Goal: Information Seeking & Learning: Check status

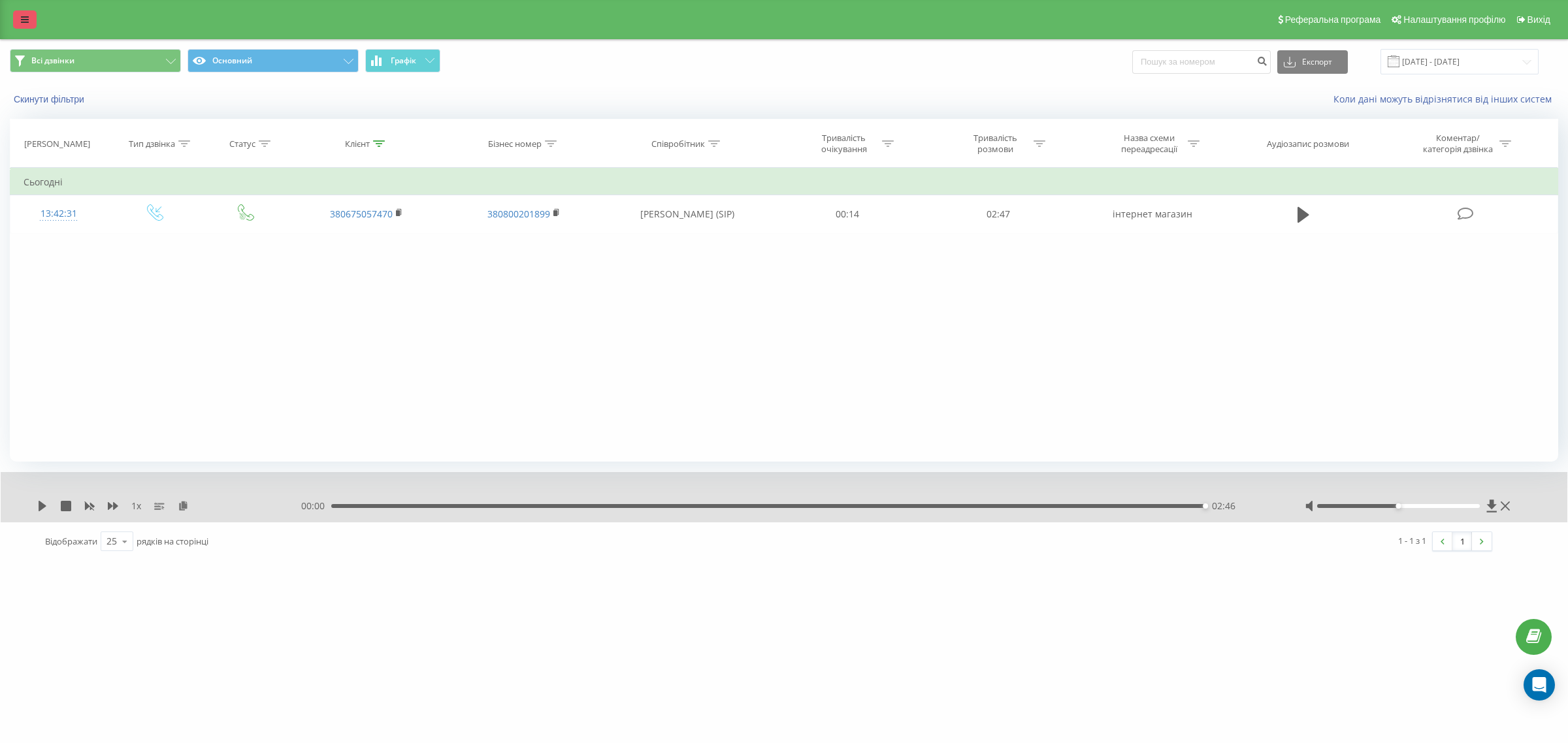
click at [28, 25] on link at bounding box center [25, 19] width 24 height 18
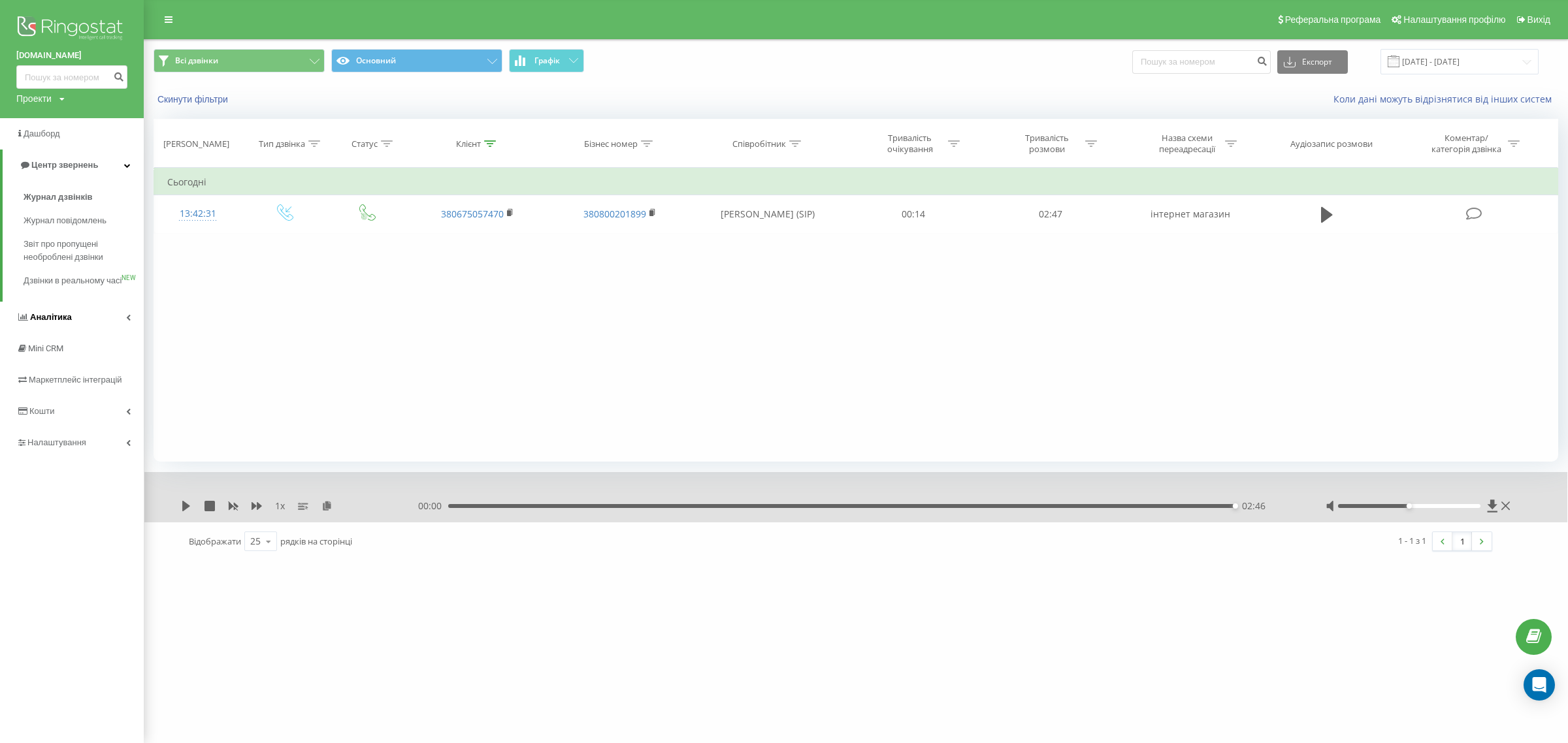
click at [47, 322] on span "Аналiтика" at bounding box center [50, 317] width 42 height 10
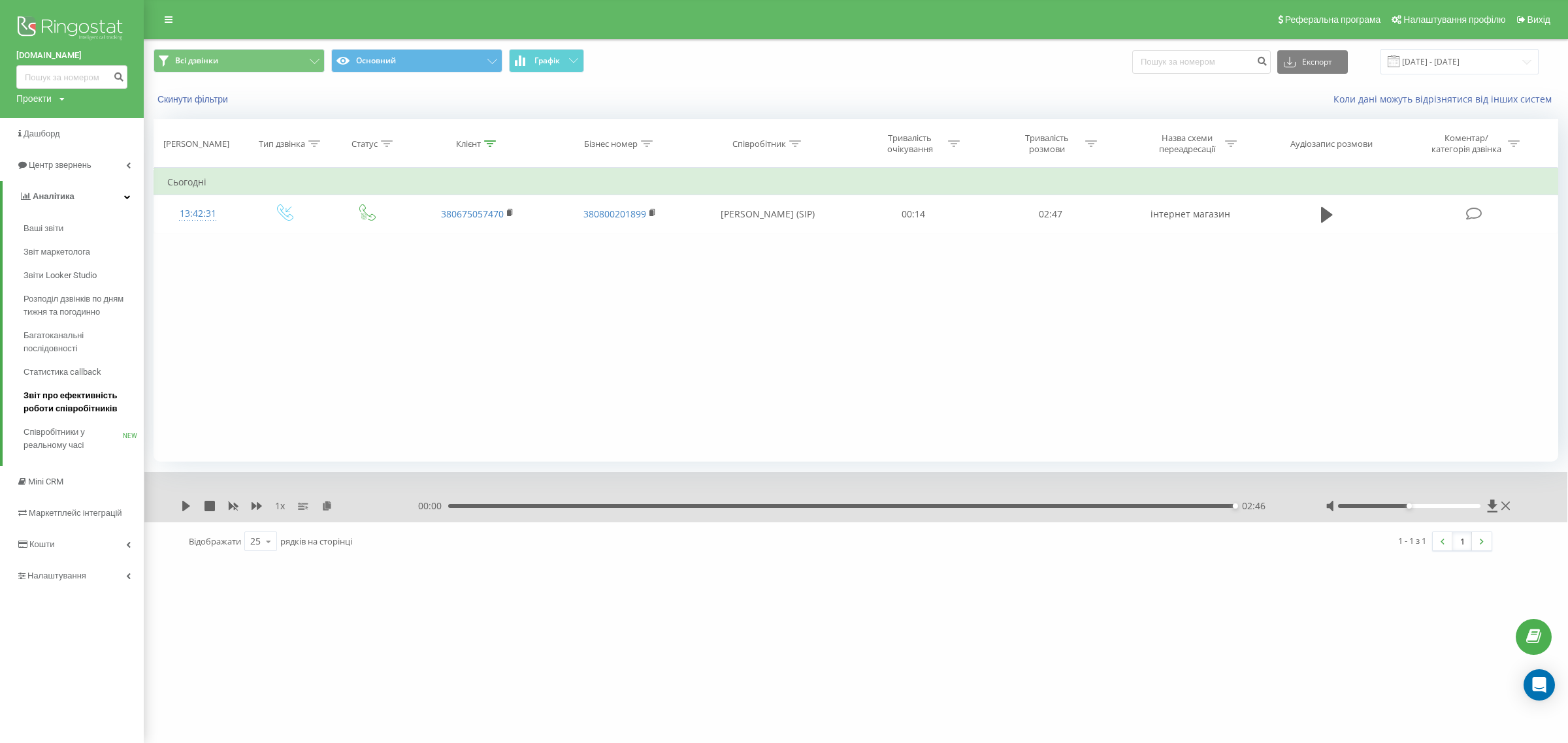
click at [64, 397] on span "Звіт про ефективність роботи співробітників" at bounding box center [81, 402] width 114 height 26
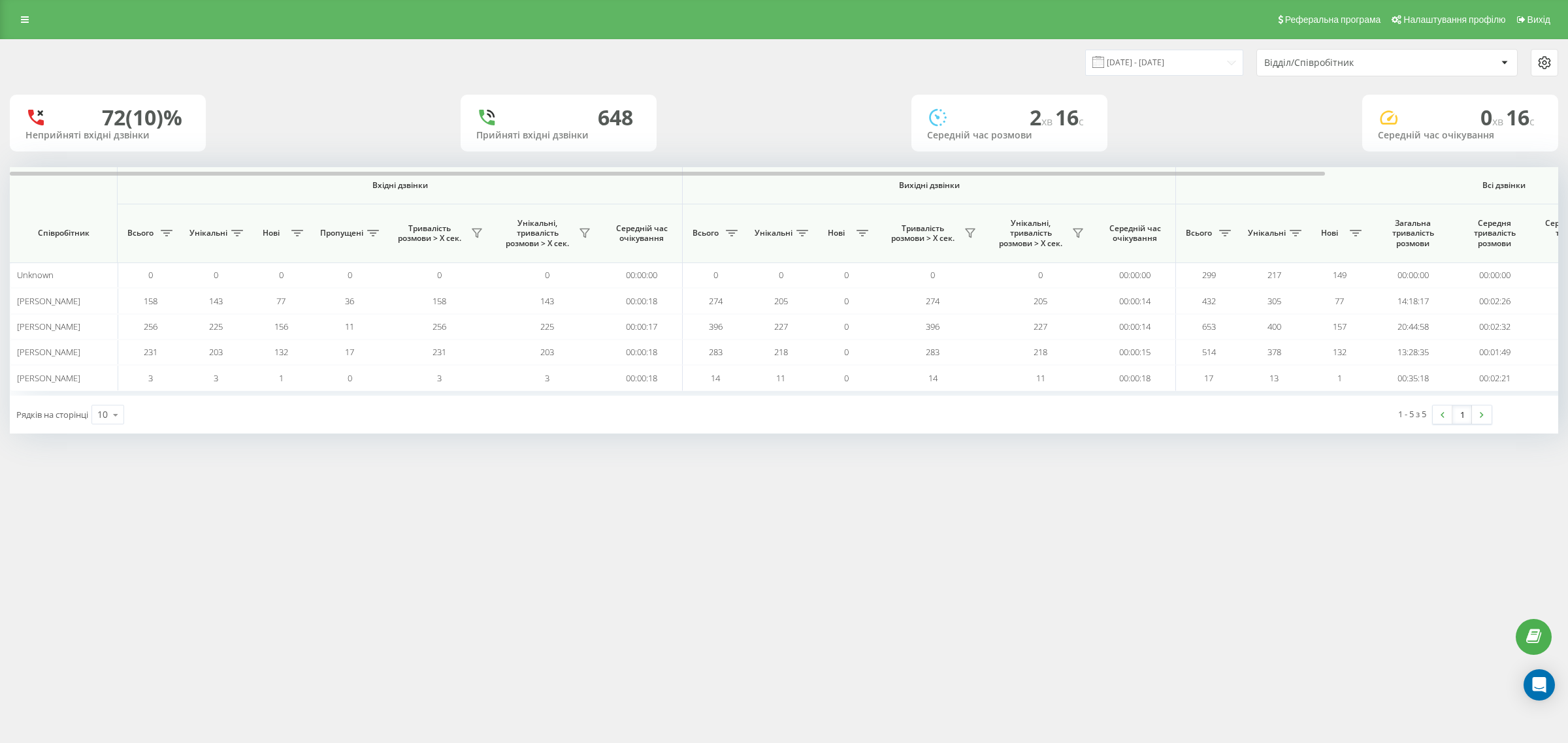
click at [1307, 58] on div "Відділ/Співробітник" at bounding box center [1342, 63] width 156 height 11
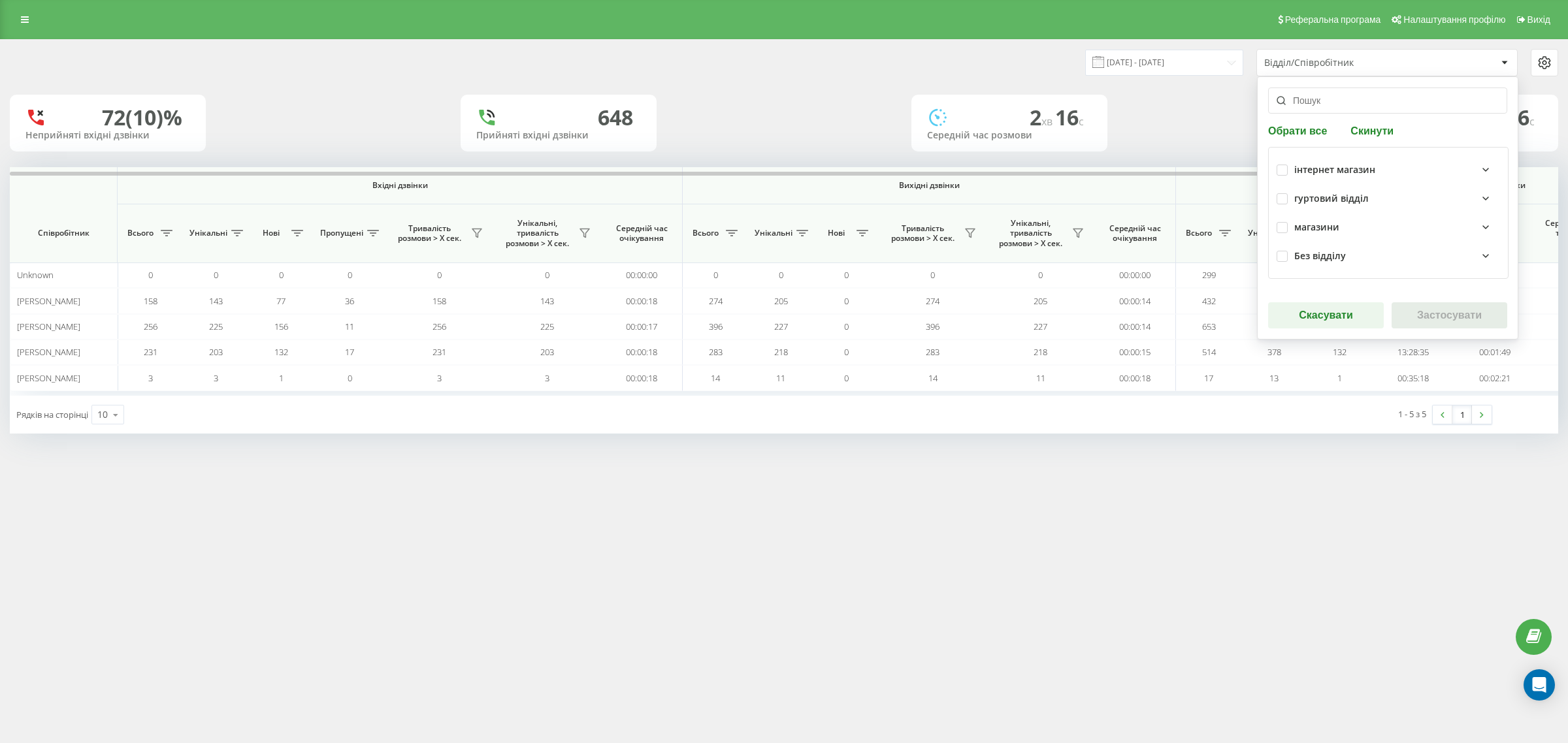
click at [1300, 175] on div "інтернет магазин" at bounding box center [1334, 169] width 81 height 11
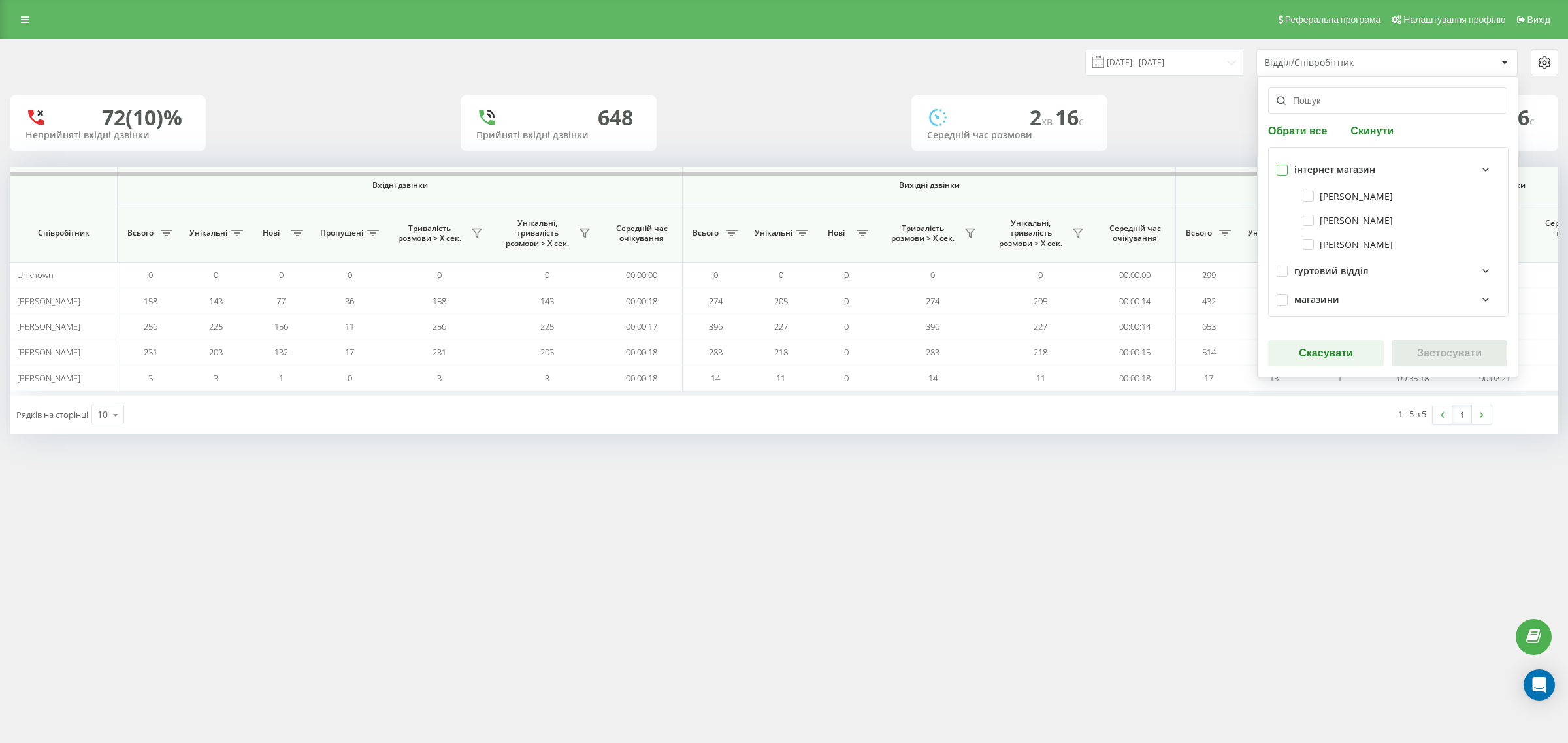
click at [1276, 164] on label at bounding box center [1281, 164] width 11 height 0
checkbox input "true"
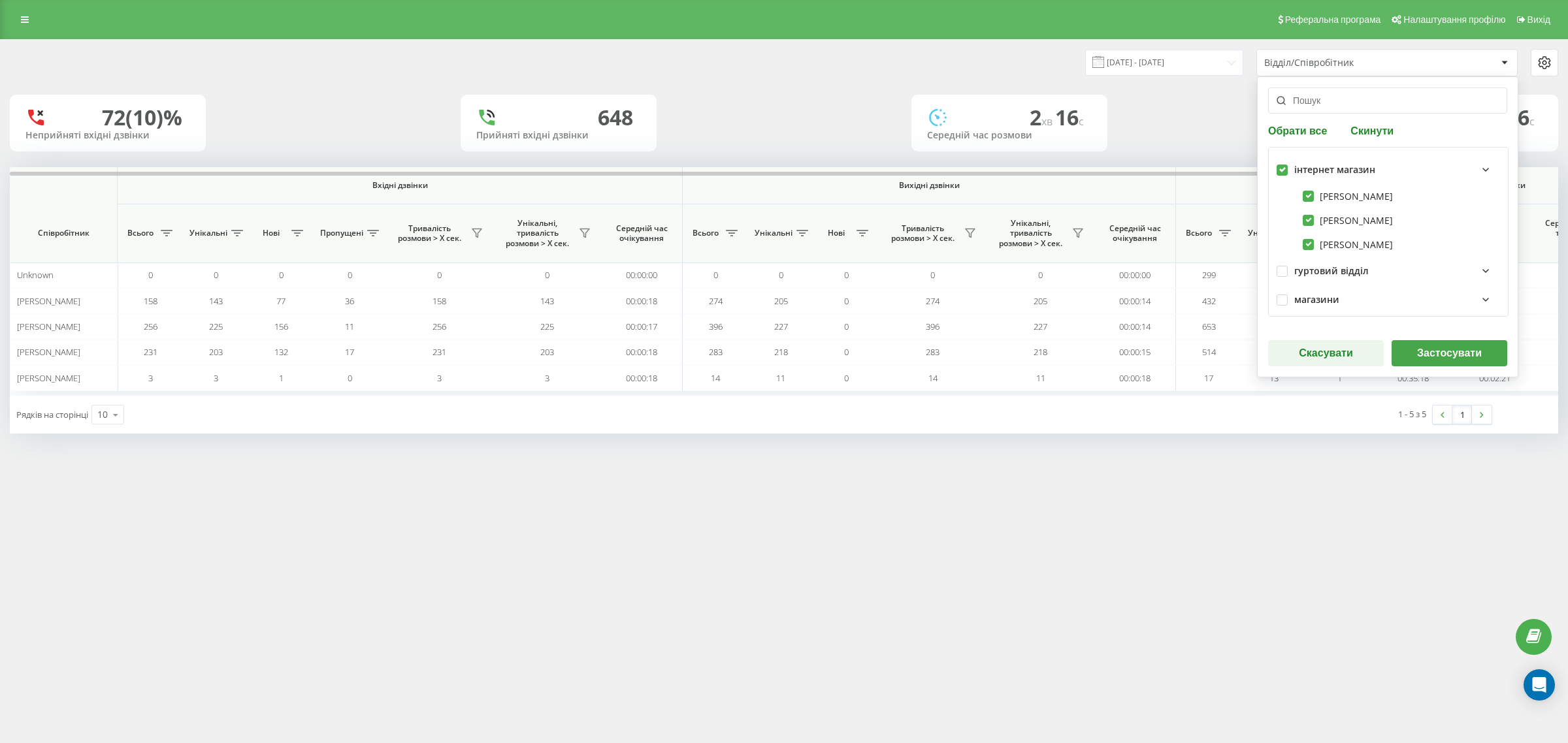
click at [1465, 352] on button "Застосувати" at bounding box center [1449, 353] width 116 height 26
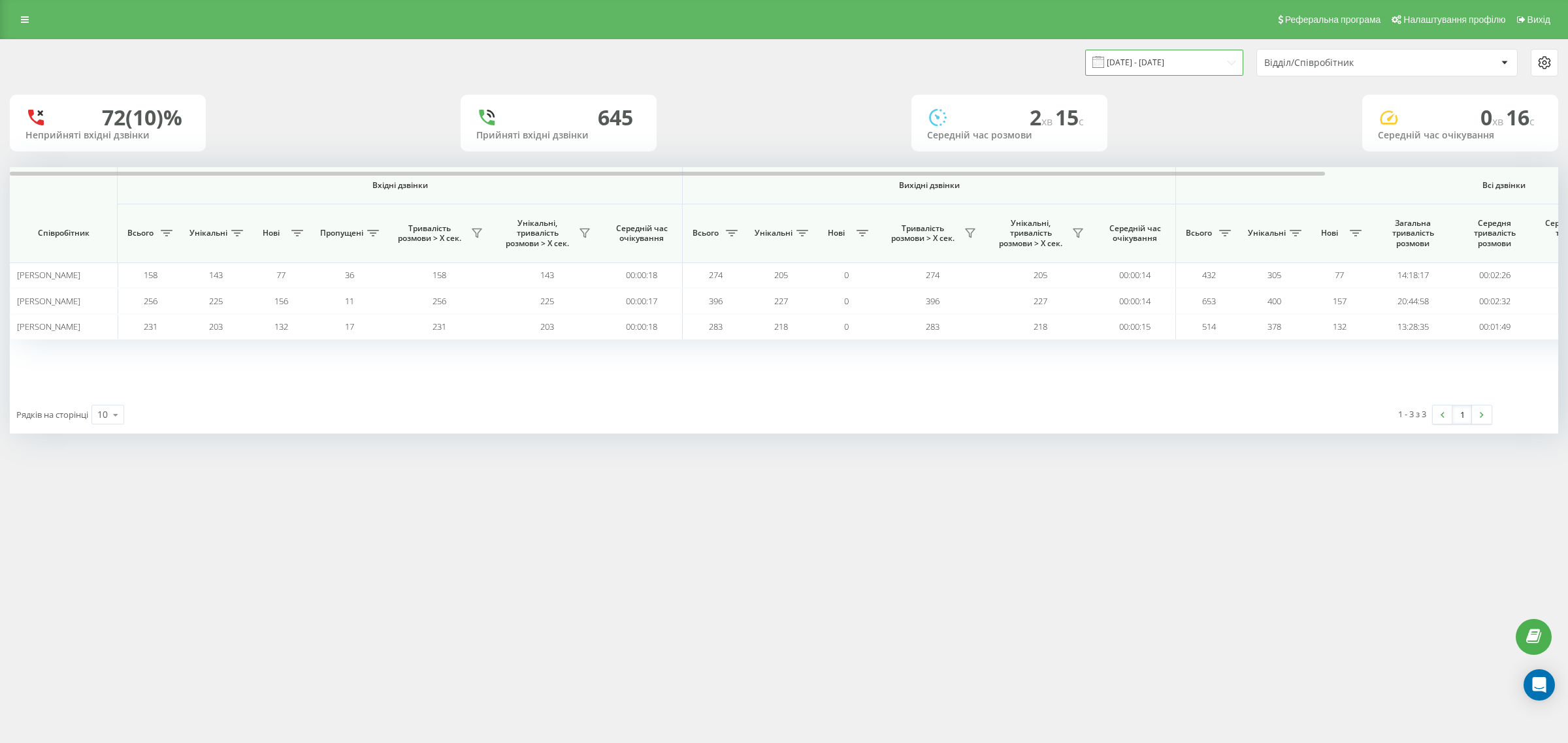
click at [1149, 63] on input "[DATE] - [DATE]" at bounding box center [1165, 62] width 158 height 26
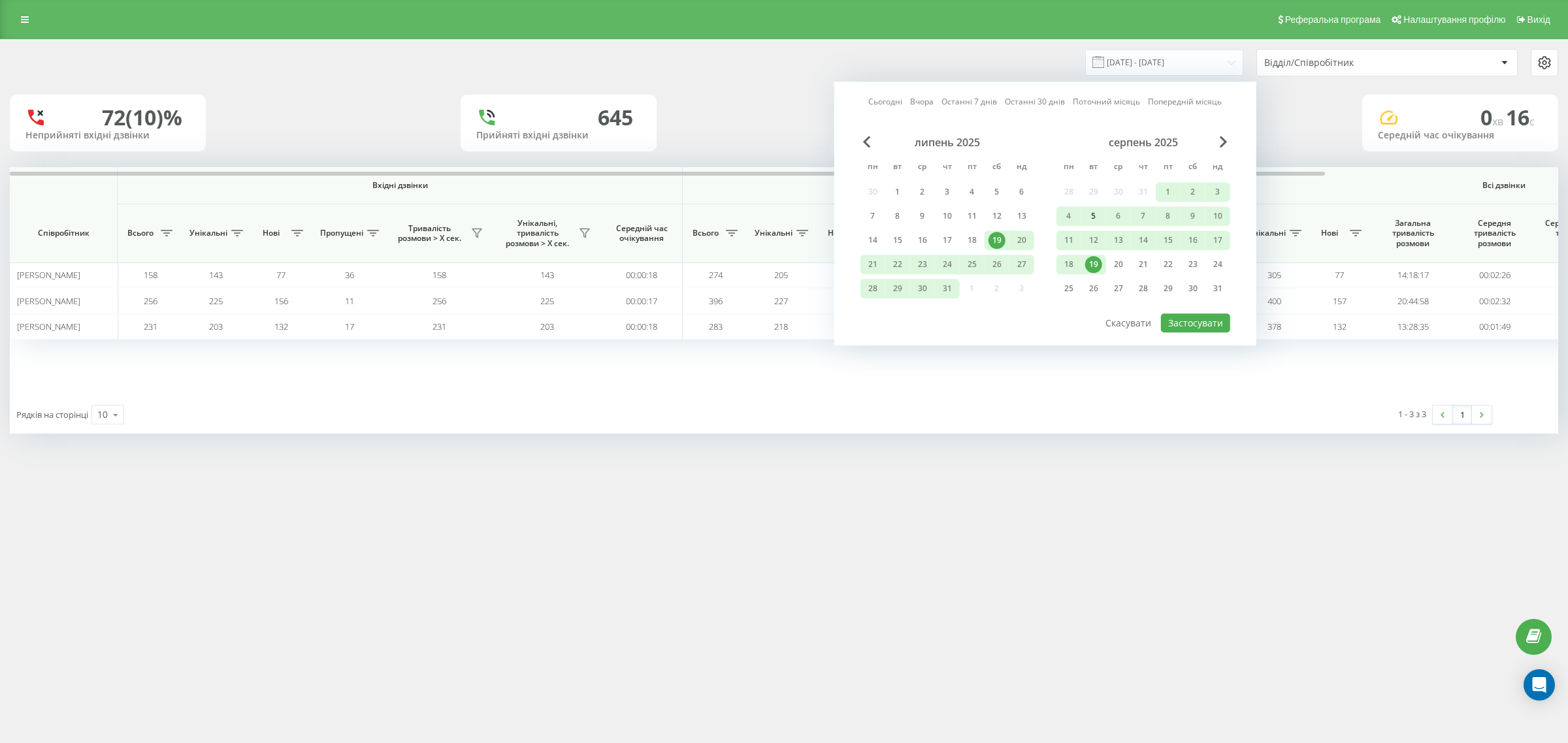
click at [1095, 214] on div "5" at bounding box center [1094, 216] width 17 height 17
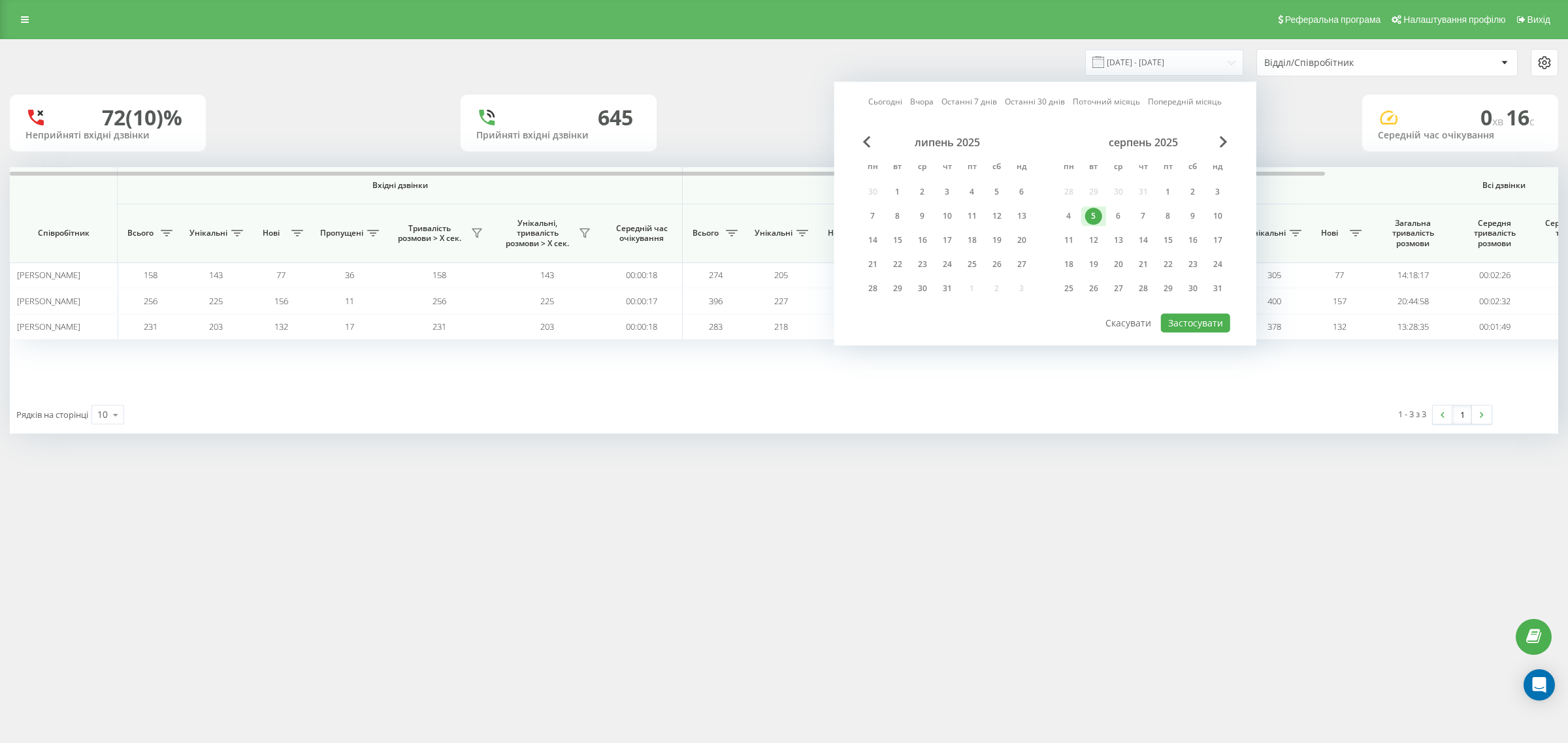
click at [1095, 214] on div "5" at bounding box center [1094, 216] width 17 height 17
click at [1216, 324] on button "Застосувати" at bounding box center [1195, 323] width 69 height 19
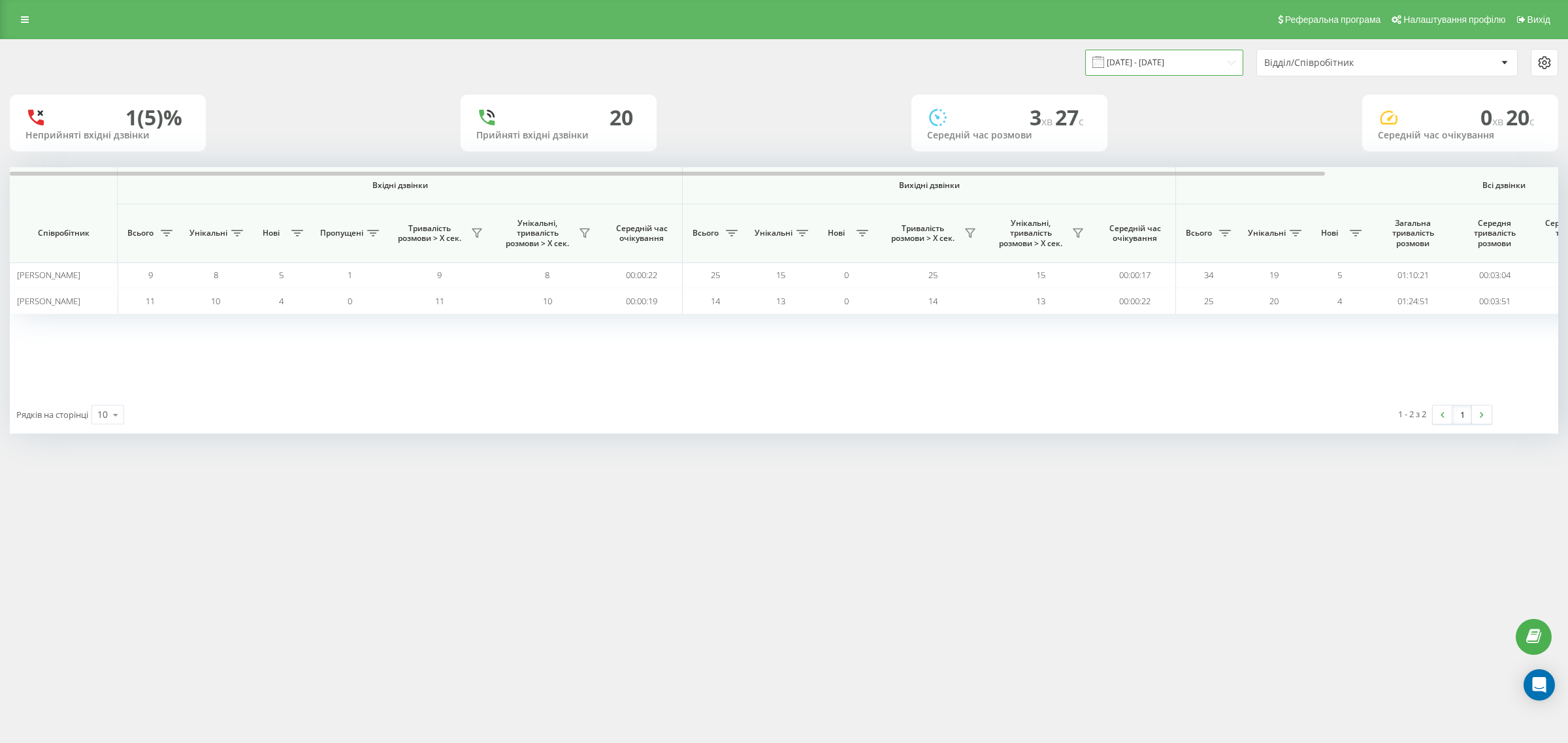
click at [1181, 56] on input "05.08.2025 - 05.08.2025" at bounding box center [1165, 62] width 158 height 26
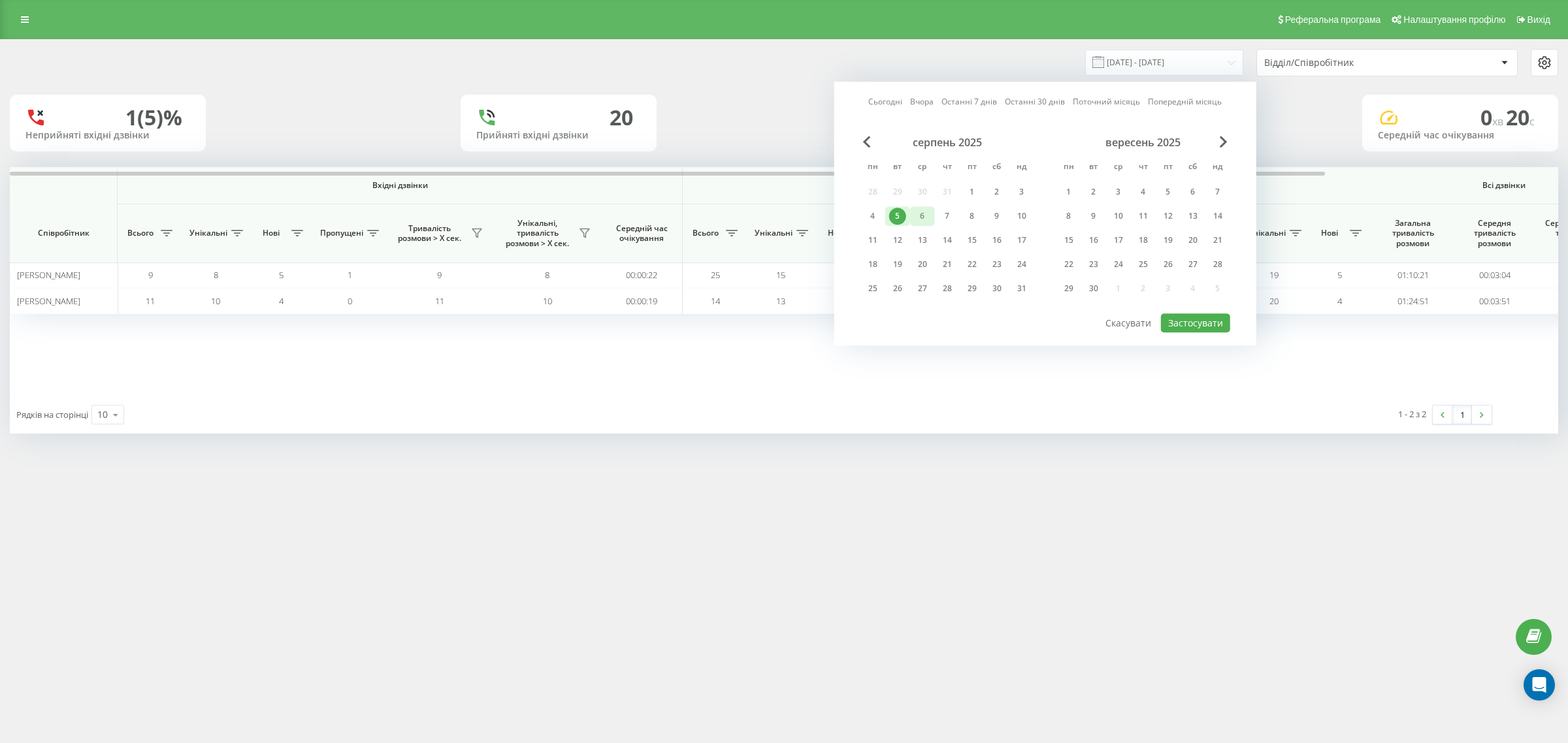
click at [922, 214] on div "6" at bounding box center [922, 216] width 17 height 17
click at [1177, 324] on button "Застосувати" at bounding box center [1195, 323] width 69 height 19
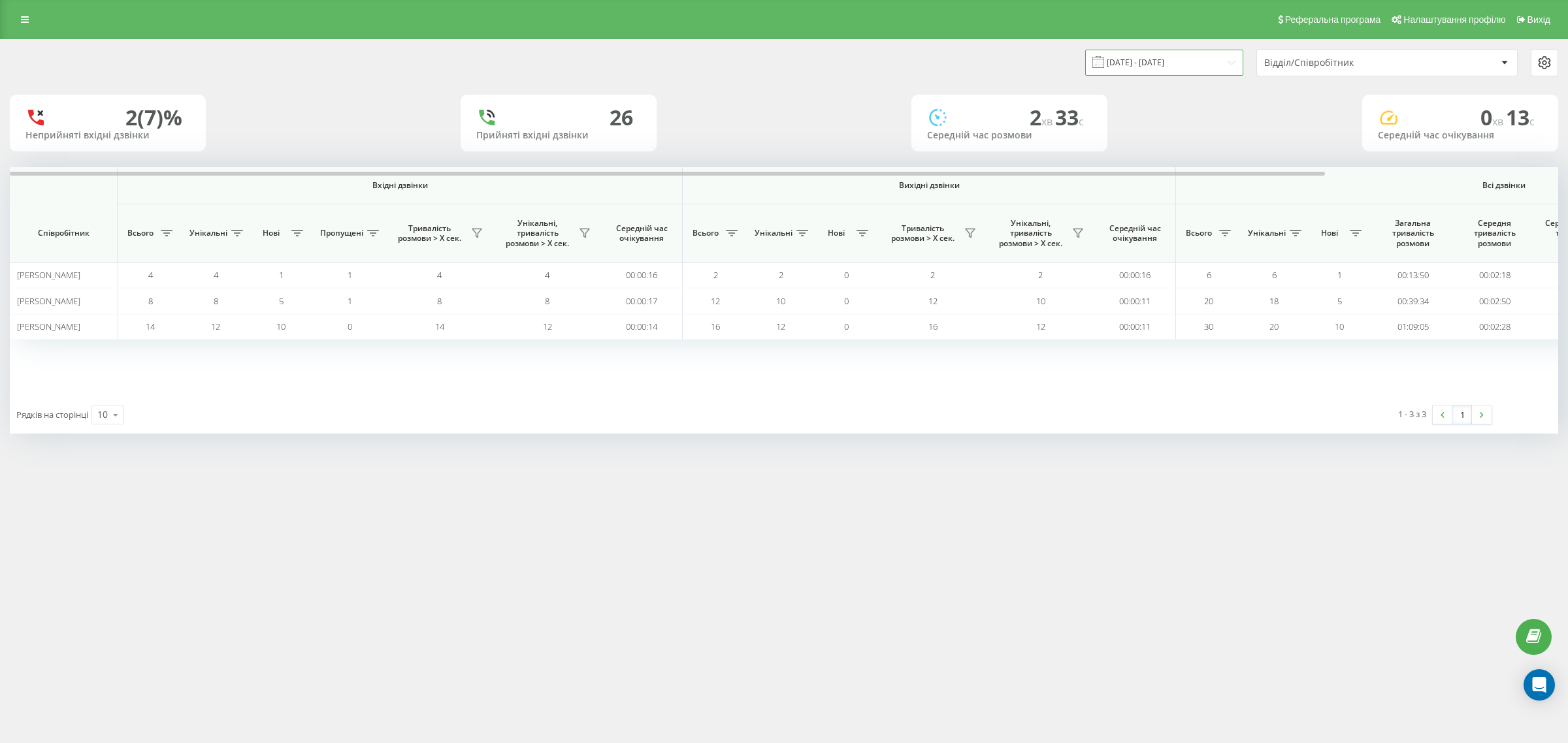
click at [1164, 66] on input "06.08.2025 - 06.08.2025" at bounding box center [1165, 62] width 158 height 26
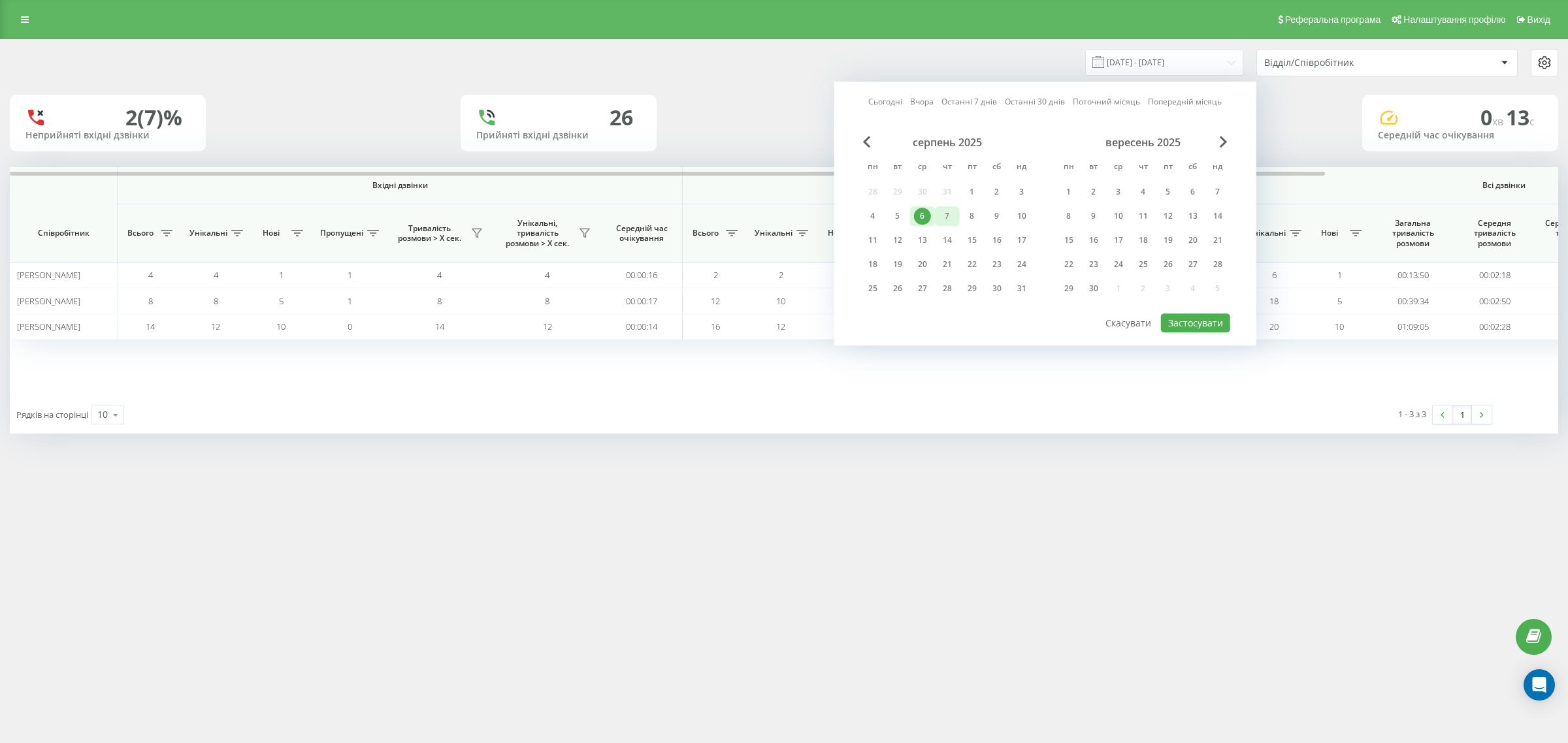
click at [947, 214] on div "7" at bounding box center [947, 216] width 17 height 17
click at [1187, 317] on button "Застосувати" at bounding box center [1195, 323] width 69 height 19
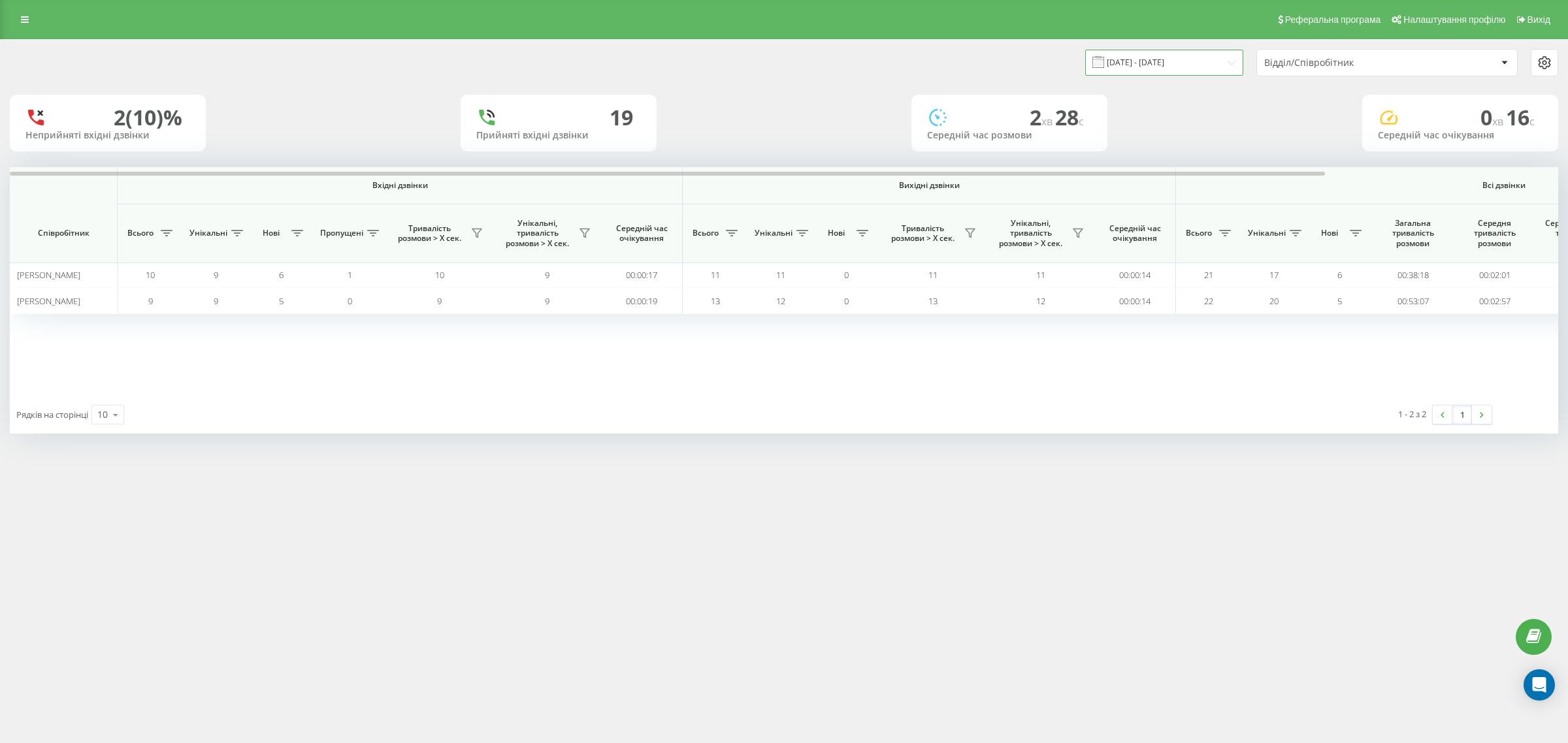
click at [1168, 58] on input "07.08.2025 - 07.08.2025" at bounding box center [1165, 62] width 158 height 26
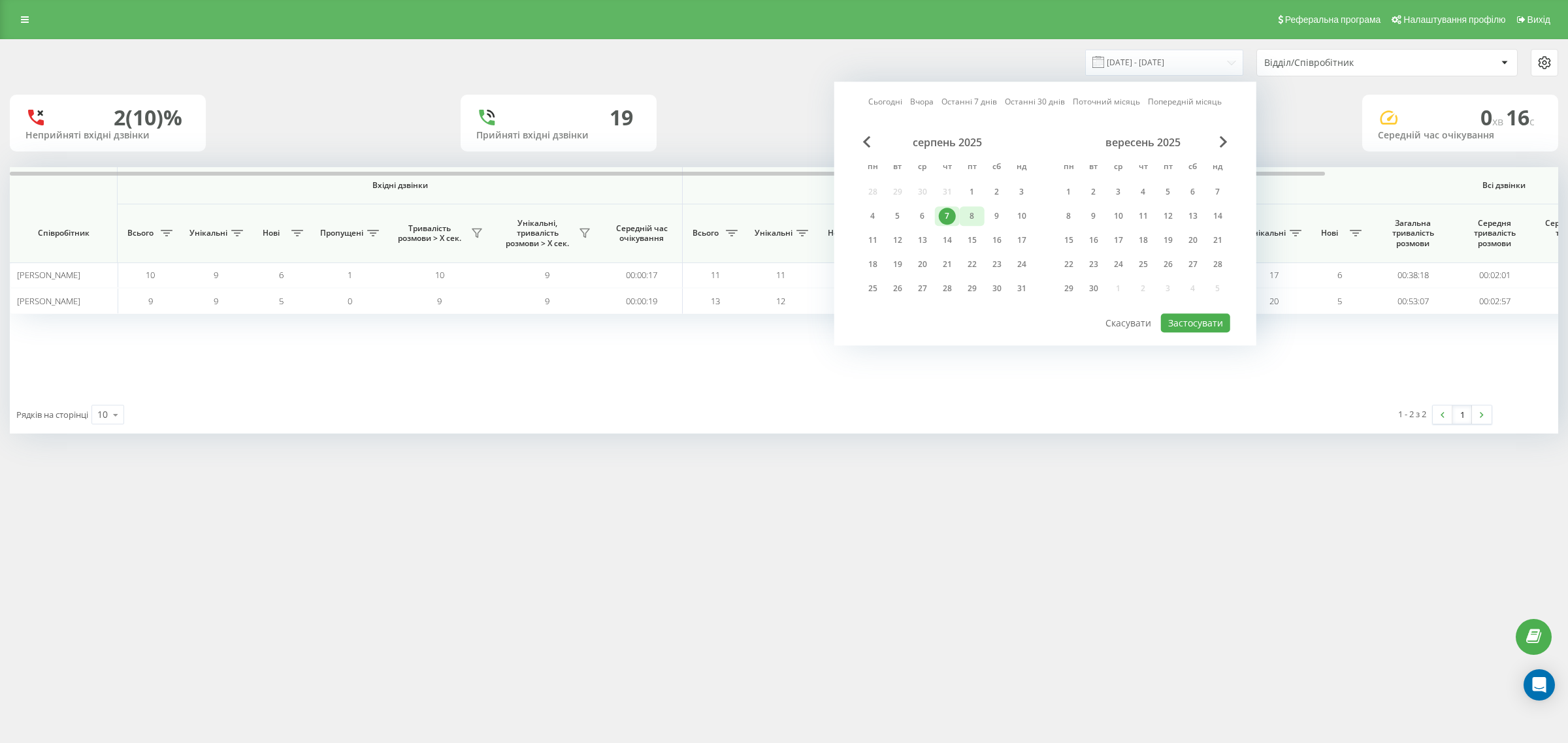
click at [974, 216] on div "8" at bounding box center [972, 216] width 17 height 17
click at [1197, 315] on button "Застосувати" at bounding box center [1195, 323] width 69 height 19
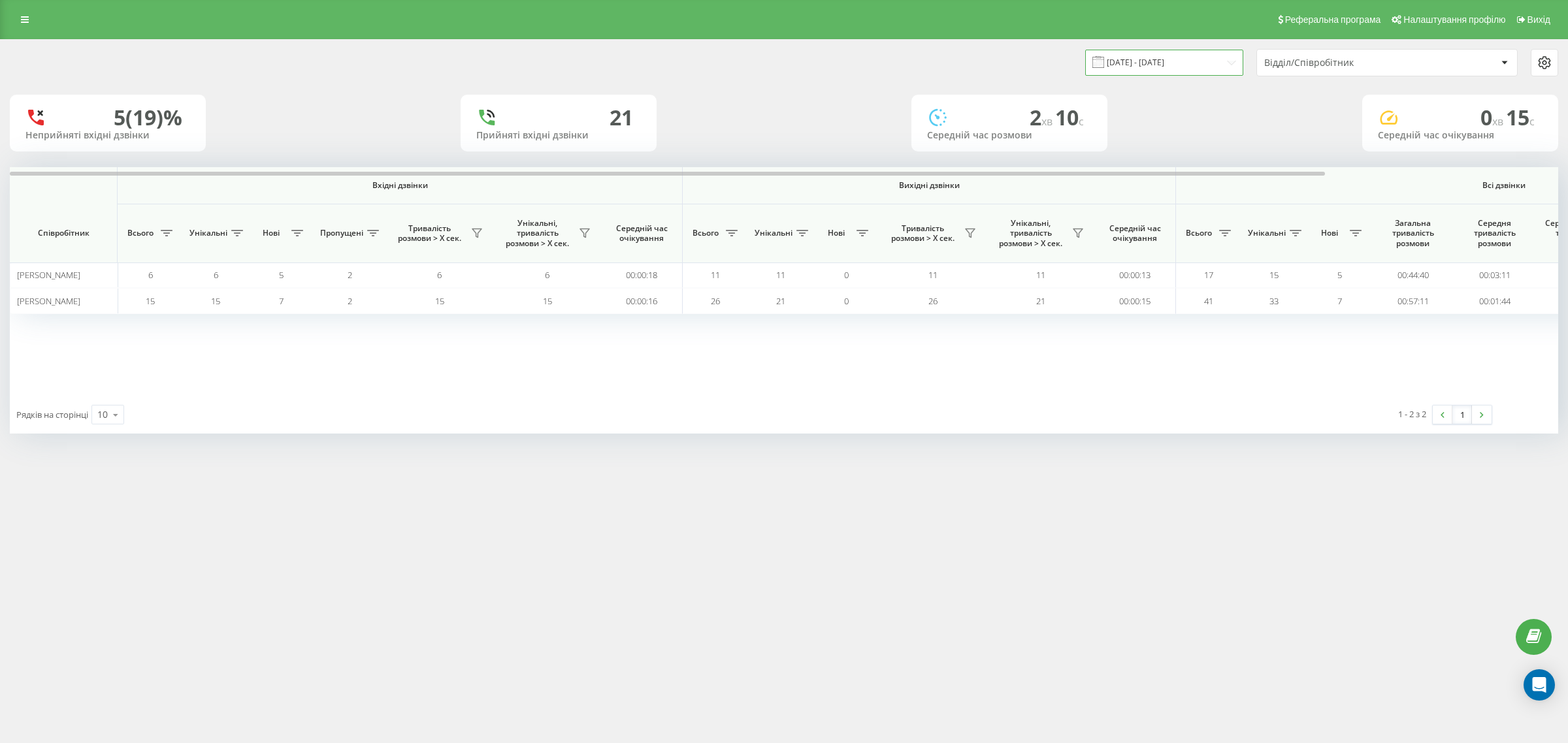
click at [1160, 59] on input "08.08.2025 - 08.08.2025" at bounding box center [1165, 62] width 158 height 26
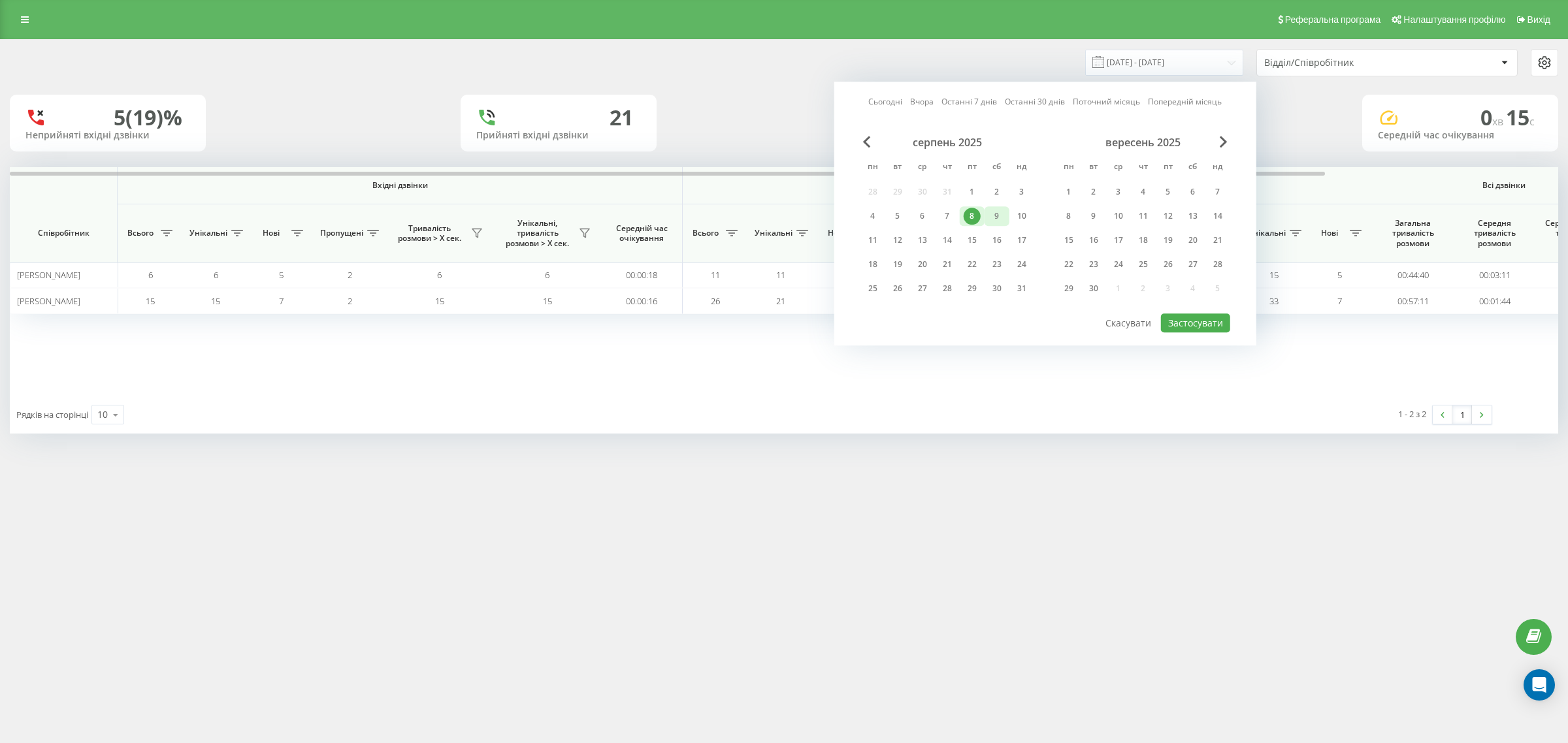
click at [999, 213] on div "9" at bounding box center [997, 216] width 17 height 17
click at [1197, 320] on button "Застосувати" at bounding box center [1195, 323] width 69 height 19
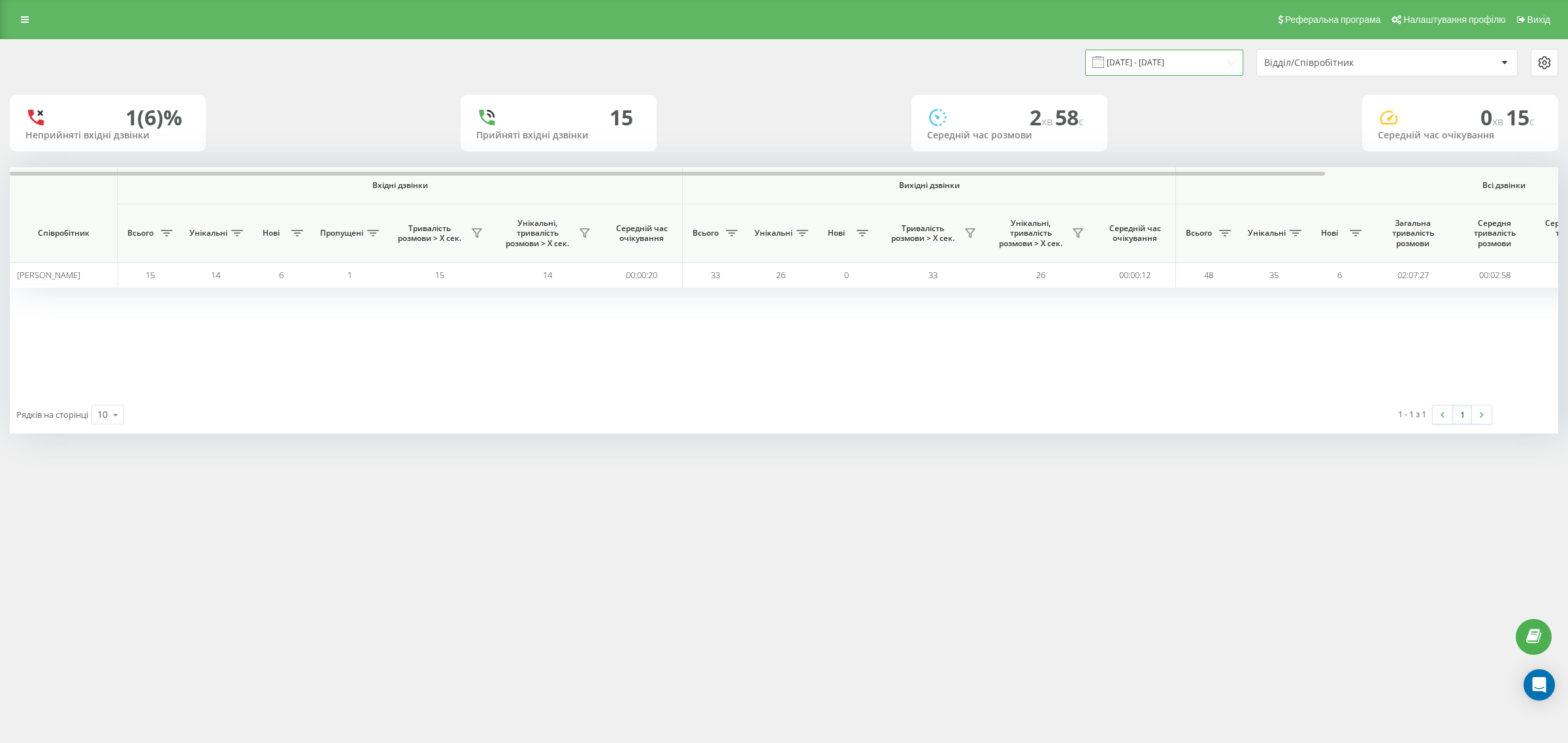
click at [1171, 55] on input "09.08.2025 - 09.08.2025" at bounding box center [1165, 62] width 158 height 26
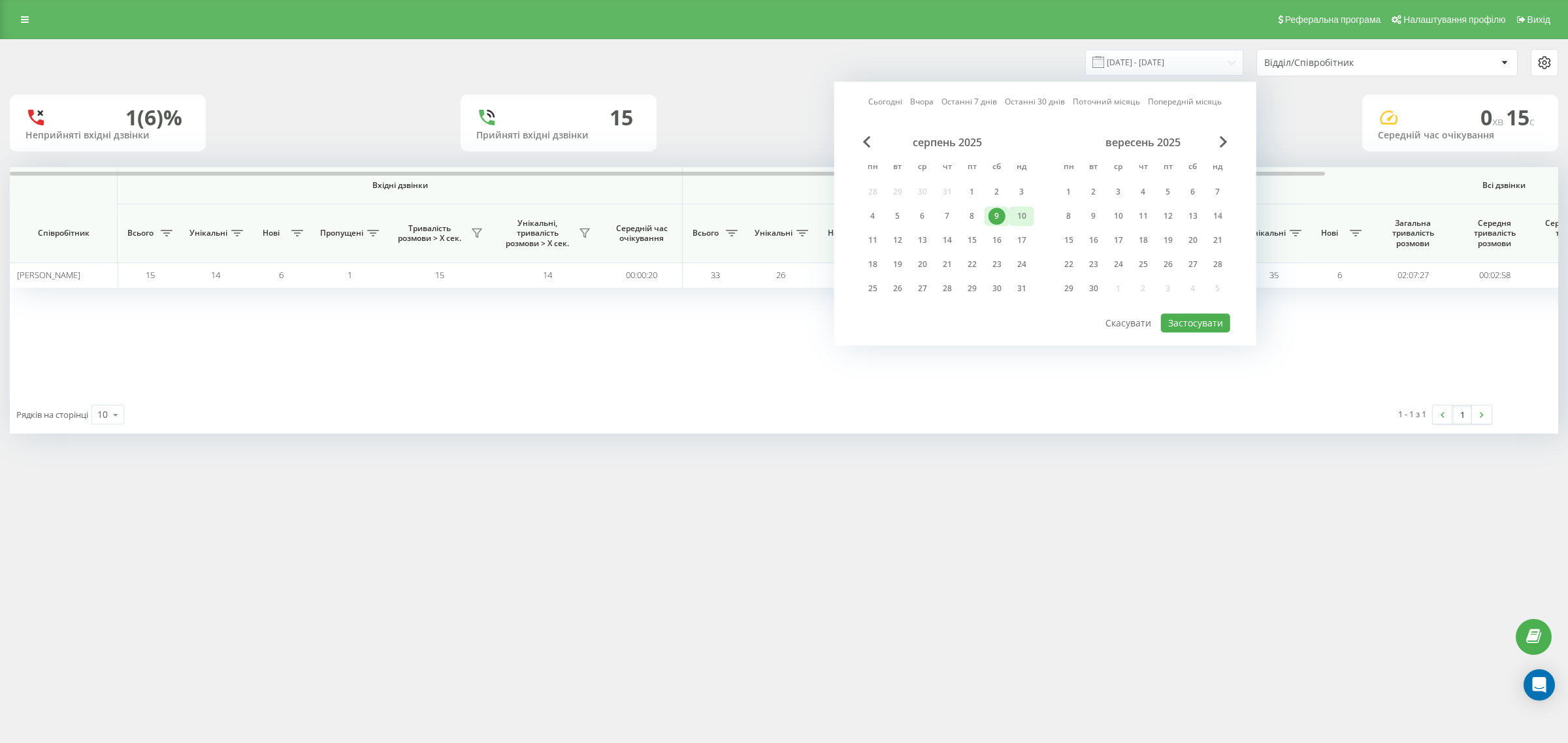
click at [1024, 212] on div "10" at bounding box center [1021, 216] width 17 height 17
click at [1187, 323] on button "Застосувати" at bounding box center [1195, 323] width 69 height 19
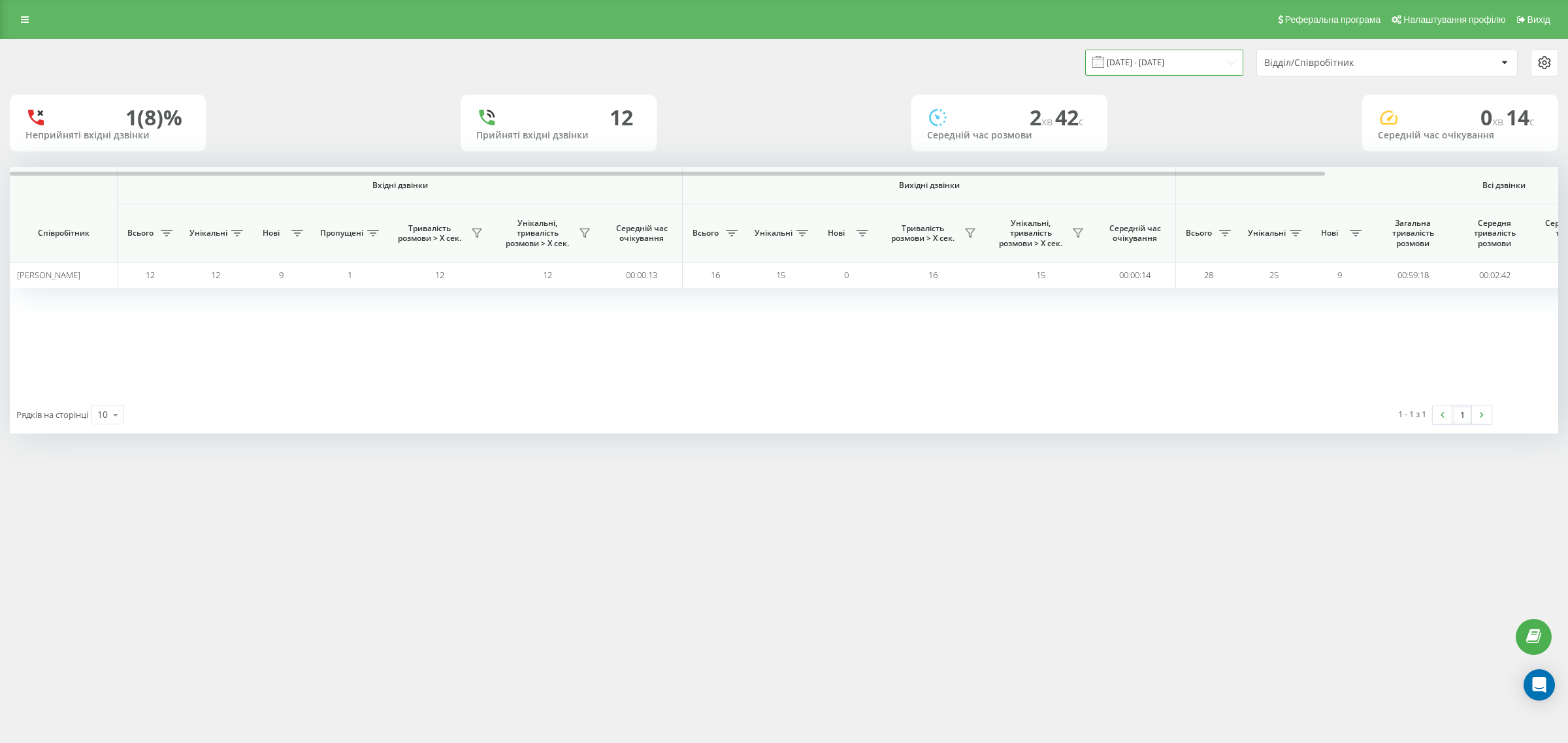
click at [1141, 60] on input "10.08.2025 - 10.08.2025" at bounding box center [1165, 62] width 158 height 26
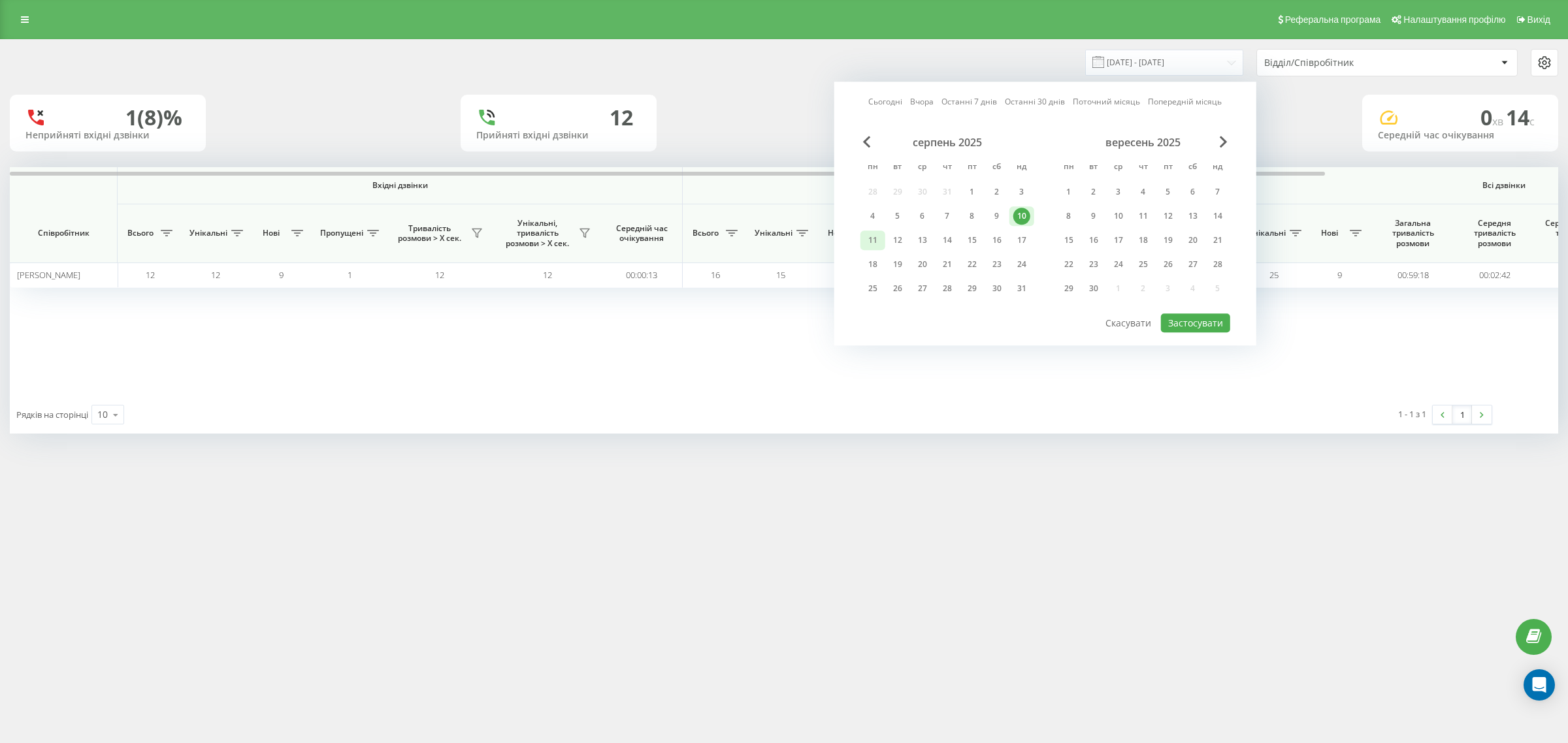
click at [872, 240] on div "11" at bounding box center [873, 240] width 17 height 17
click at [1193, 323] on button "Застосувати" at bounding box center [1195, 323] width 69 height 19
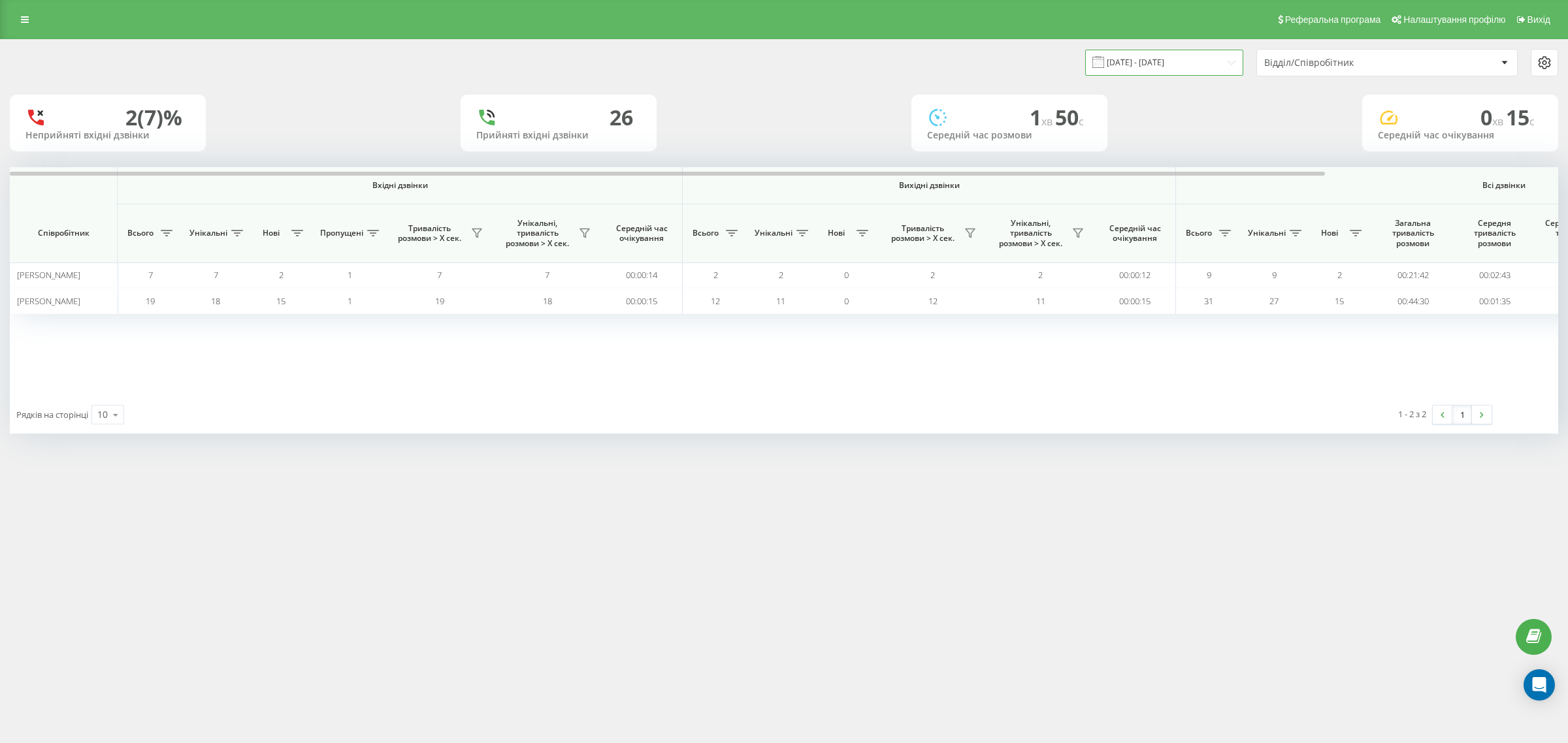
click at [1157, 66] on input "11.08.2025 - 11.08.2025" at bounding box center [1165, 62] width 158 height 26
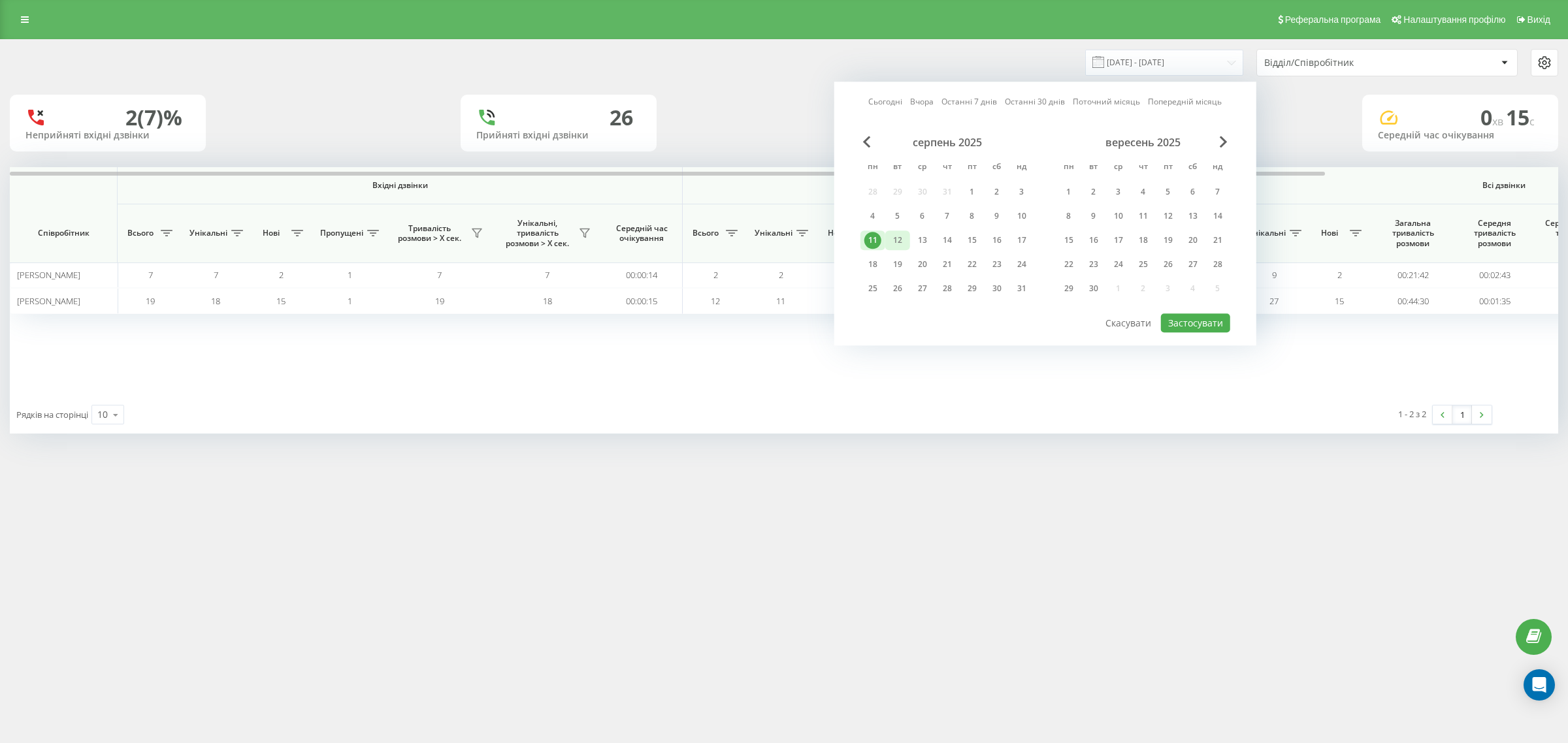
click at [897, 243] on div "12" at bounding box center [897, 240] width 17 height 17
click at [1216, 317] on button "Застосувати" at bounding box center [1195, 323] width 69 height 19
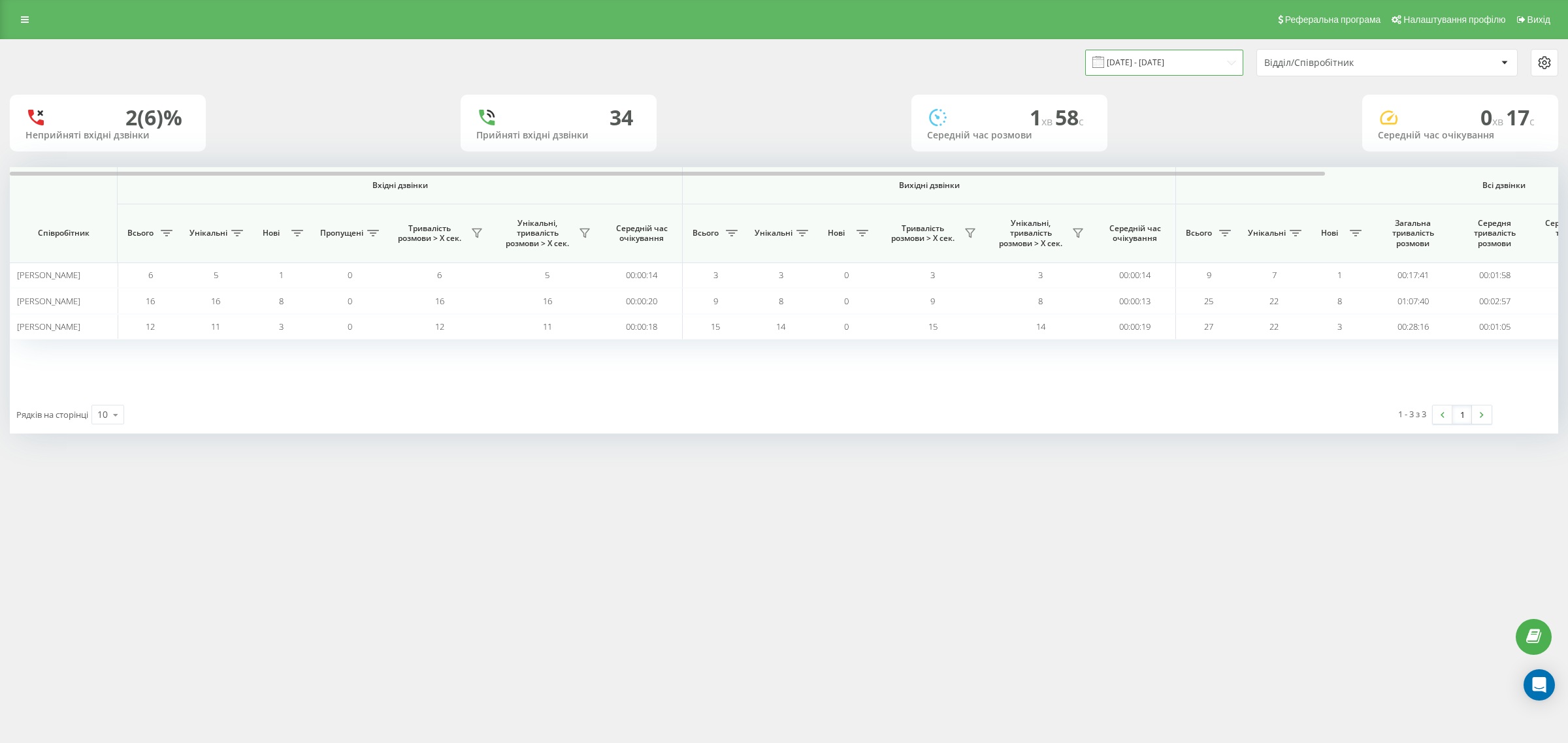
click at [1174, 66] on input "12.08.2025 - 12.08.2025" at bounding box center [1165, 62] width 158 height 26
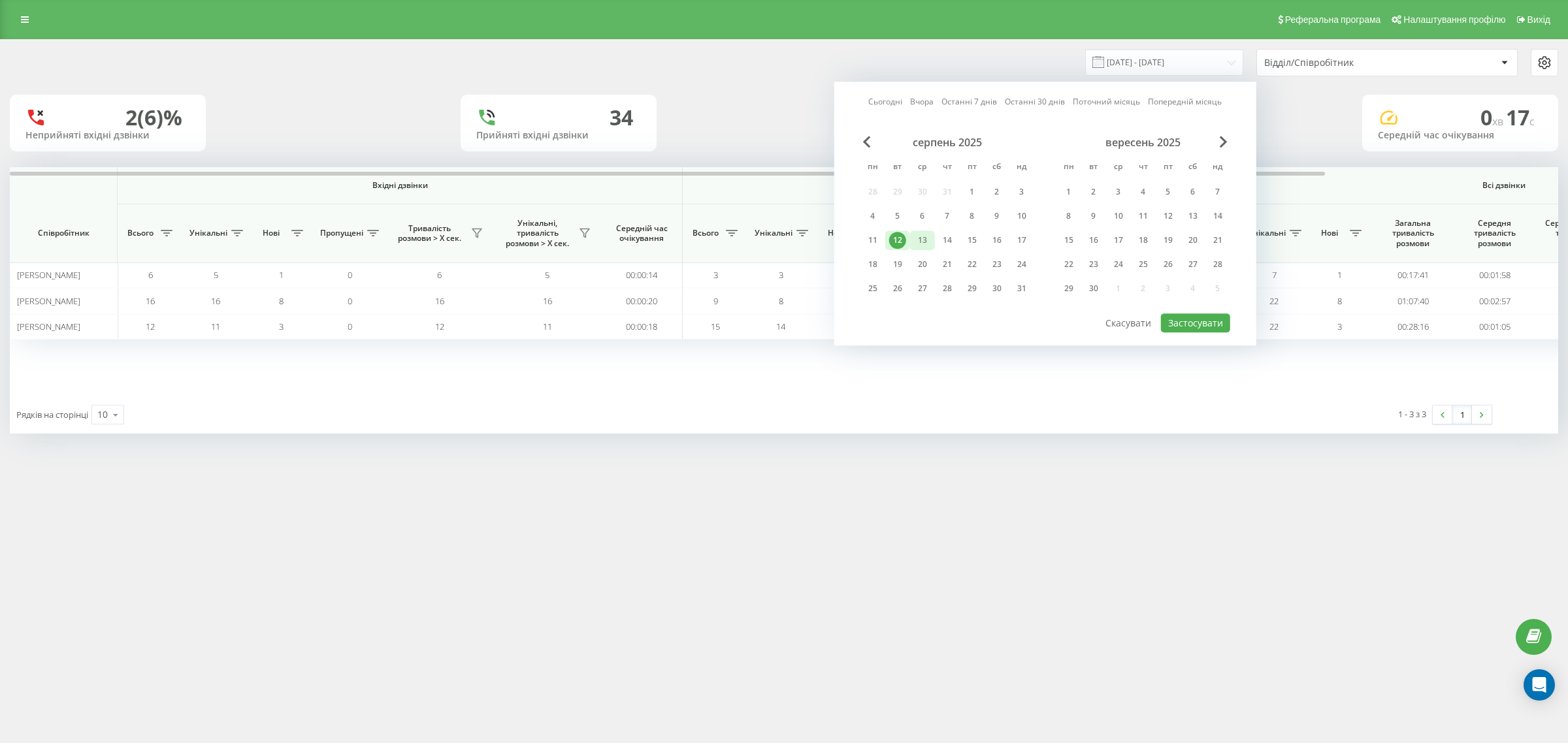
click at [919, 237] on div "13" at bounding box center [922, 240] width 17 height 17
click at [1203, 318] on button "Застосувати" at bounding box center [1195, 323] width 69 height 19
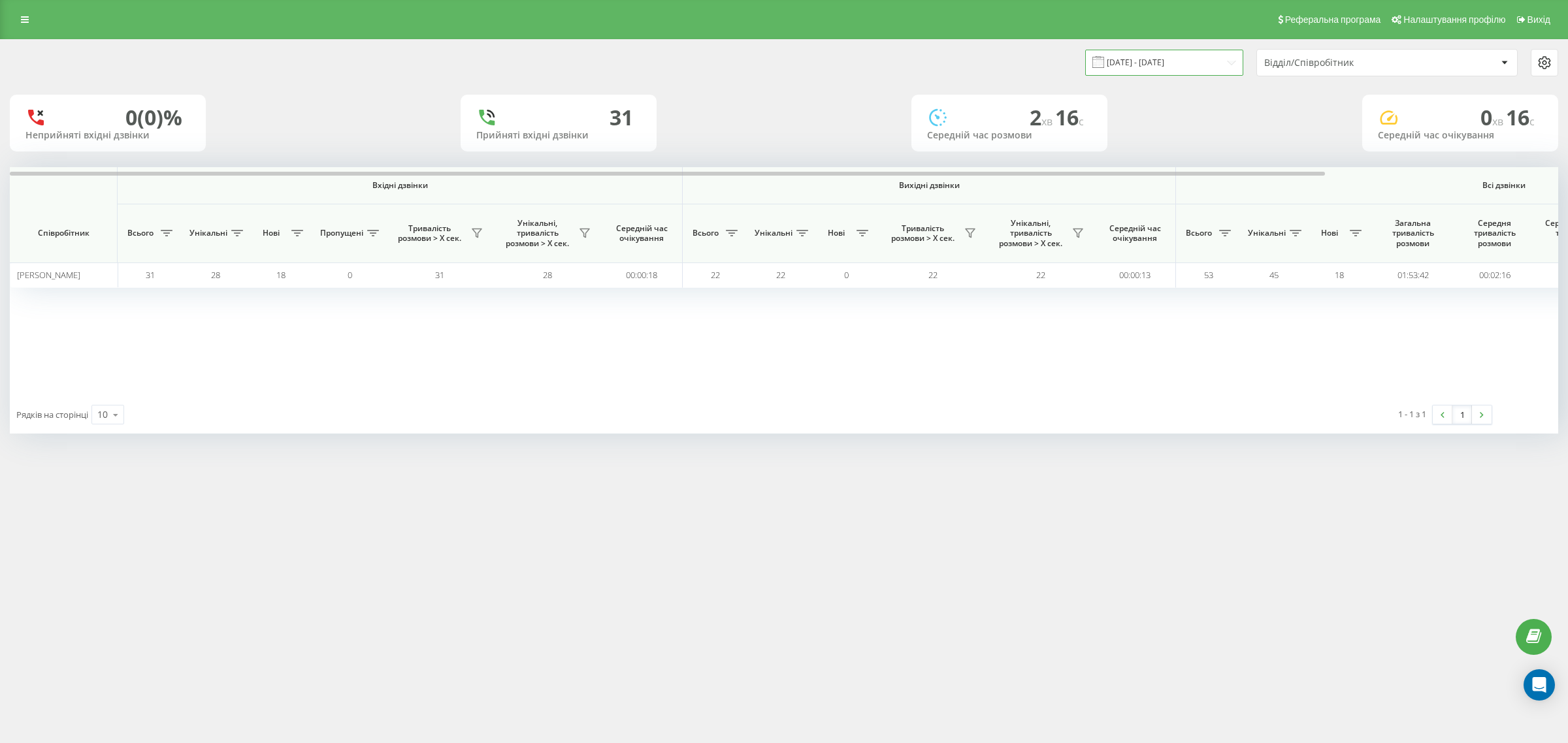
click at [1138, 63] on input "13.08.2025 - 13.08.2025" at bounding box center [1165, 62] width 158 height 26
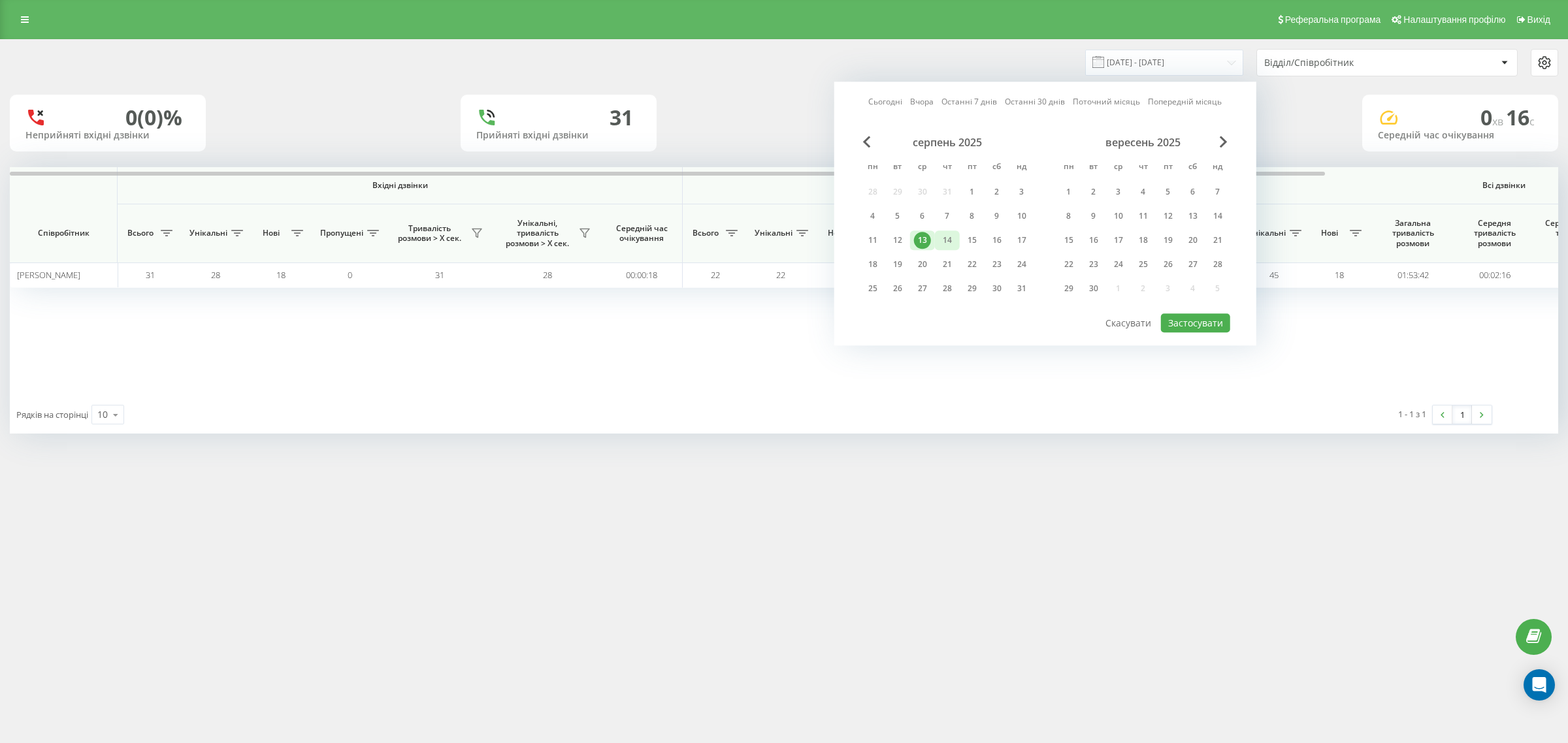
click at [946, 235] on div "14" at bounding box center [947, 240] width 17 height 17
click at [1199, 318] on button "Застосувати" at bounding box center [1195, 323] width 69 height 19
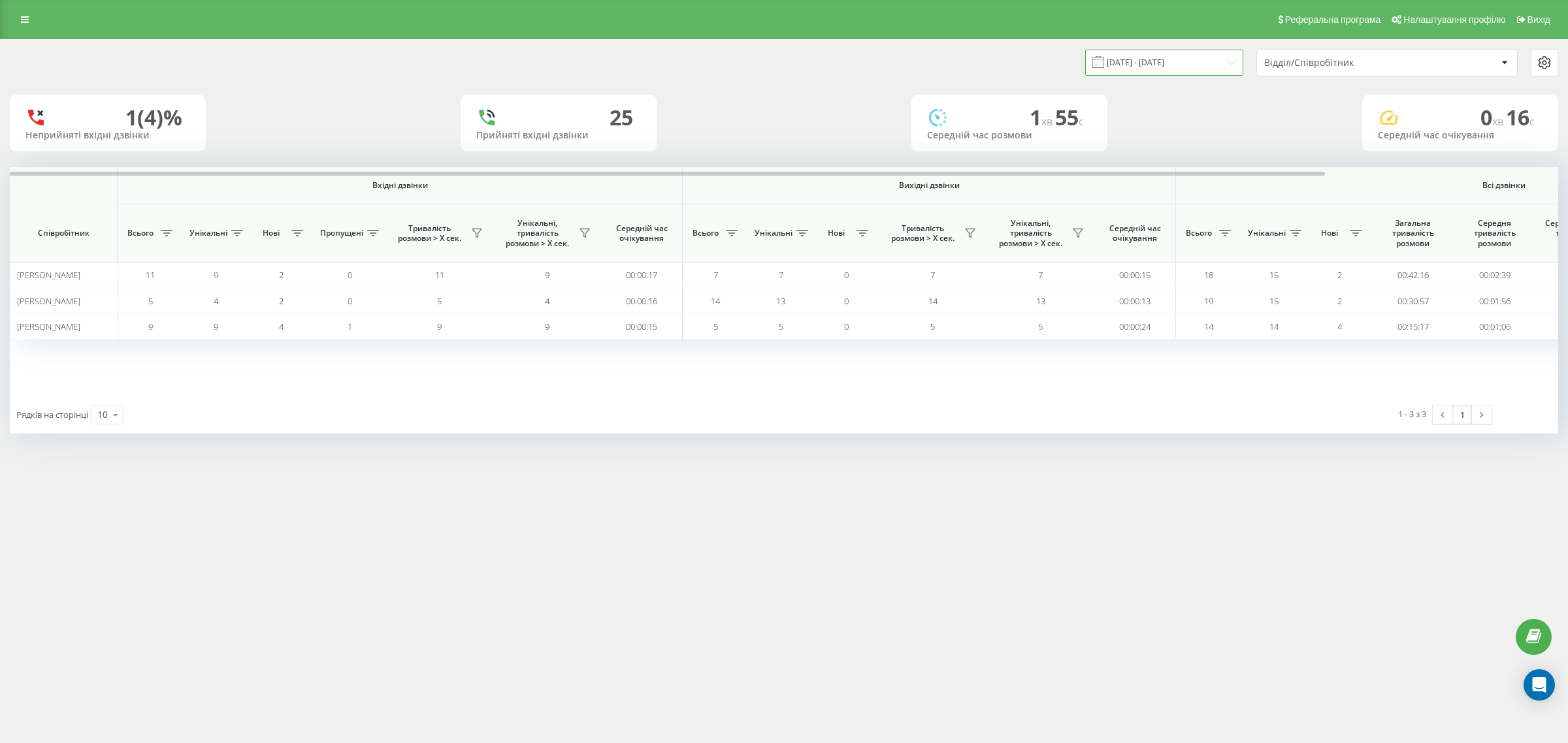
click at [1164, 56] on input "14.08.2025 - 14.08.2025" at bounding box center [1165, 62] width 158 height 26
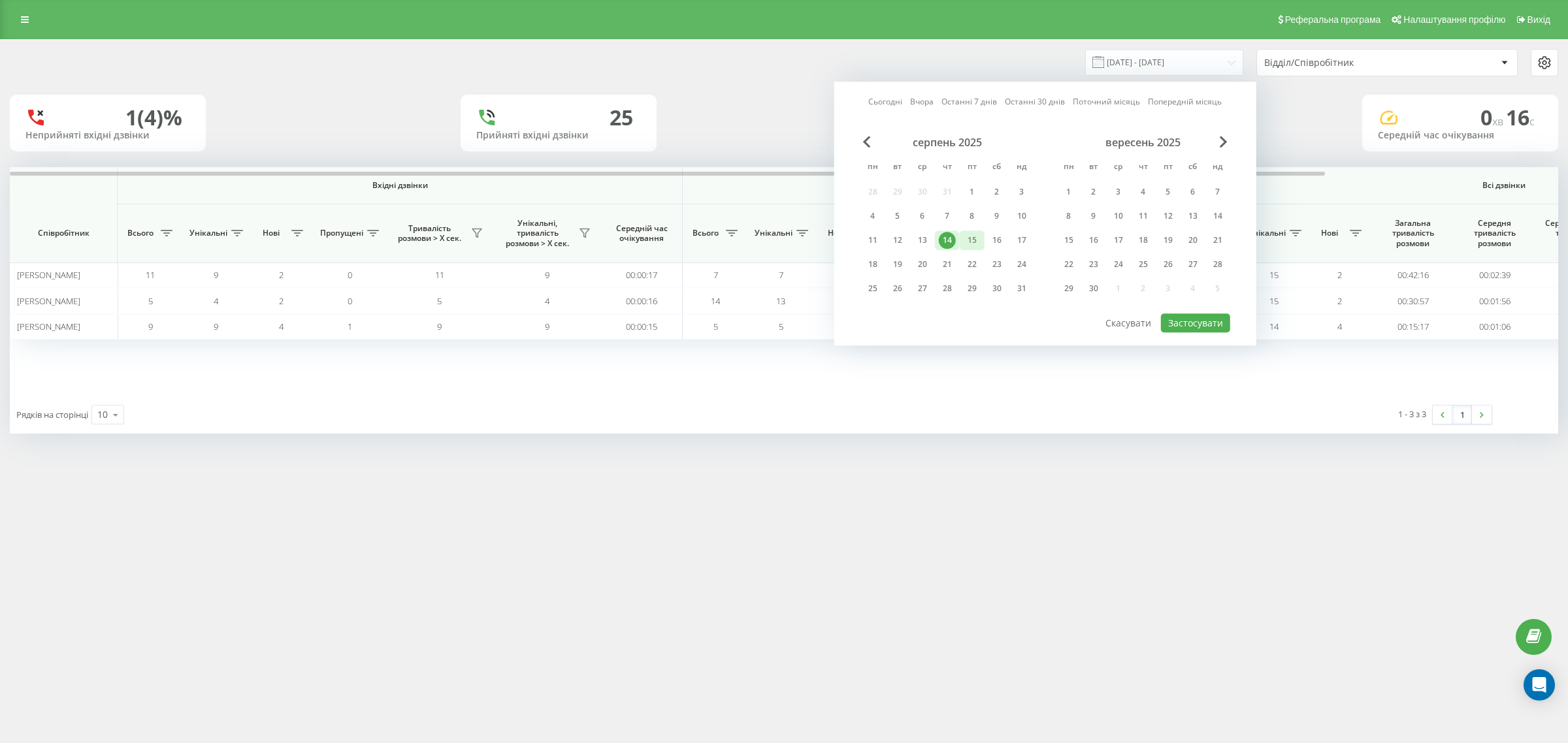
click at [978, 234] on div "15" at bounding box center [972, 240] width 17 height 17
click at [1189, 320] on button "Застосувати" at bounding box center [1195, 323] width 69 height 19
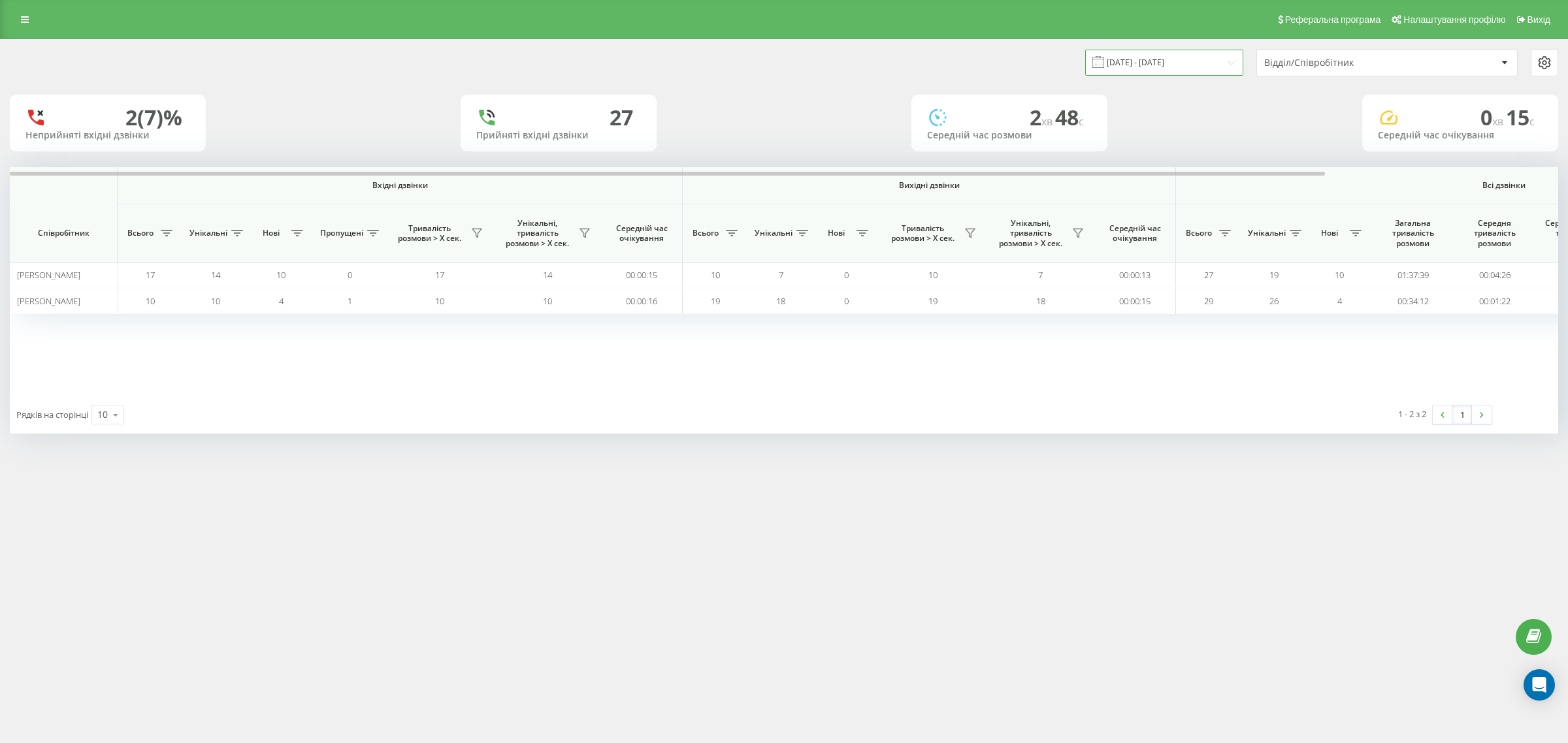
click at [1161, 62] on input "15.08.2025 - 15.08.2025" at bounding box center [1165, 62] width 158 height 26
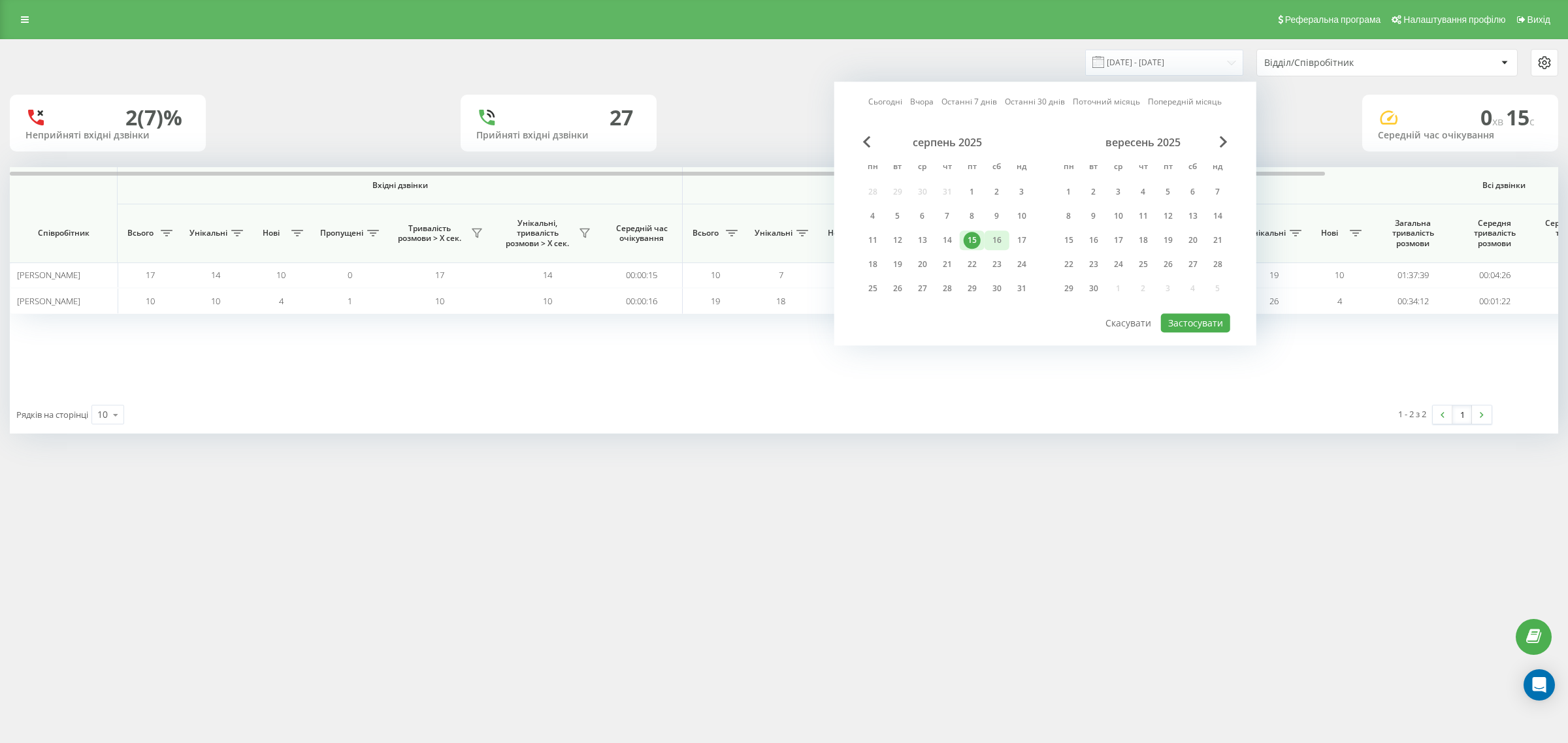
click at [998, 243] on div "16" at bounding box center [997, 240] width 17 height 17
click at [1177, 321] on button "Застосувати" at bounding box center [1195, 323] width 69 height 19
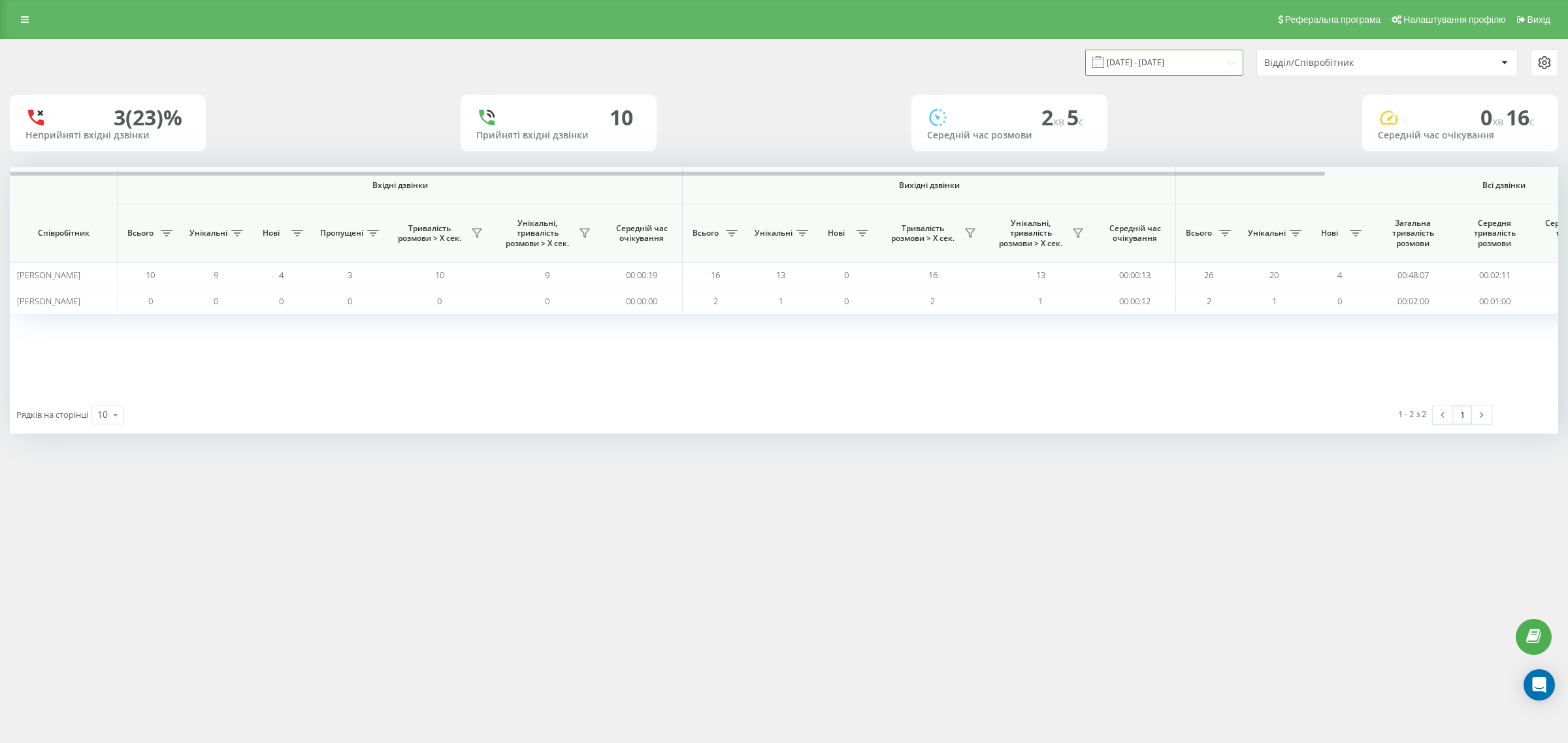
click at [1143, 63] on input "16.08.2025 - 16.08.2025" at bounding box center [1165, 62] width 158 height 26
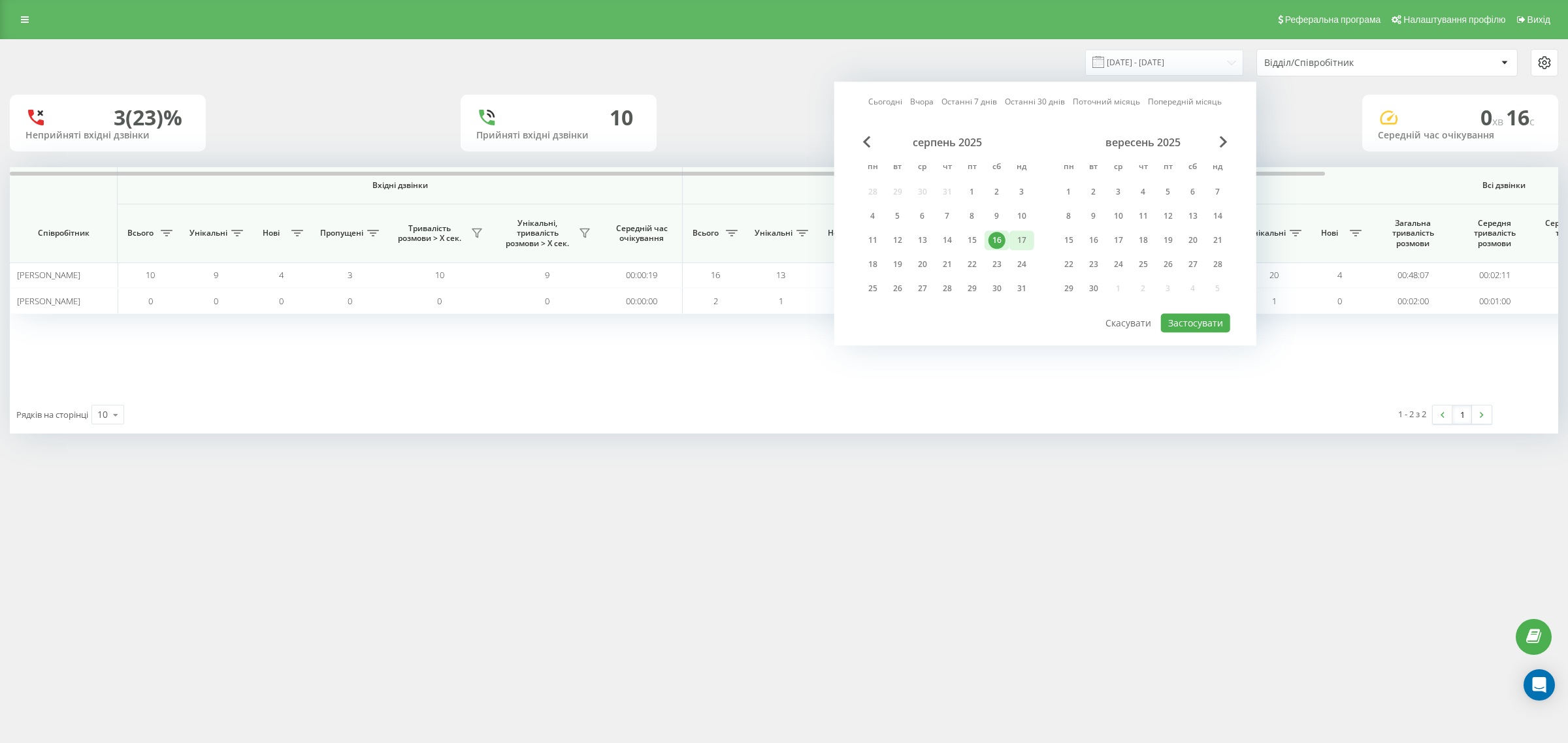
click at [1023, 239] on div "17" at bounding box center [1021, 240] width 17 height 17
click at [1183, 315] on button "Застосувати" at bounding box center [1195, 323] width 69 height 19
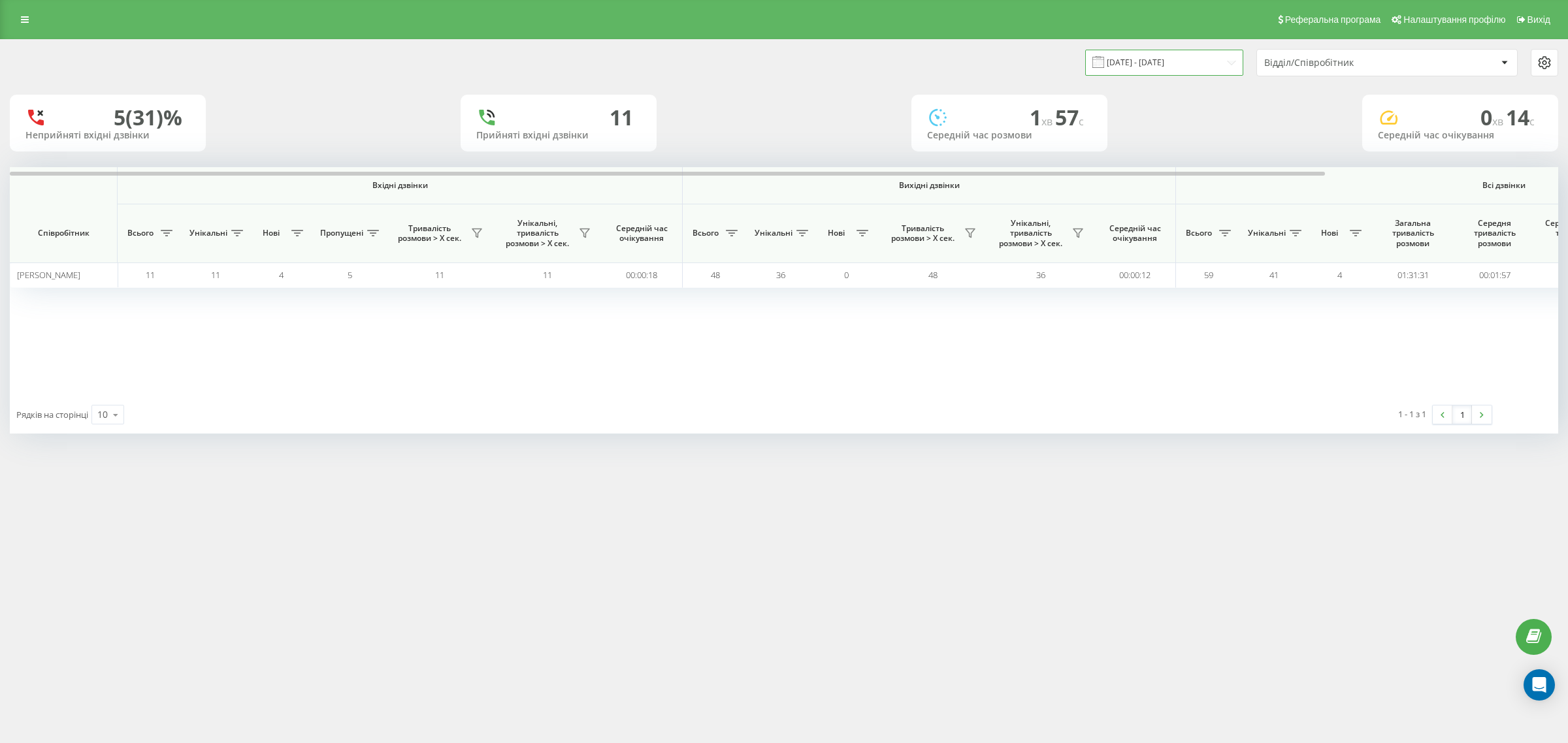
click at [1131, 66] on input "17.08.2025 - 17.08.2025" at bounding box center [1165, 62] width 158 height 26
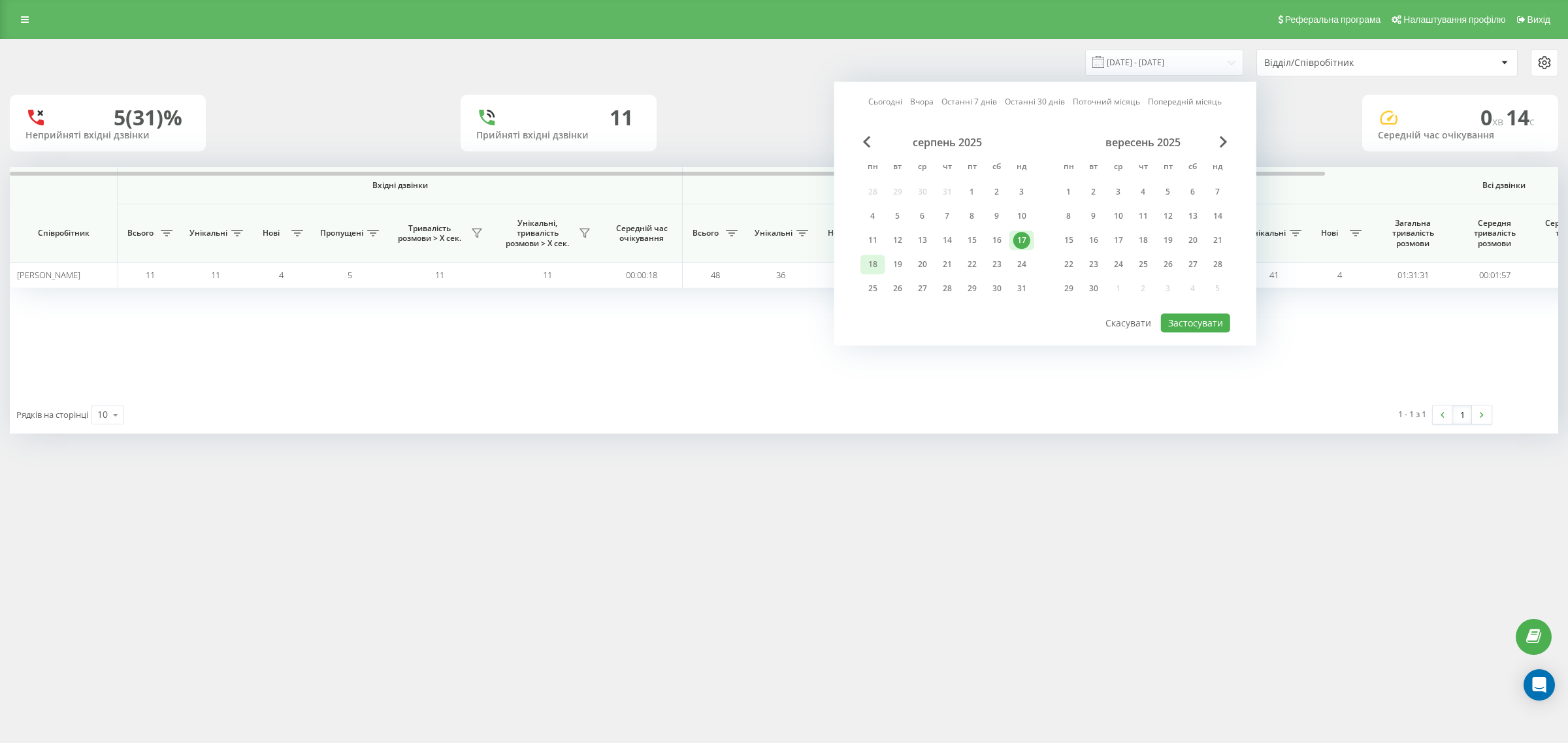
click at [874, 262] on div "18" at bounding box center [873, 265] width 17 height 17
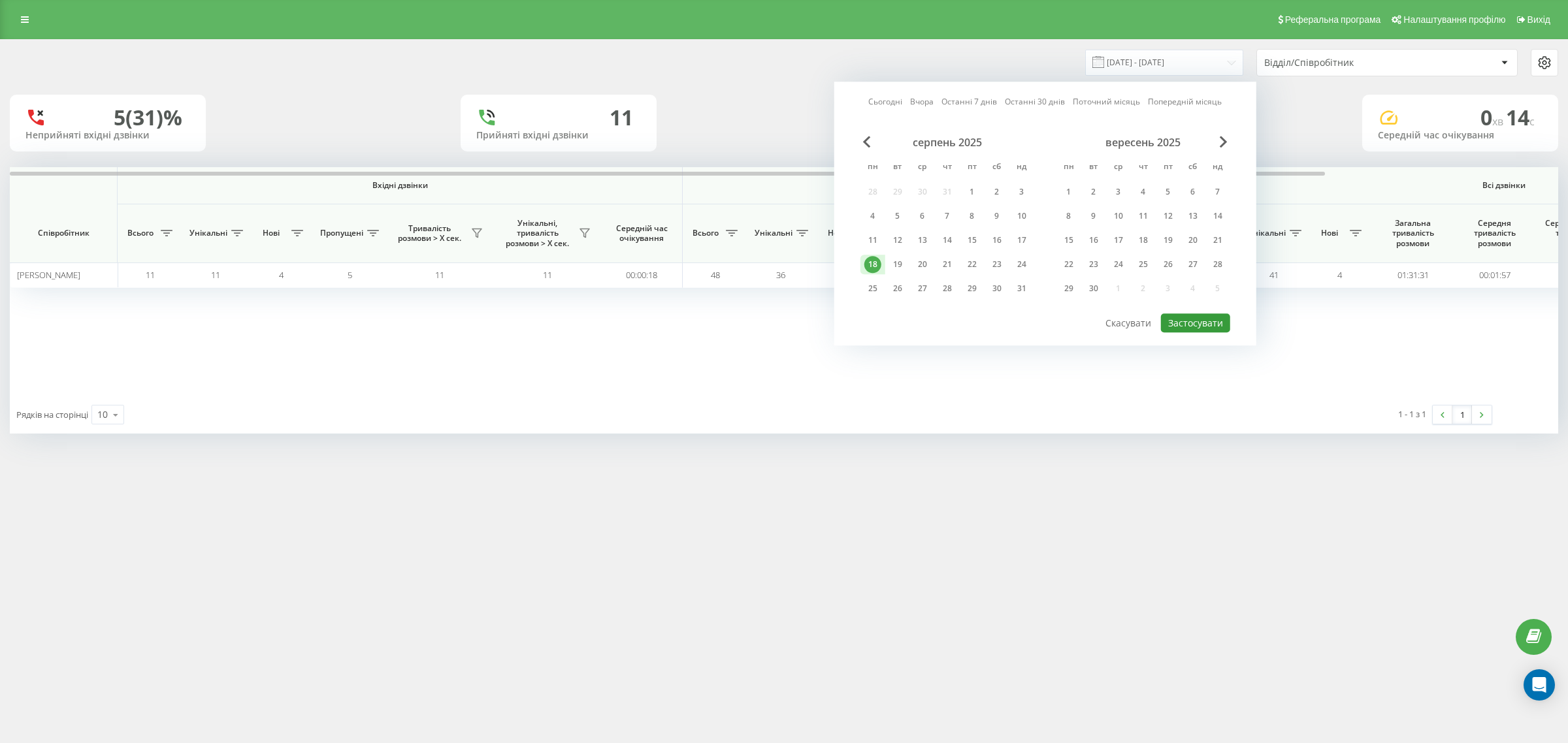
click at [1198, 320] on button "Застосувати" at bounding box center [1195, 323] width 69 height 19
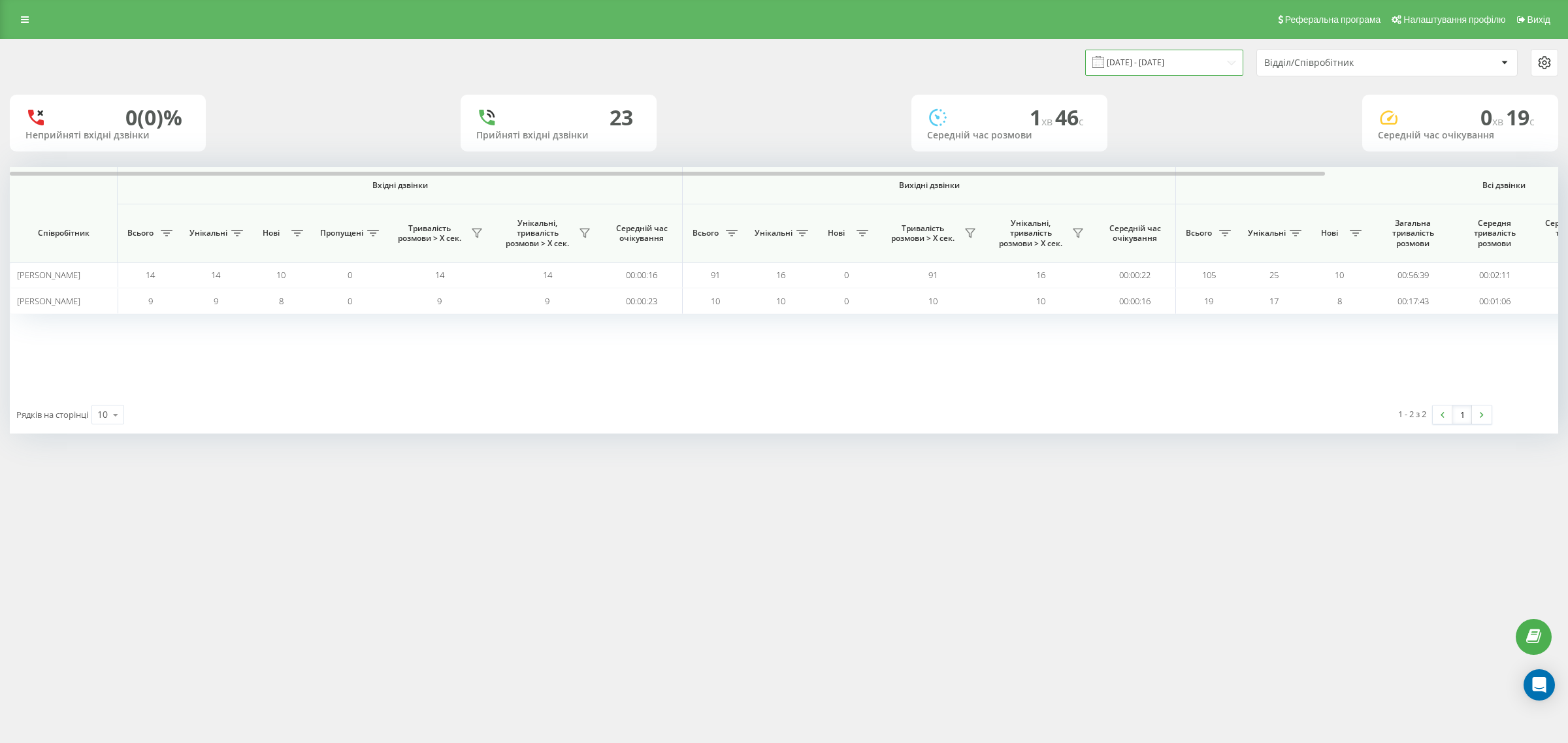
click at [1170, 63] on input "18.08.2025 - 18.08.2025" at bounding box center [1165, 62] width 158 height 26
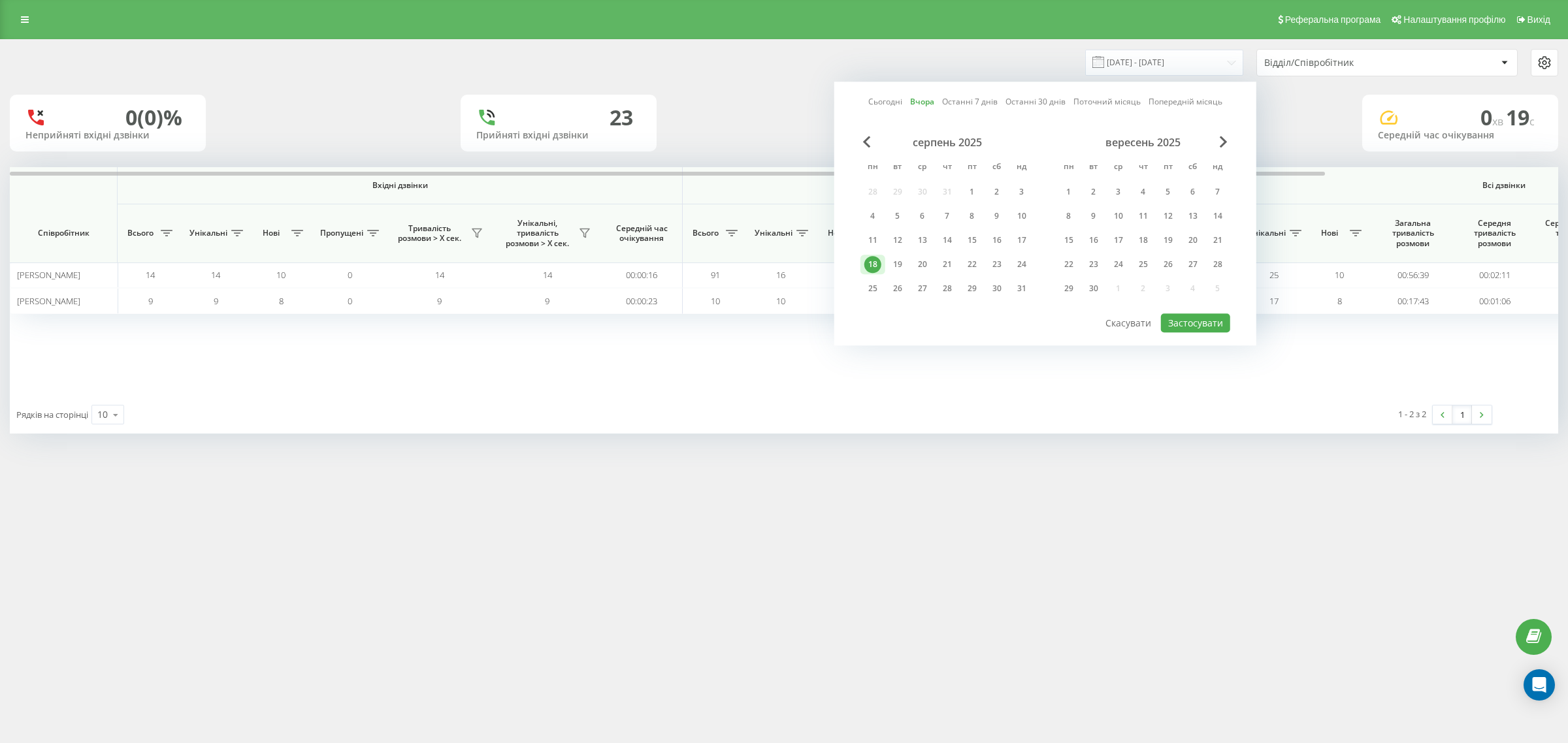
click at [672, 386] on div "Вхідні дзвінки Вихідні дзвінки Всі дзвінки Співробітник Всього Унікальні Нові П…" at bounding box center [784, 281] width 1548 height 229
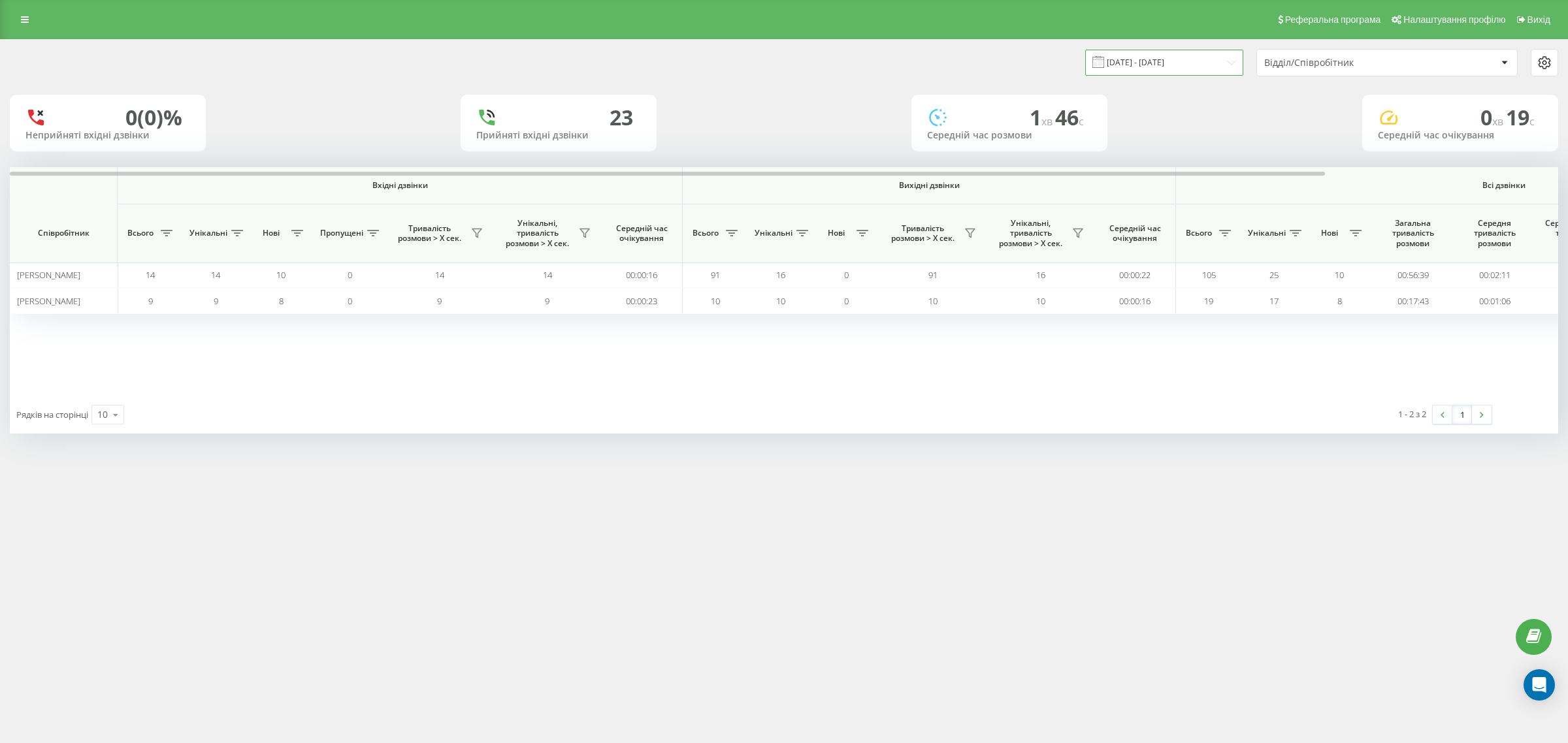
click at [1142, 59] on input "18.08.2025 - 18.08.2025" at bounding box center [1165, 62] width 158 height 26
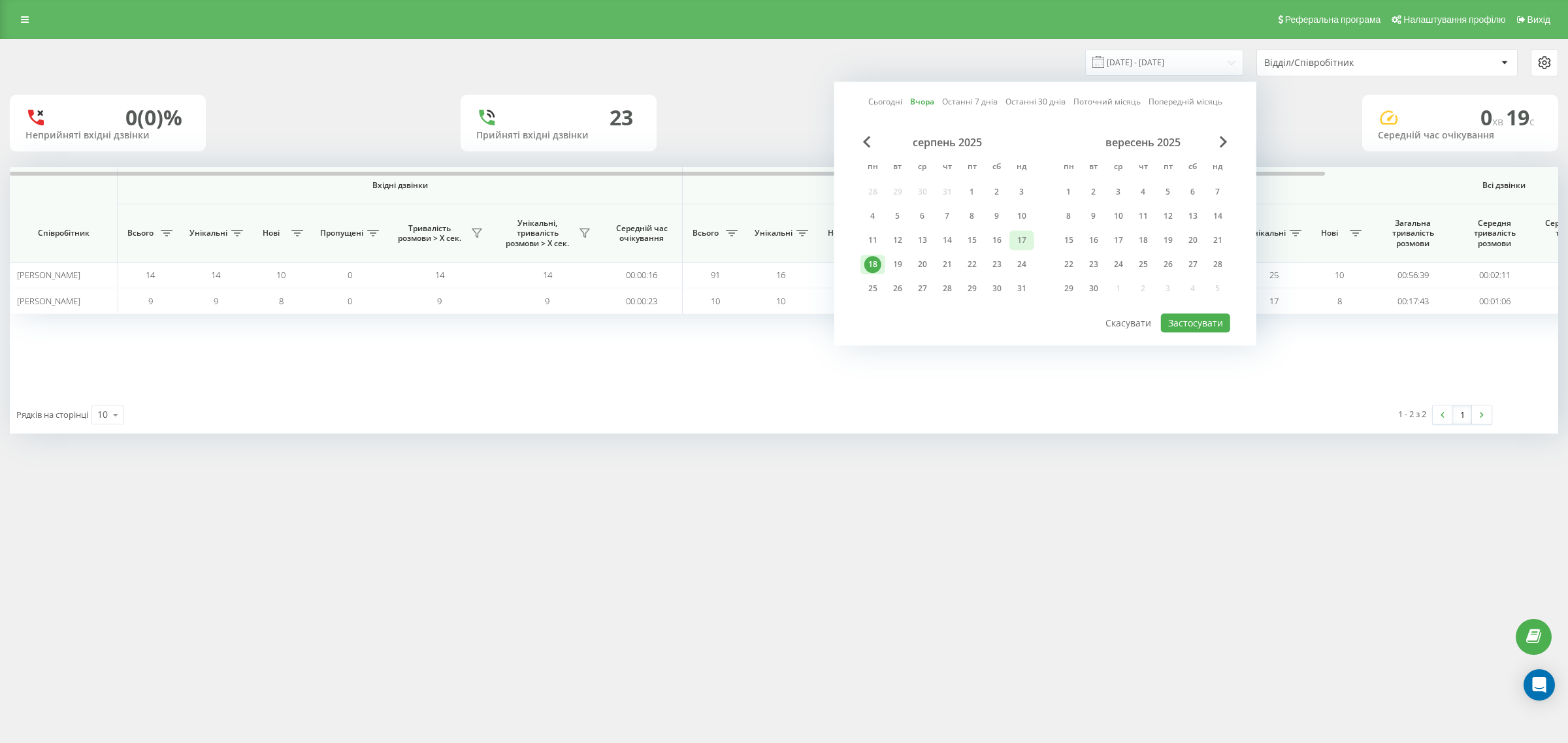
click at [1026, 238] on div "17" at bounding box center [1021, 240] width 17 height 17
click at [1200, 325] on button "Застосувати" at bounding box center [1195, 323] width 69 height 19
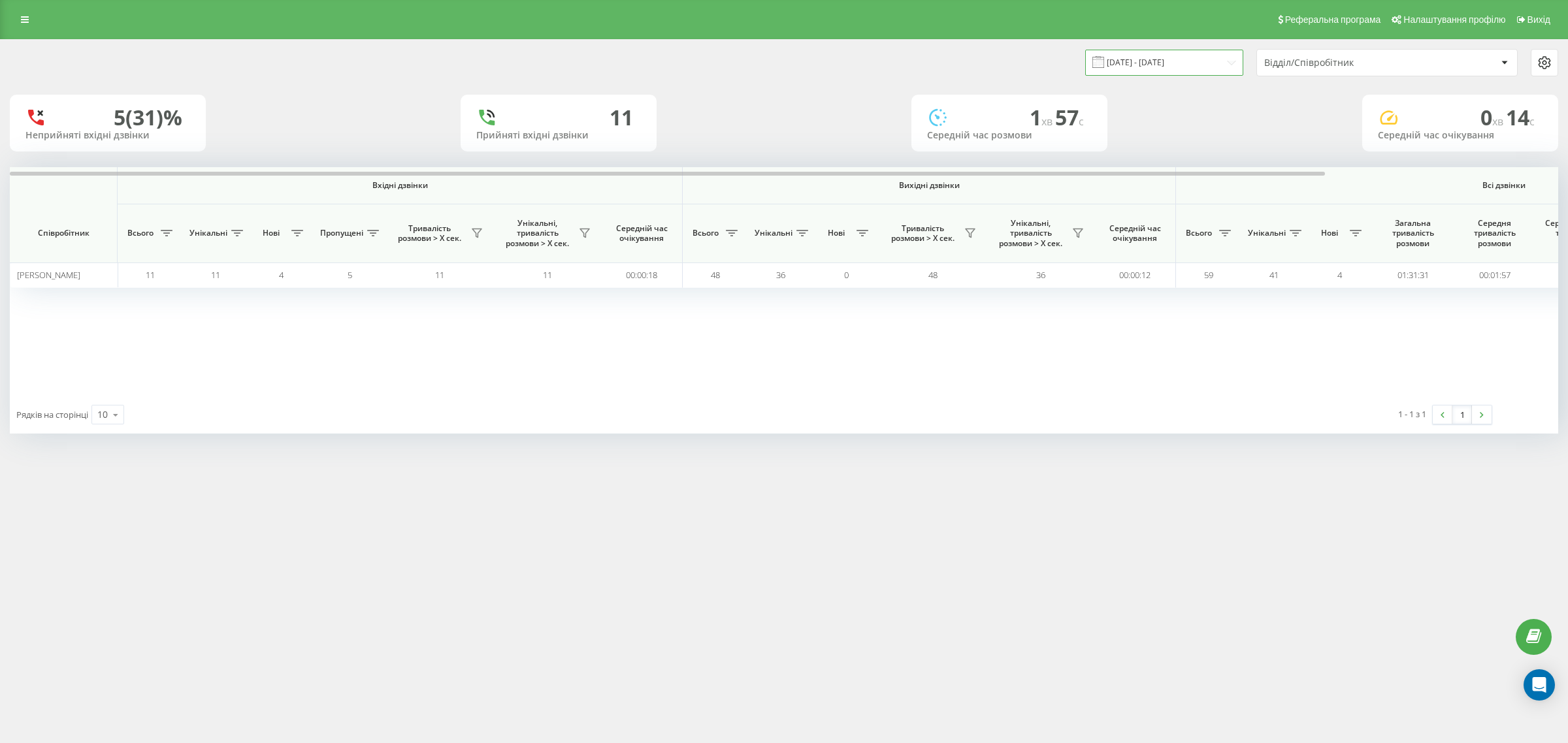
click at [1140, 54] on input "17.08.2025 - 17.08.2025" at bounding box center [1165, 62] width 158 height 26
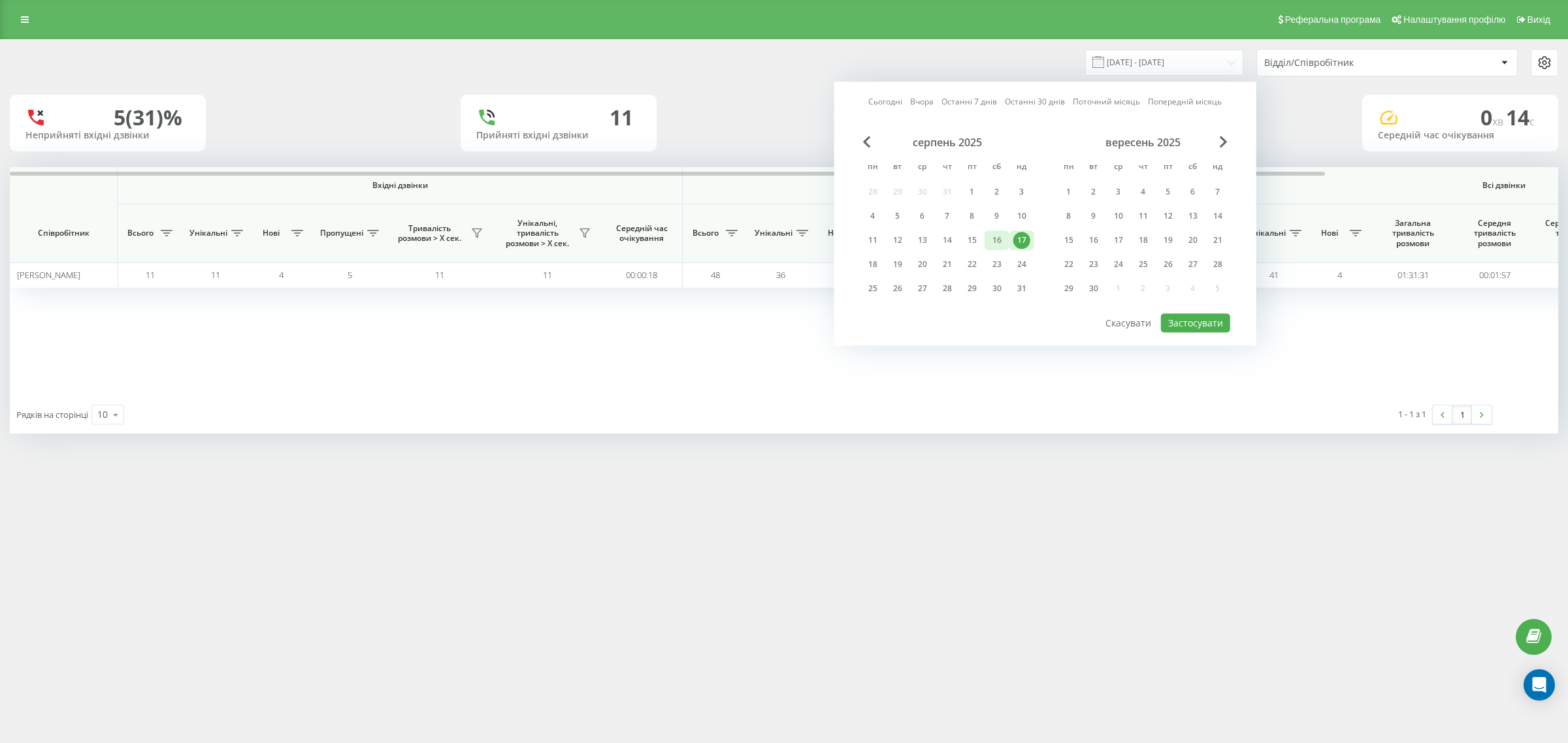
click at [996, 238] on div "16" at bounding box center [997, 240] width 17 height 17
click at [1193, 322] on button "Застосувати" at bounding box center [1195, 323] width 69 height 19
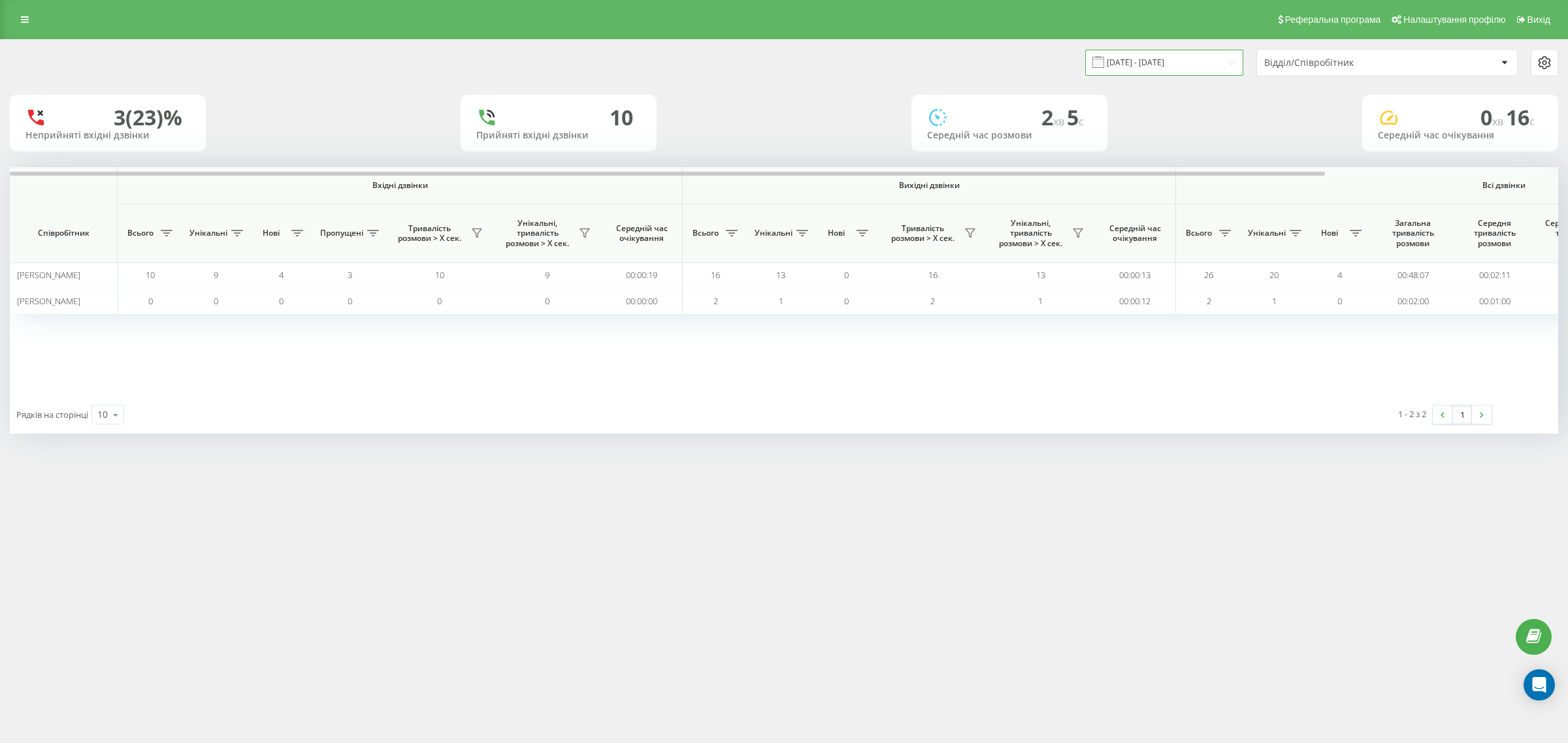
click at [1149, 60] on input "16.08.2025 - 16.08.2025" at bounding box center [1165, 62] width 158 height 26
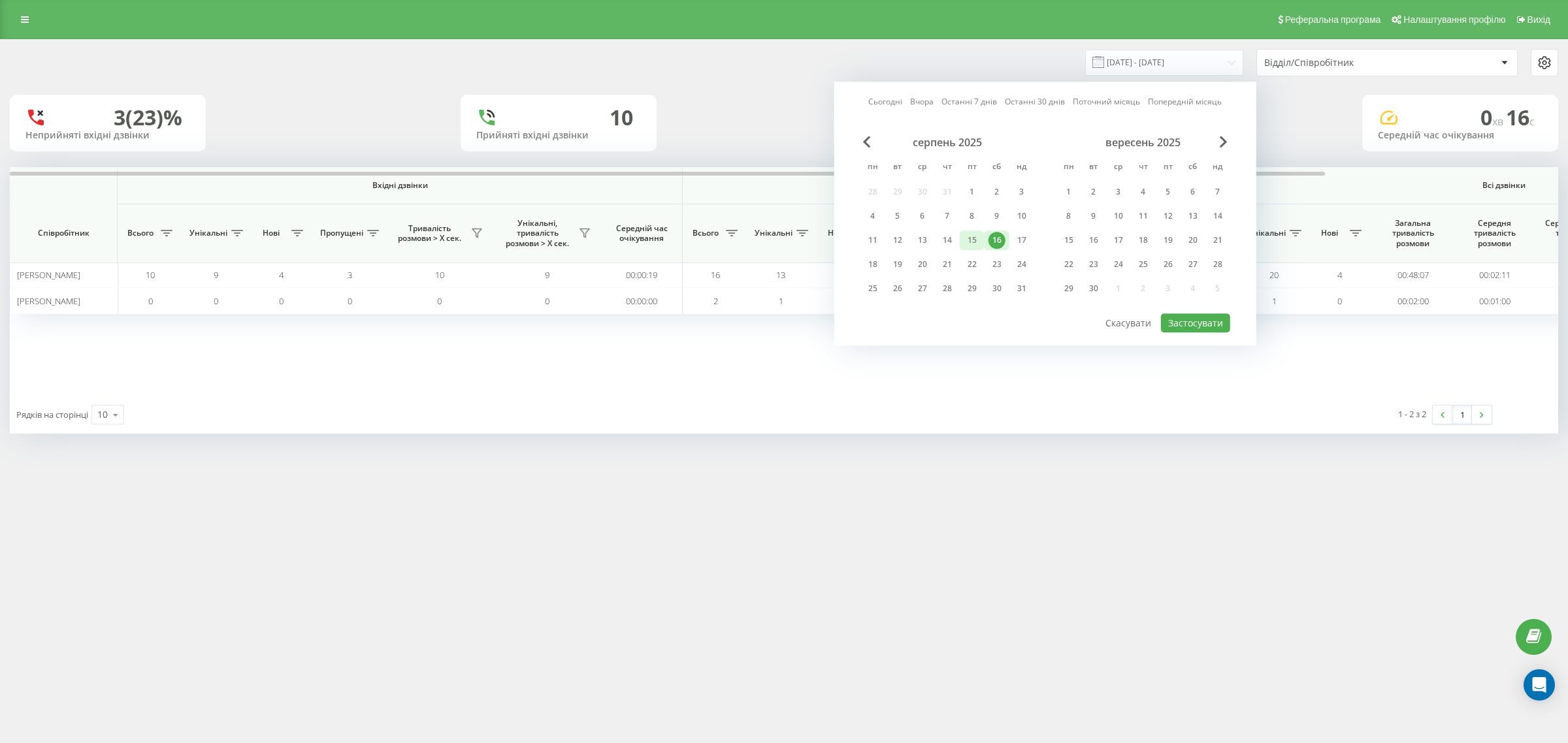
click at [971, 237] on div "15" at bounding box center [972, 240] width 17 height 17
click at [1181, 317] on button "Застосувати" at bounding box center [1195, 323] width 69 height 19
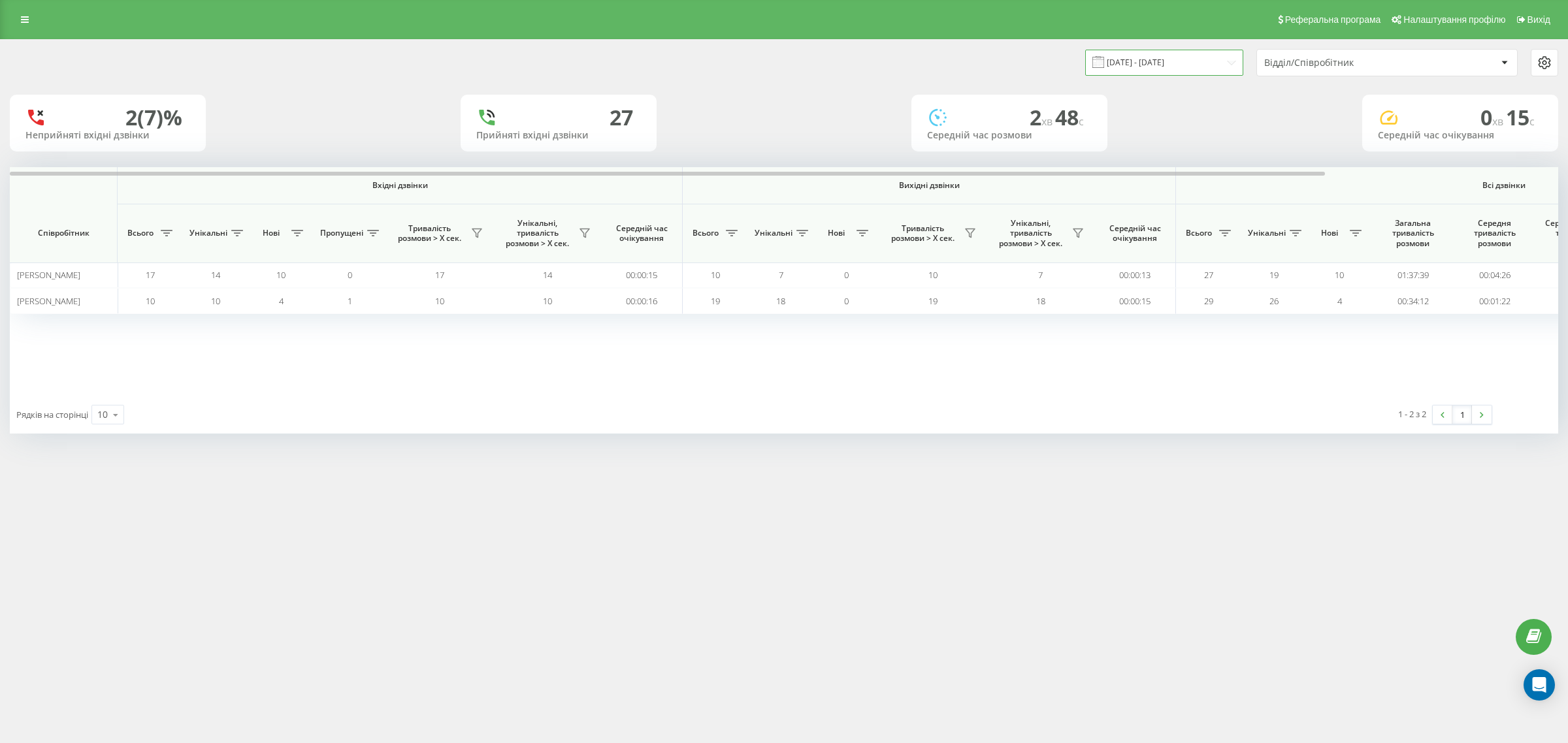
click at [1128, 63] on input "15.08.2025 - 15.08.2025" at bounding box center [1165, 62] width 158 height 26
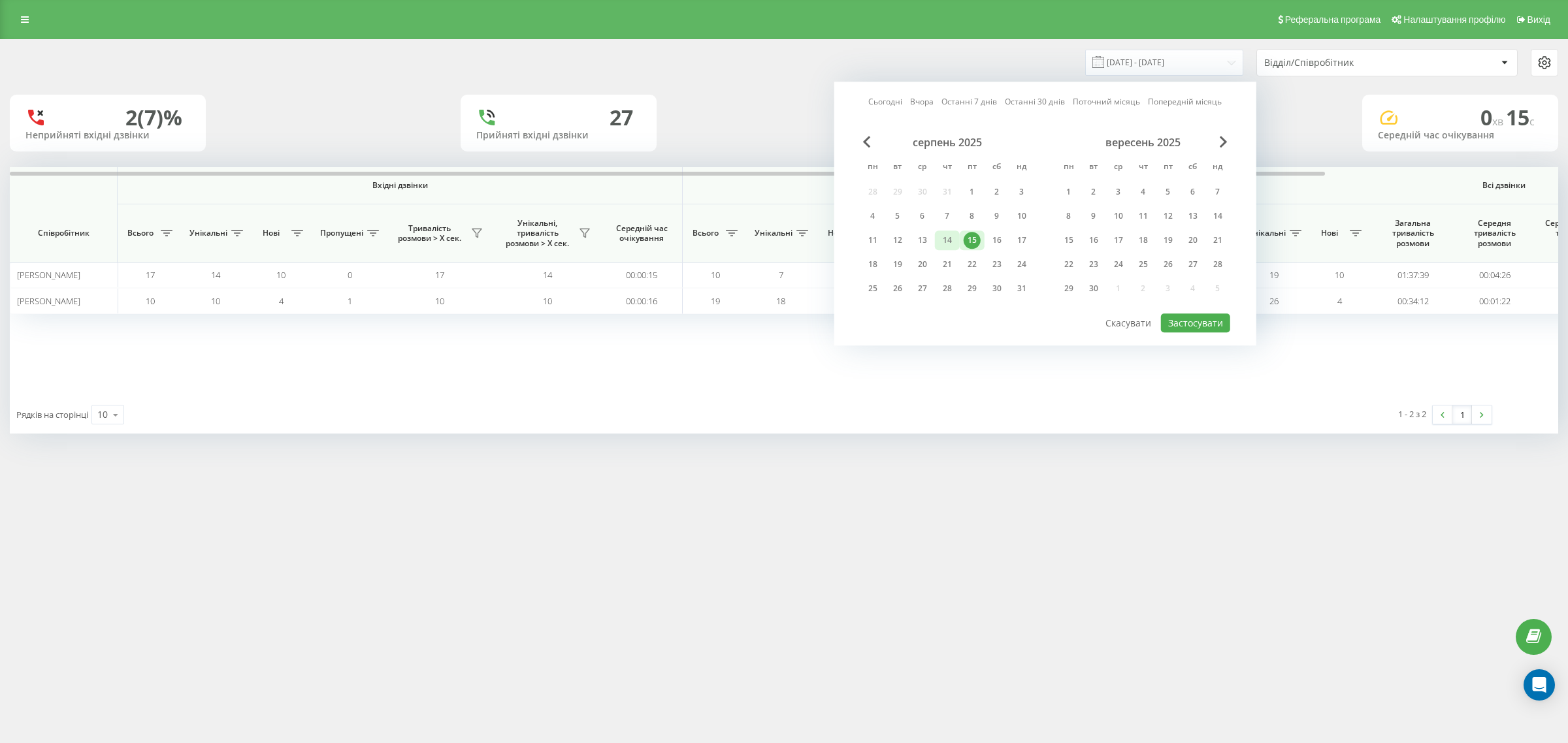
click at [947, 240] on div "14" at bounding box center [947, 240] width 17 height 17
click at [1197, 314] on button "Застосувати" at bounding box center [1195, 323] width 69 height 19
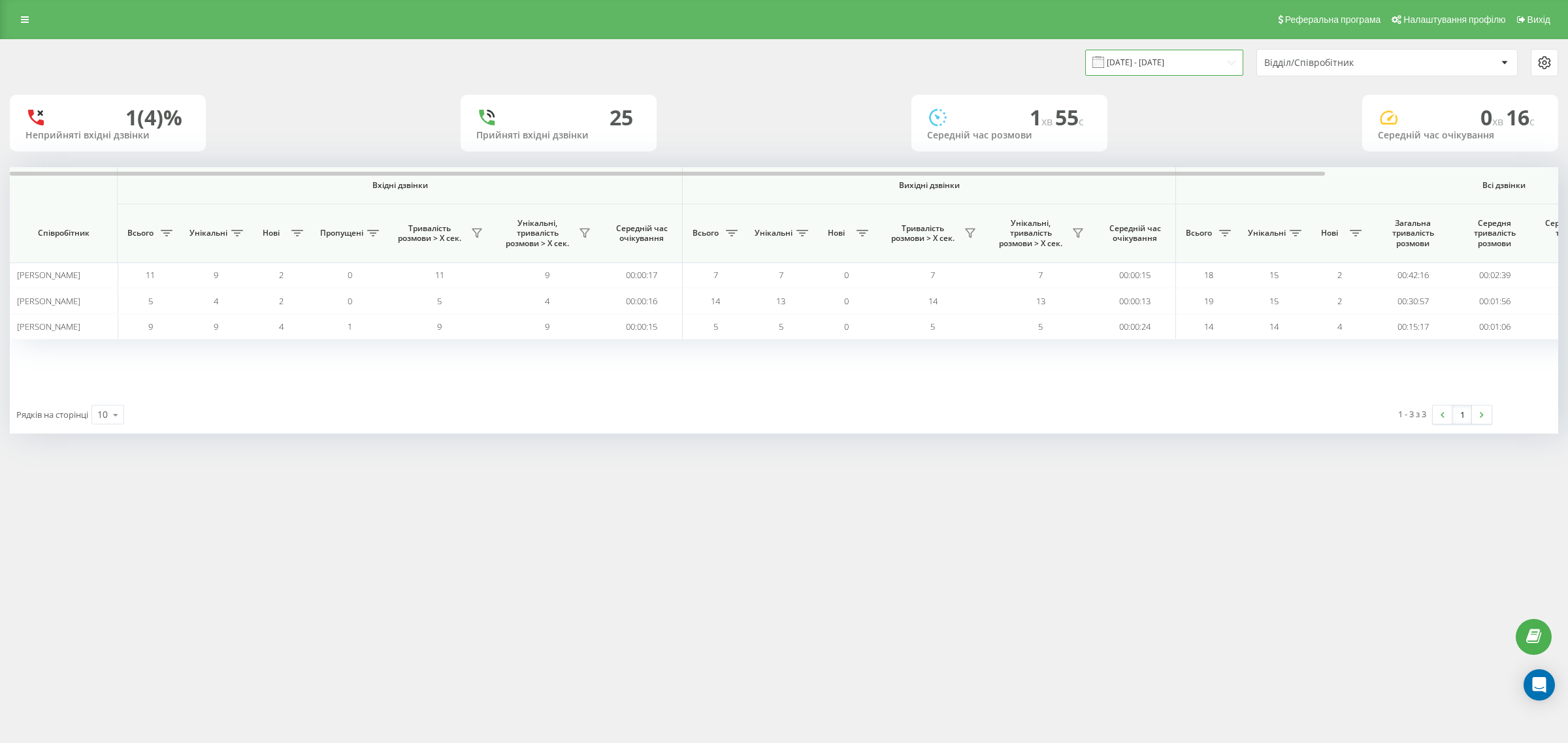
click at [1127, 60] on input "14.08.2025 - 14.08.2025" at bounding box center [1165, 62] width 158 height 26
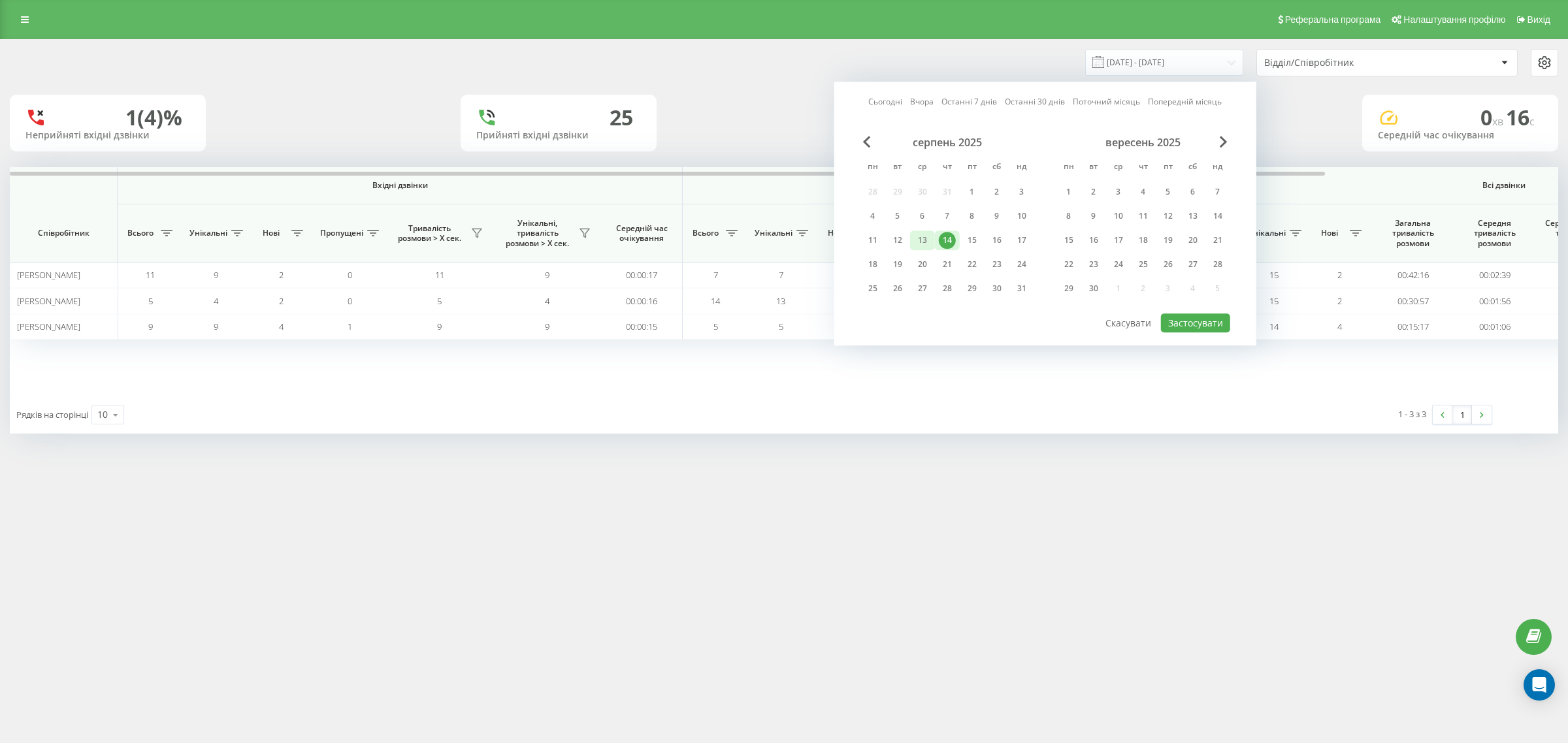
click at [917, 242] on div "13" at bounding box center [922, 240] width 17 height 17
click at [1186, 324] on button "Застосувати" at bounding box center [1195, 323] width 69 height 19
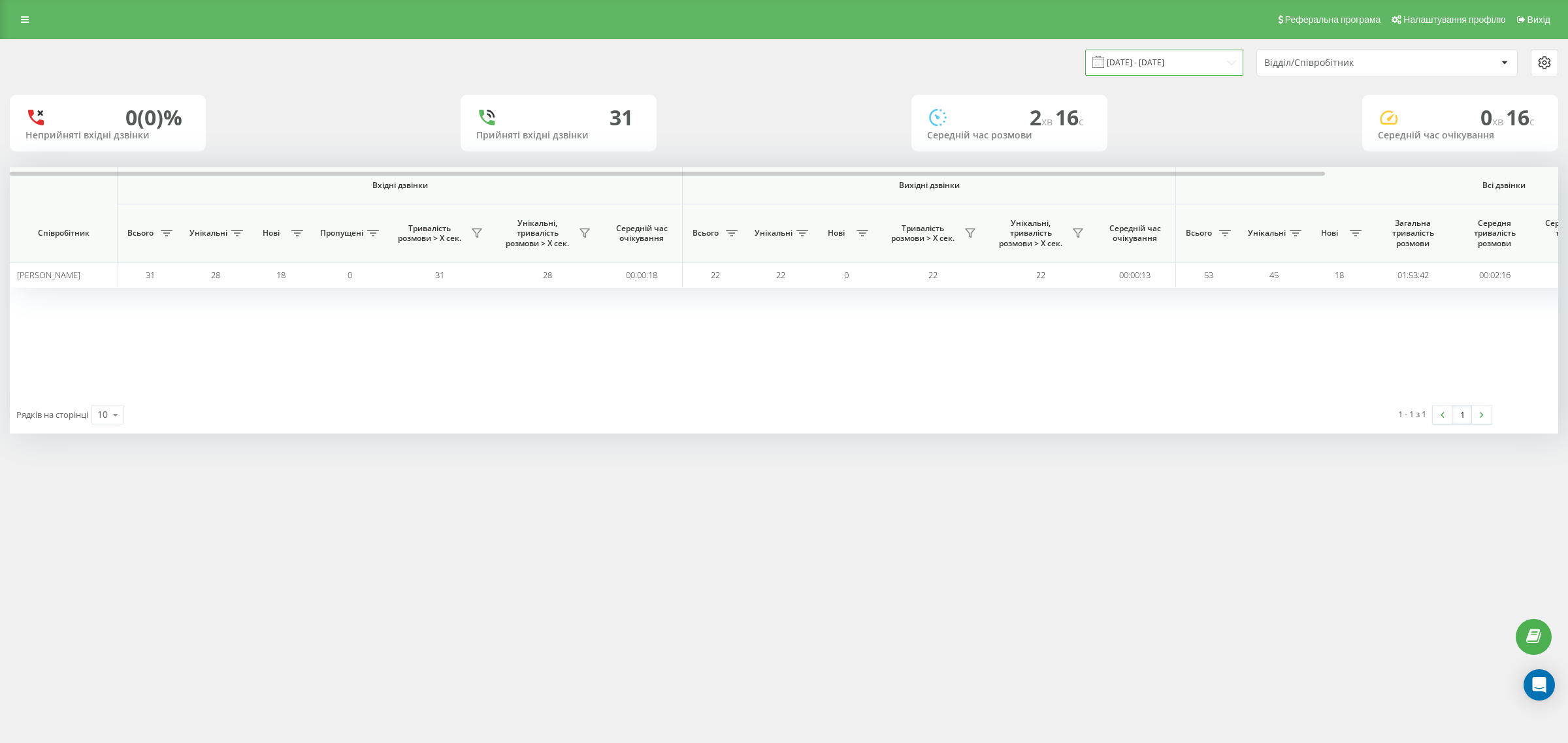
click at [1170, 72] on input "13.08.2025 - 13.08.2025" at bounding box center [1165, 62] width 158 height 26
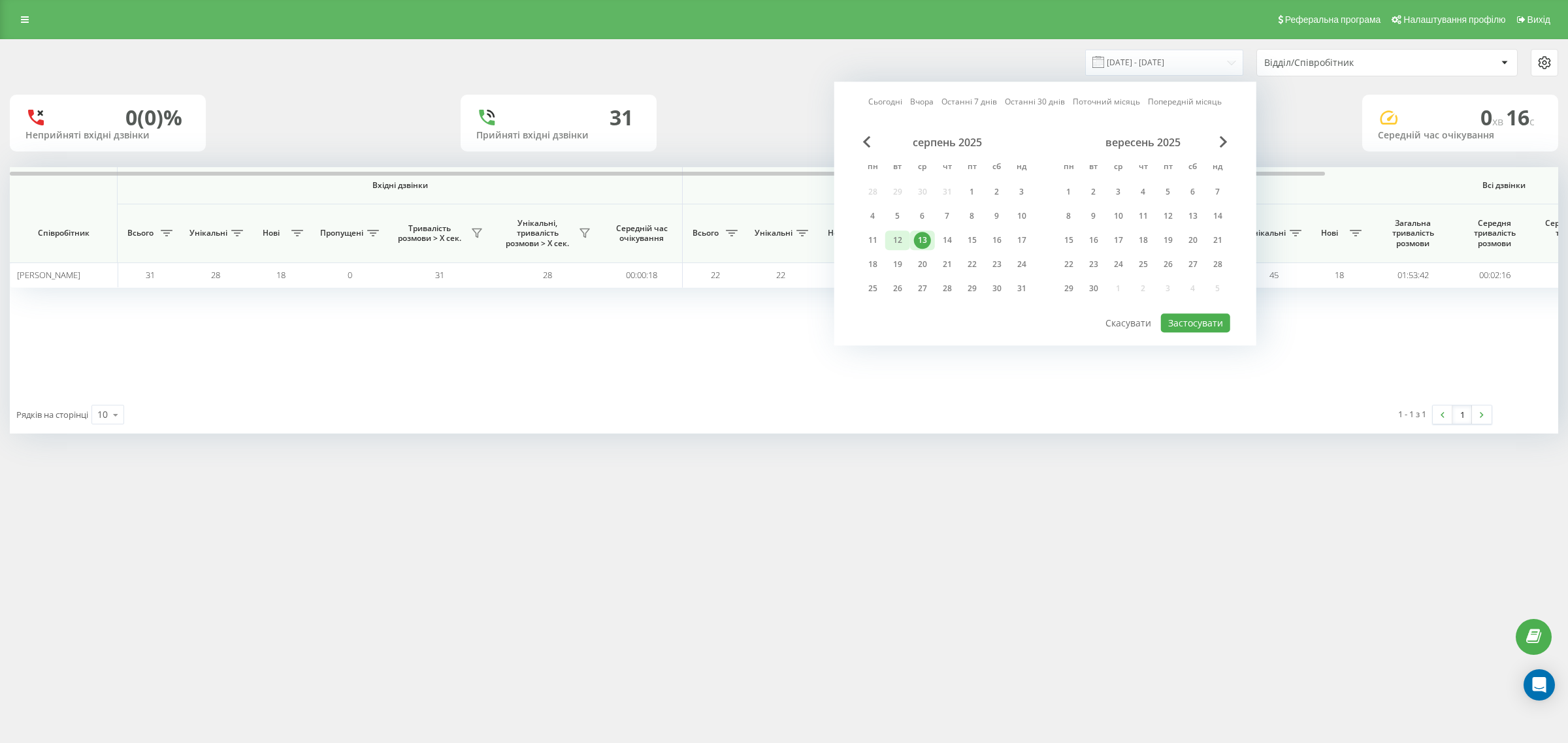
click at [896, 240] on div "12" at bounding box center [897, 240] width 17 height 17
click at [896, 239] on div "12" at bounding box center [897, 240] width 17 height 17
click at [1190, 315] on button "Застосувати" at bounding box center [1195, 323] width 69 height 19
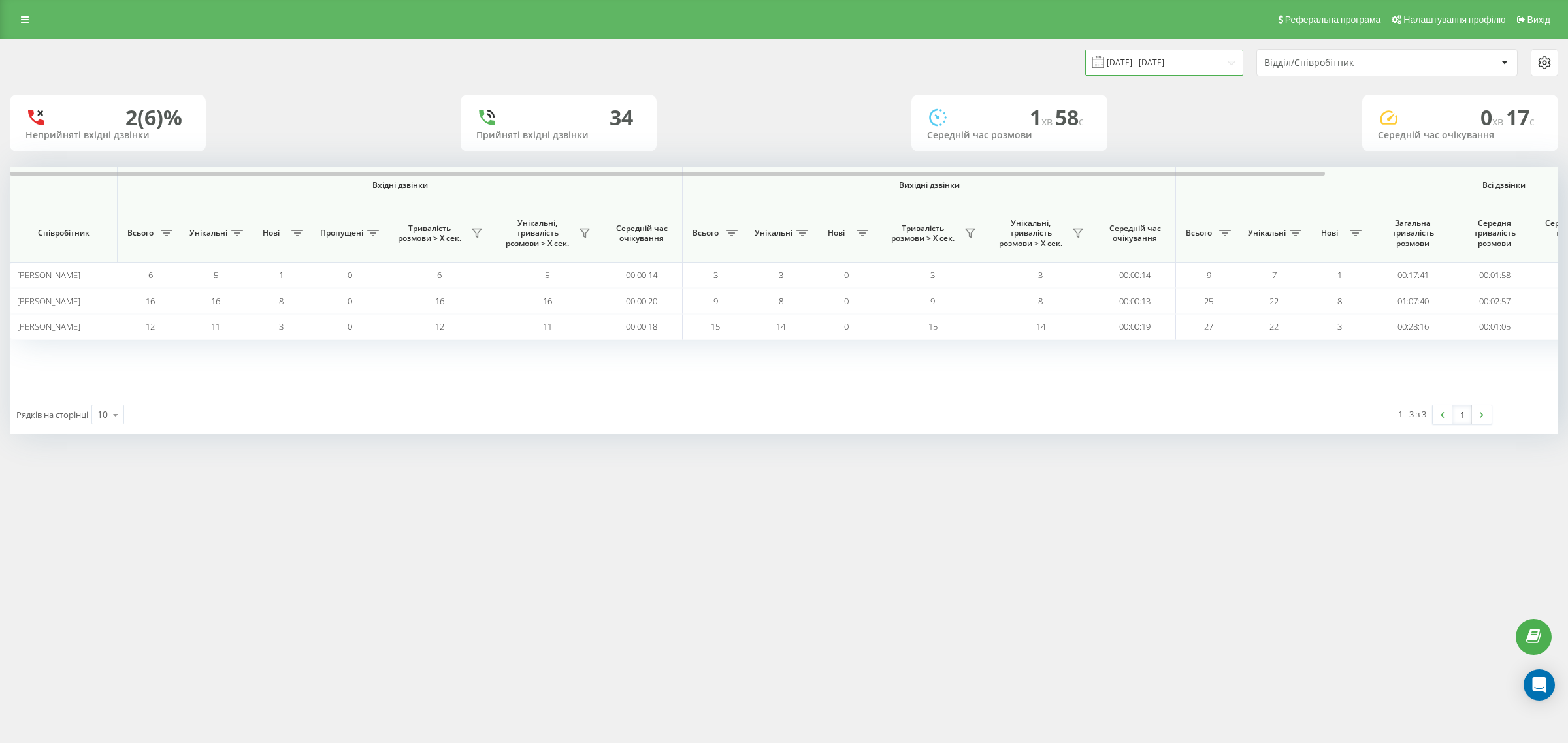
click at [1144, 54] on input "12.08.2025 - 12.08.2025" at bounding box center [1165, 62] width 158 height 26
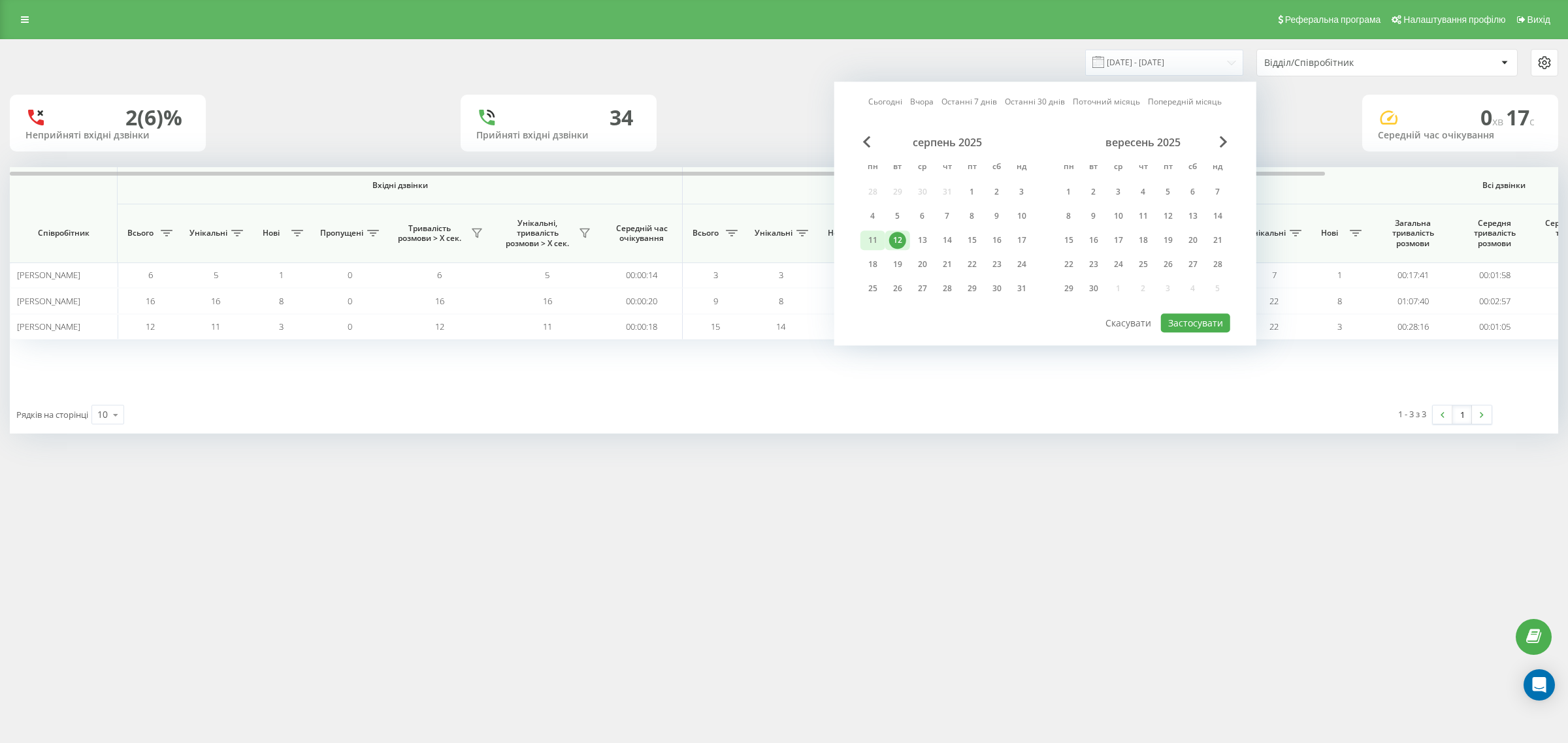
click at [876, 237] on div "11" at bounding box center [873, 240] width 17 height 17
click at [1196, 322] on button "Застосувати" at bounding box center [1195, 323] width 69 height 19
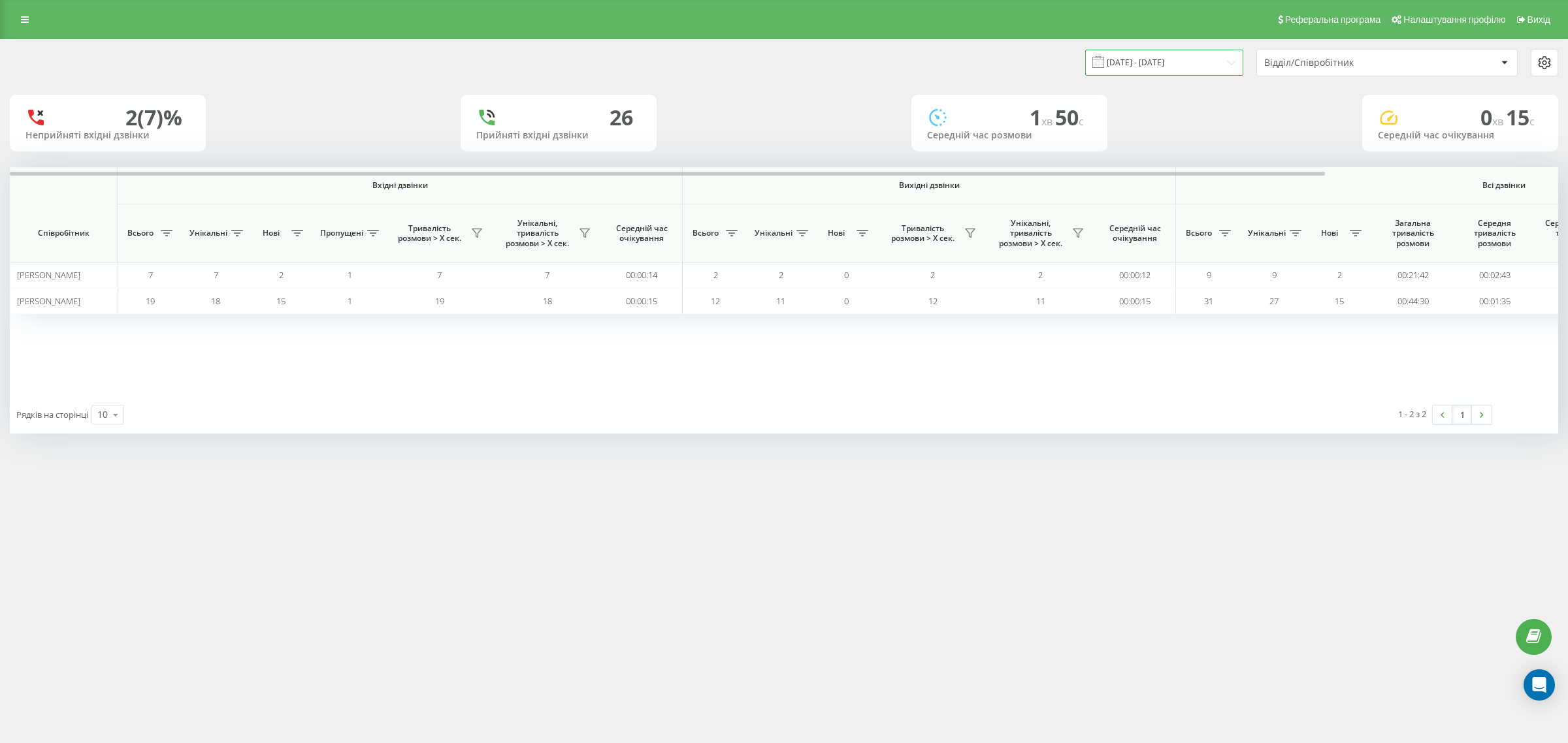
click at [1172, 63] on input "11.08.2025 - 11.08.2025" at bounding box center [1165, 62] width 158 height 26
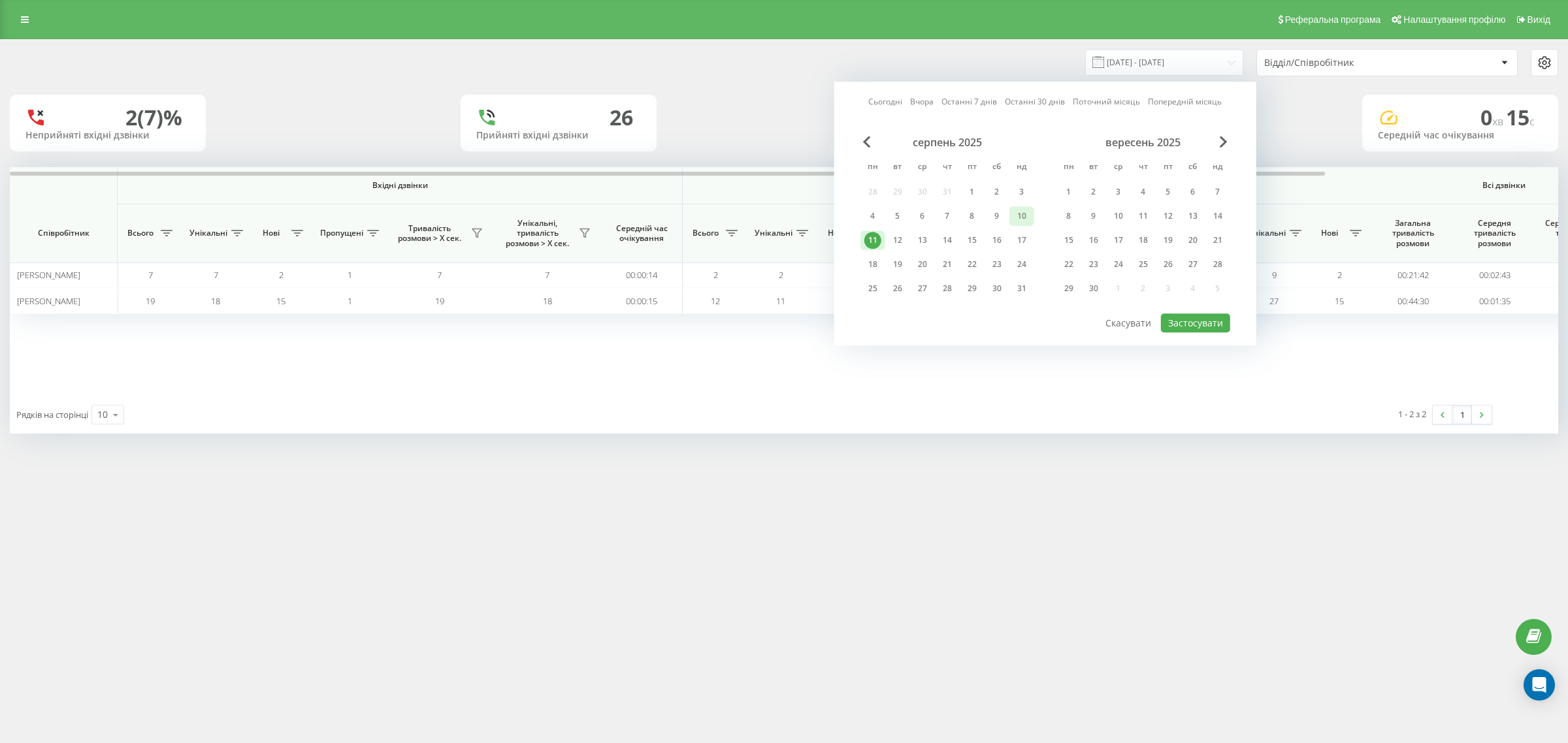
click at [1019, 214] on div "10" at bounding box center [1021, 216] width 17 height 17
click at [1190, 320] on button "Застосувати" at bounding box center [1195, 323] width 69 height 19
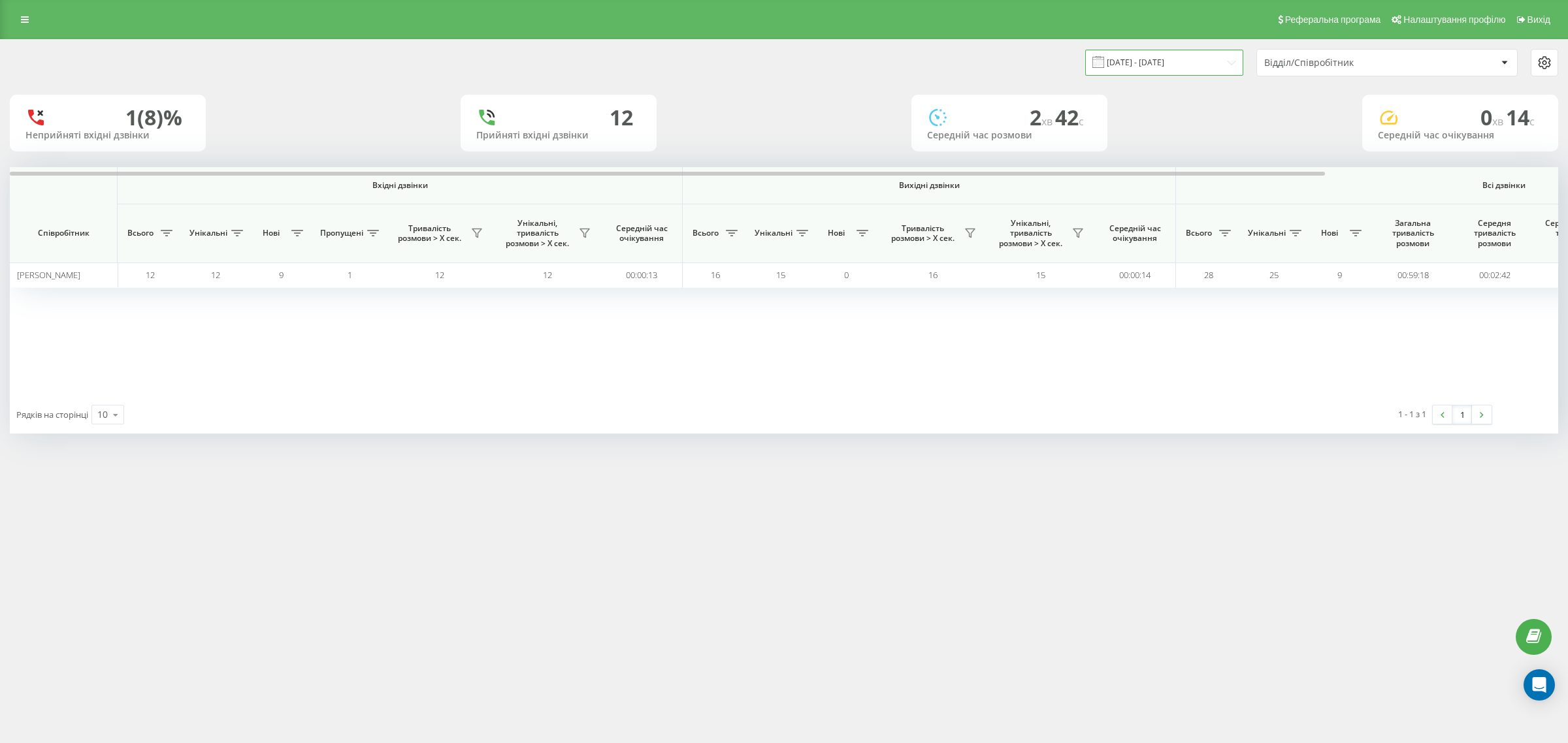
click at [1149, 58] on input "10.08.2025 - 10.08.2025" at bounding box center [1165, 62] width 158 height 26
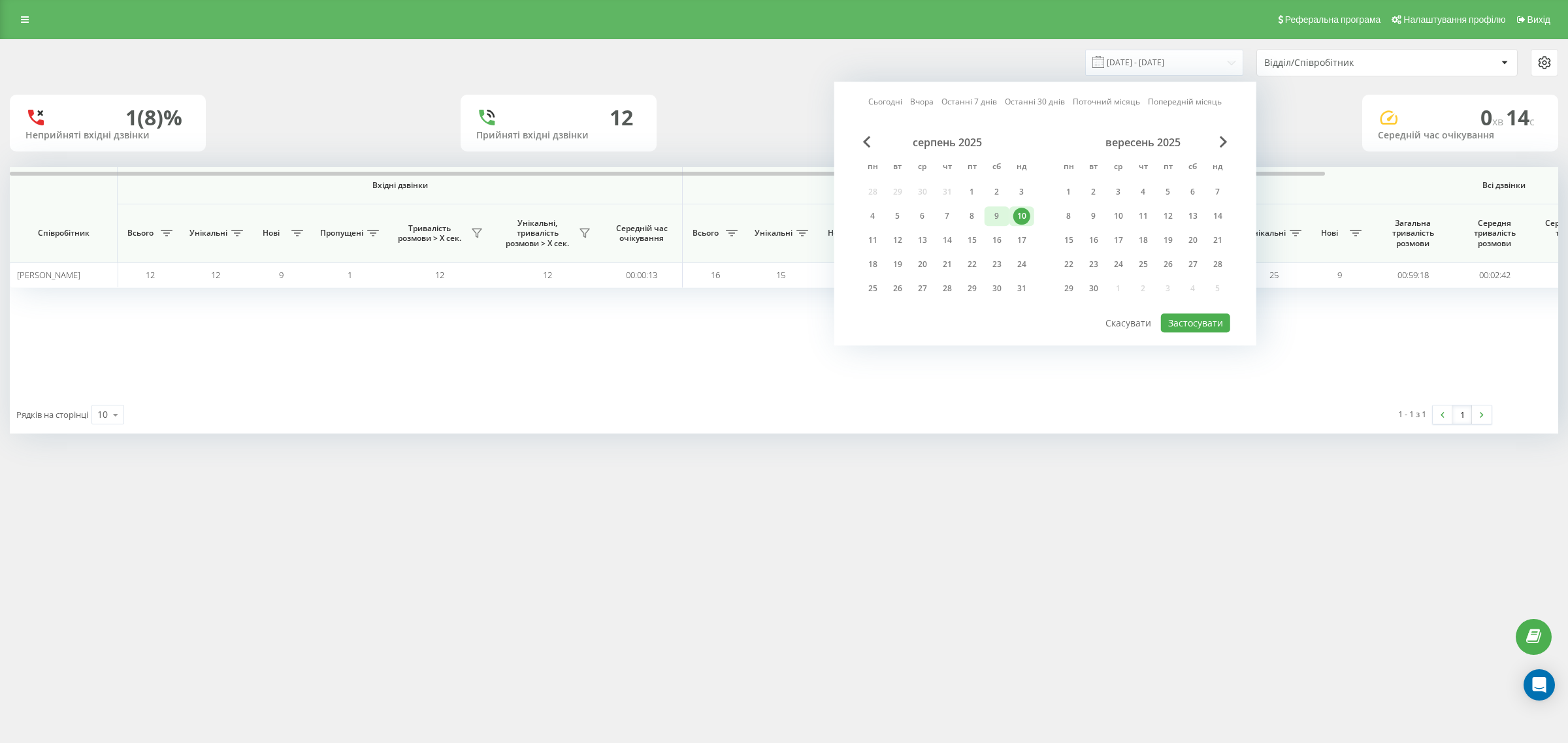
click at [1001, 212] on div "9" at bounding box center [997, 216] width 17 height 17
click at [1206, 317] on button "Застосувати" at bounding box center [1195, 323] width 69 height 19
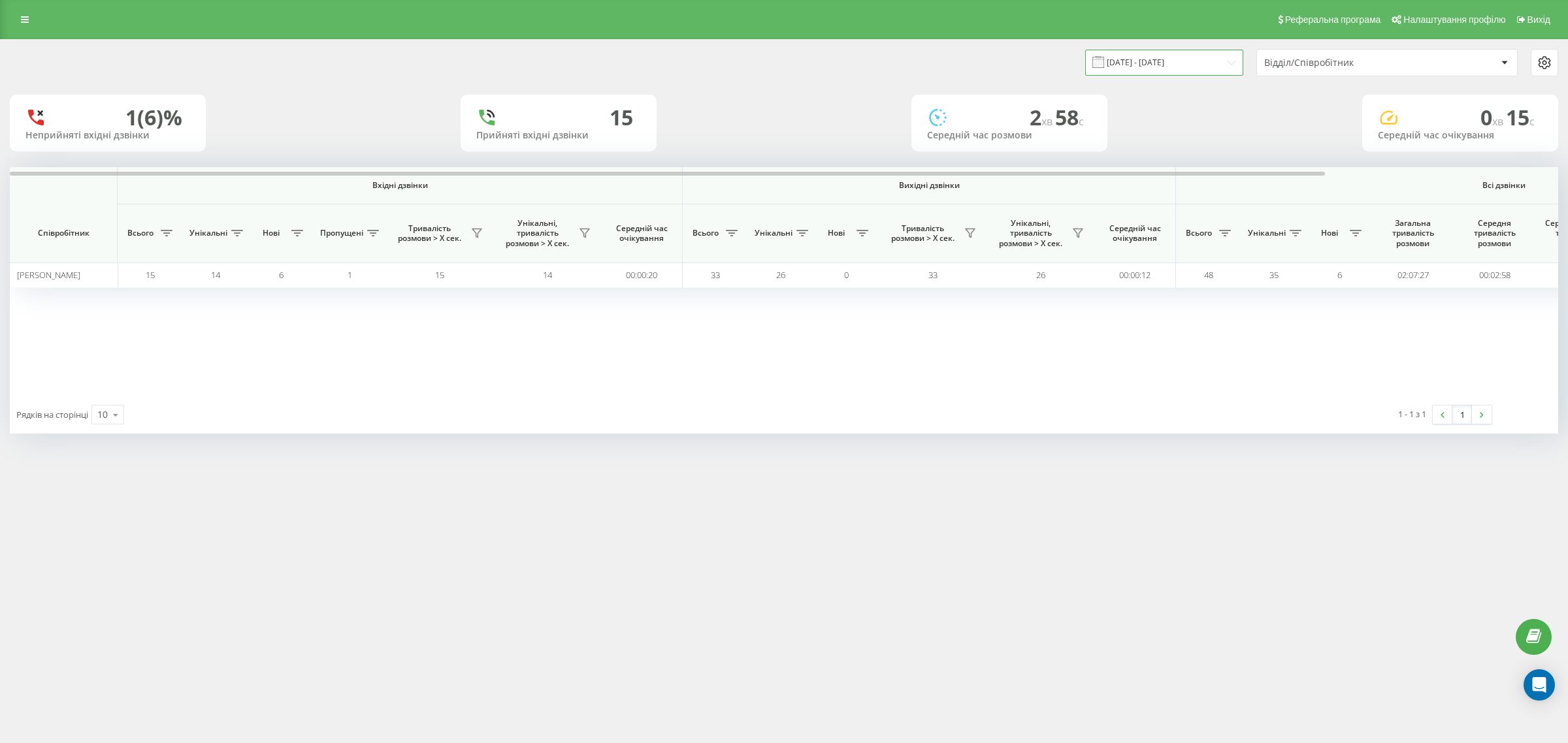
click at [1127, 69] on input "09.08.2025 - 09.08.2025" at bounding box center [1165, 62] width 158 height 26
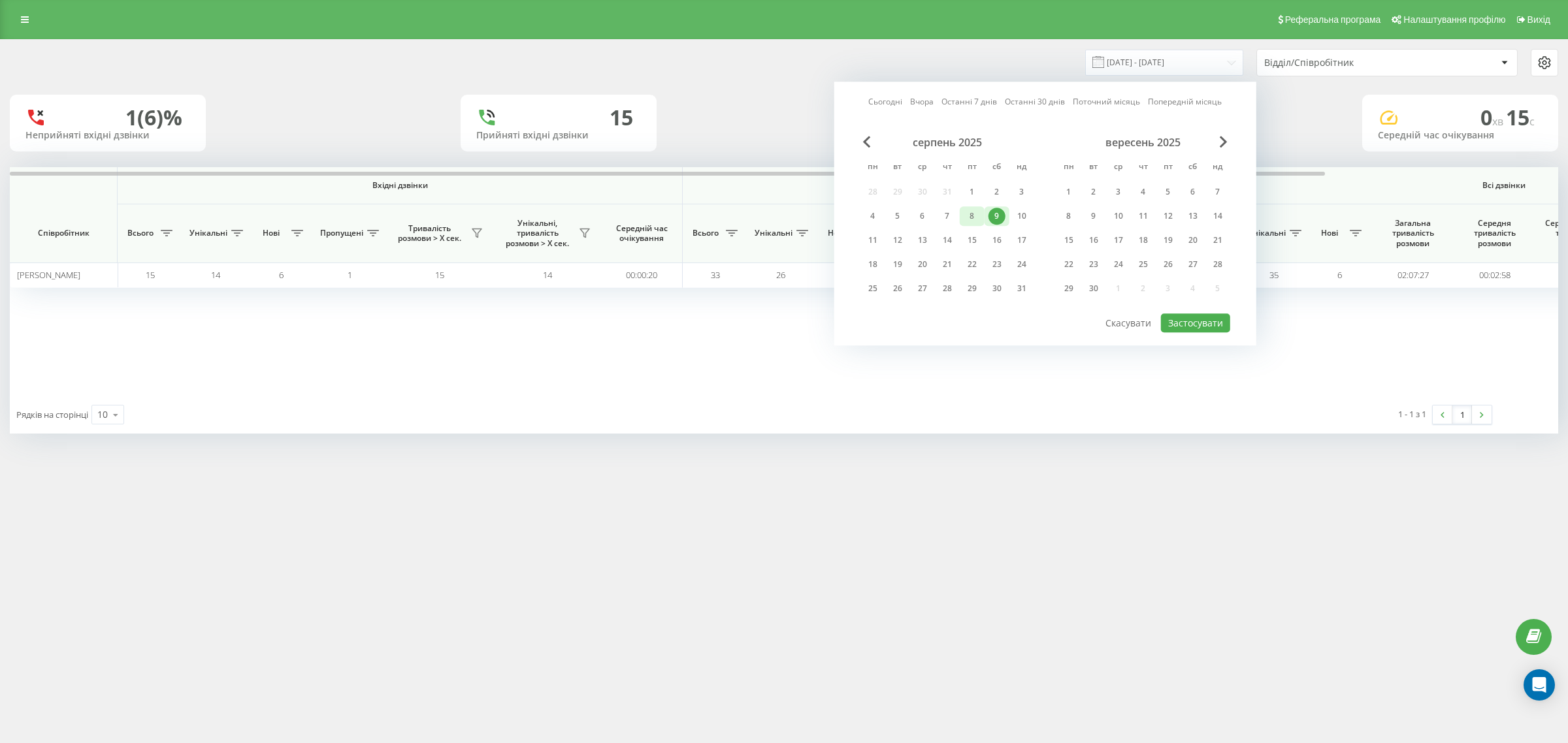
click at [976, 214] on div "8" at bounding box center [972, 216] width 17 height 17
click at [1199, 313] on button "Застосувати" at bounding box center [1195, 323] width 69 height 19
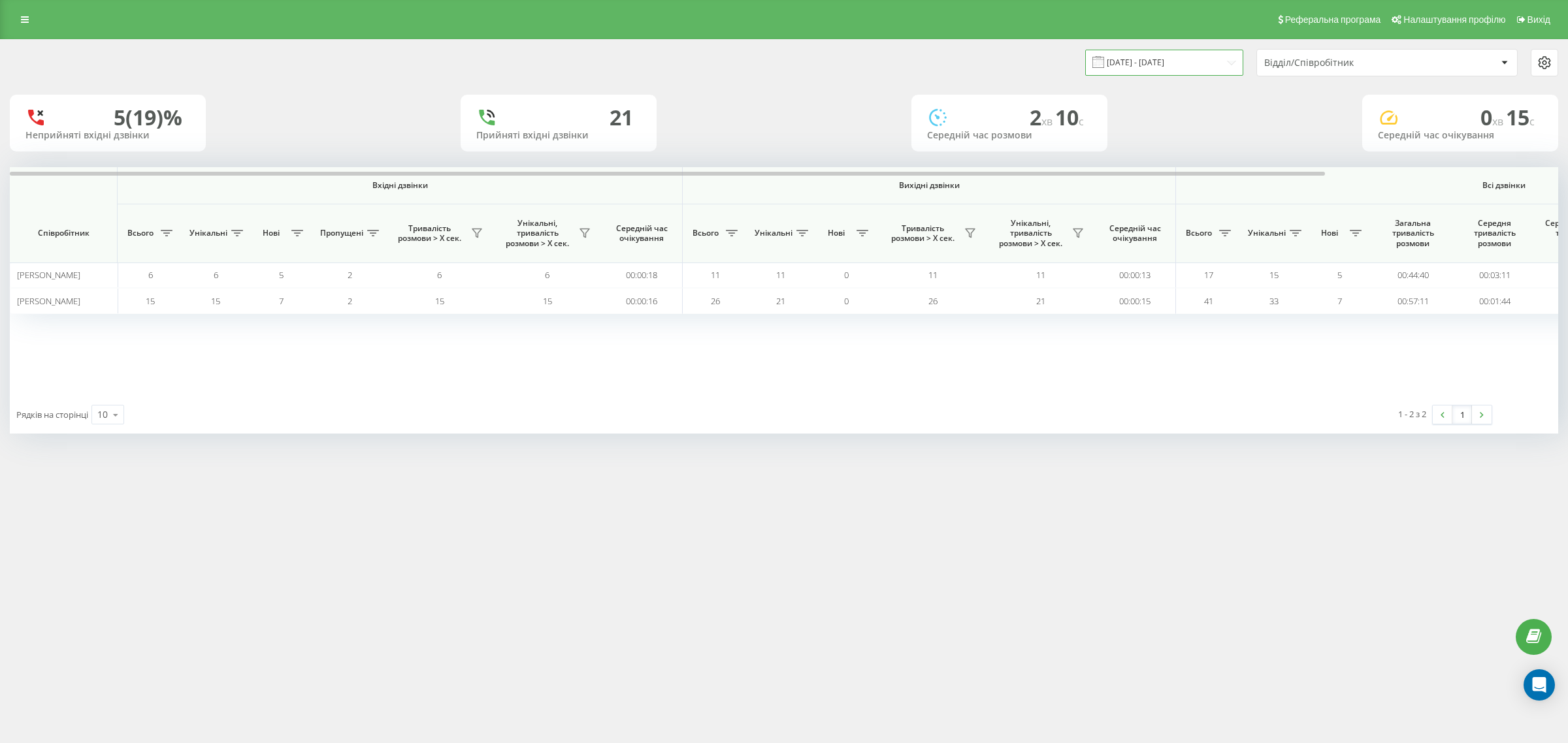
click at [1151, 66] on input "08.08.2025 - 08.08.2025" at bounding box center [1165, 62] width 158 height 26
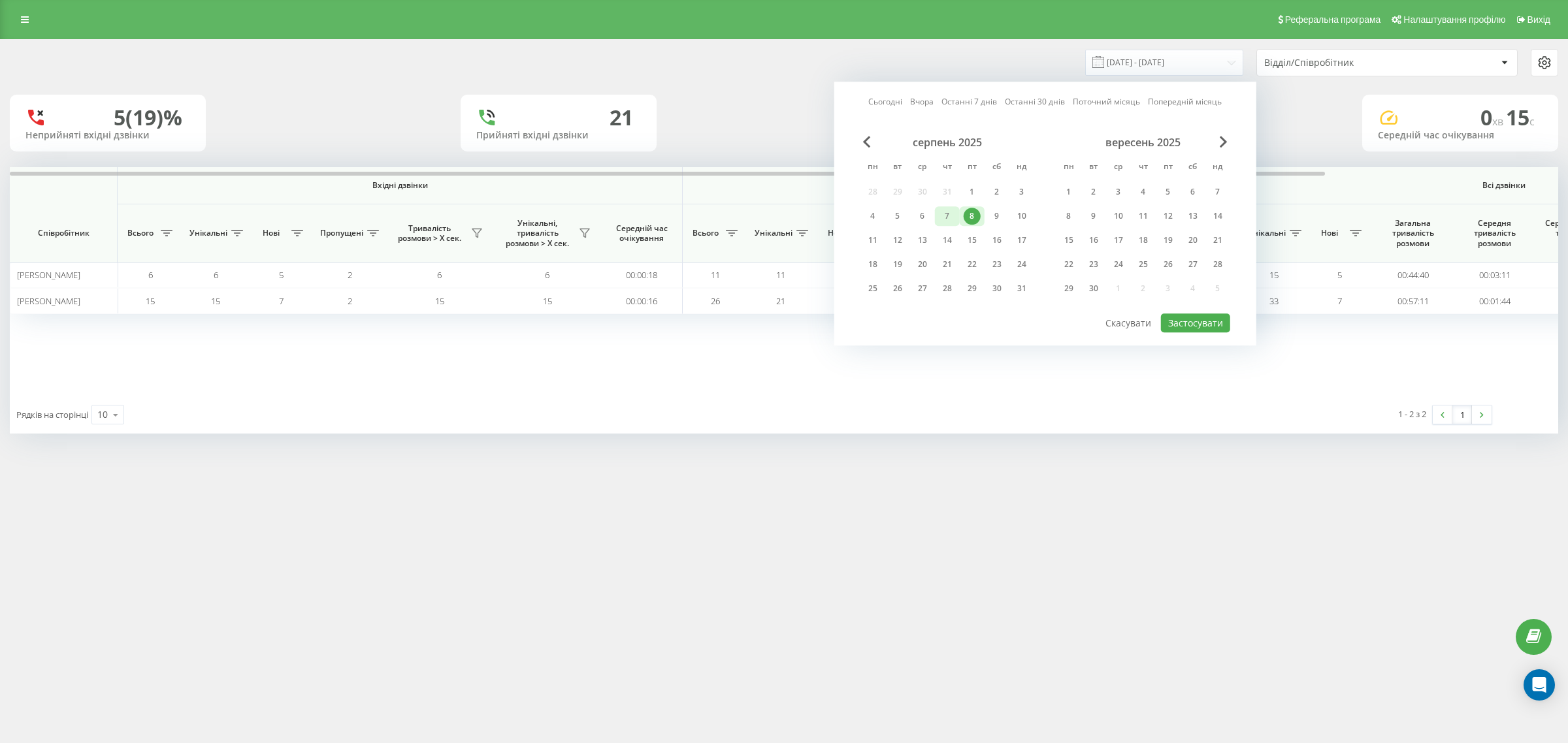
click at [947, 216] on div "7" at bounding box center [947, 216] width 17 height 17
click at [1176, 322] on button "Застосувати" at bounding box center [1195, 323] width 69 height 19
type input "07.08.2025 - 07.08.2025"
